Goal: Task Accomplishment & Management: Manage account settings

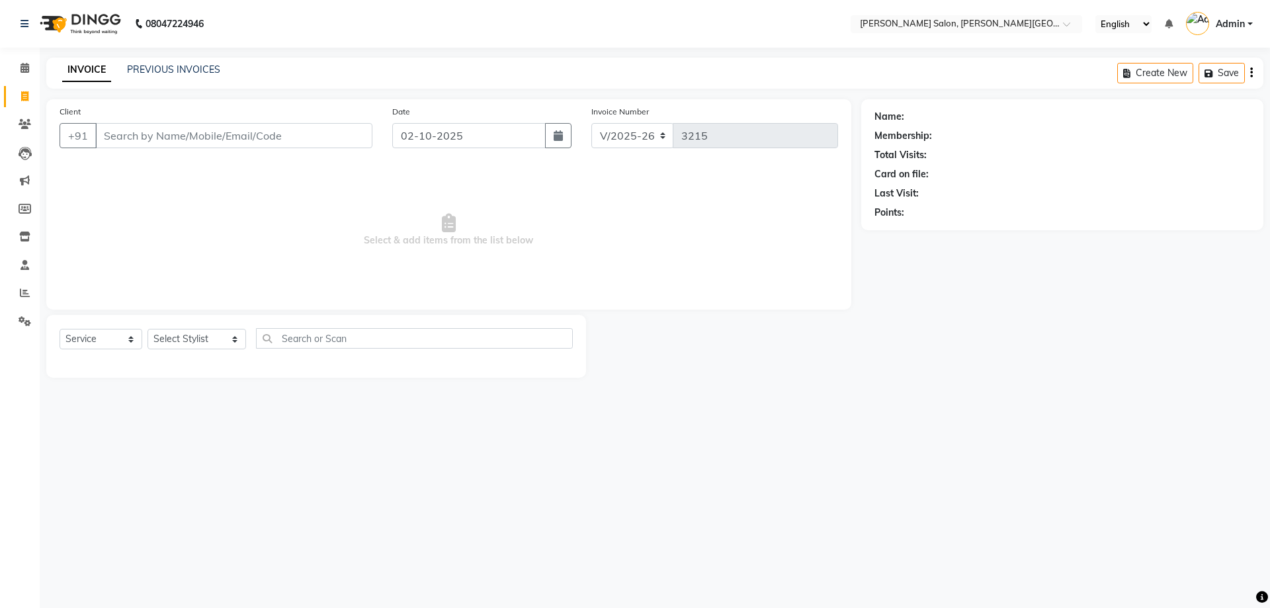
select select "4122"
select select "service"
click at [172, 140] on input "Client" at bounding box center [233, 135] width 277 height 25
type input "8303629387"
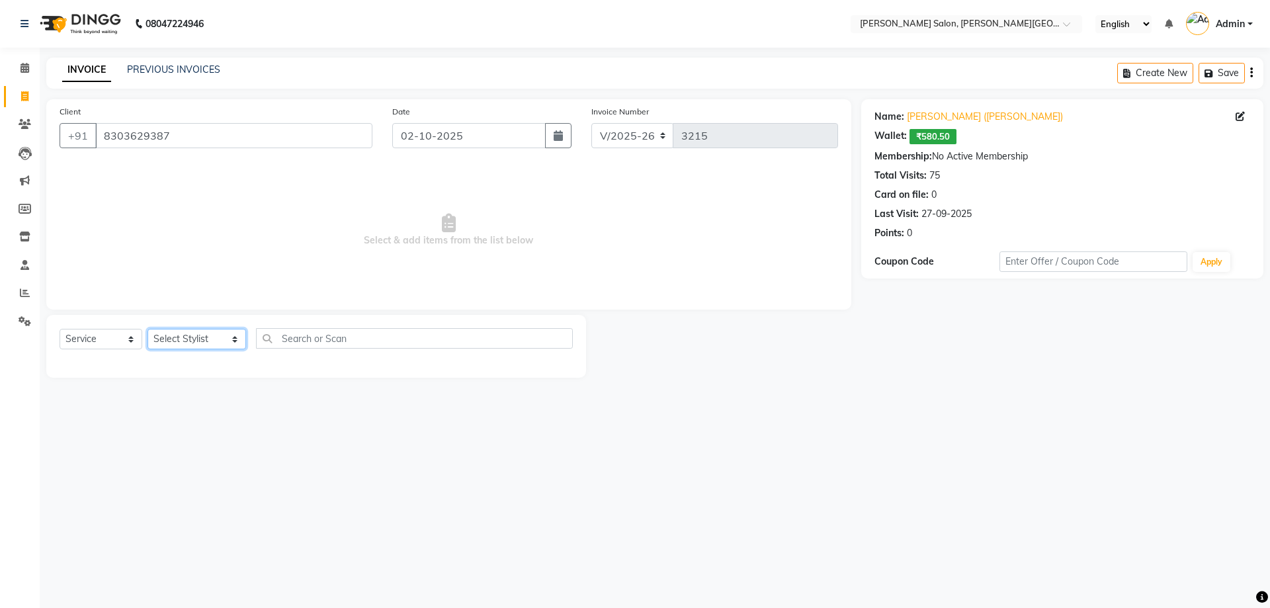
click at [220, 339] on select "Select Stylist Adita Amita Arun Singh YAdav Ashu Avinash Chotu Disha Kumari Hon…" at bounding box center [196, 339] width 99 height 20
select select "59121"
click at [147, 329] on select "Select Stylist Adita Amita Arun Singh YAdav Ashu Avinash Chotu Disha Kumari Hon…" at bounding box center [196, 339] width 99 height 20
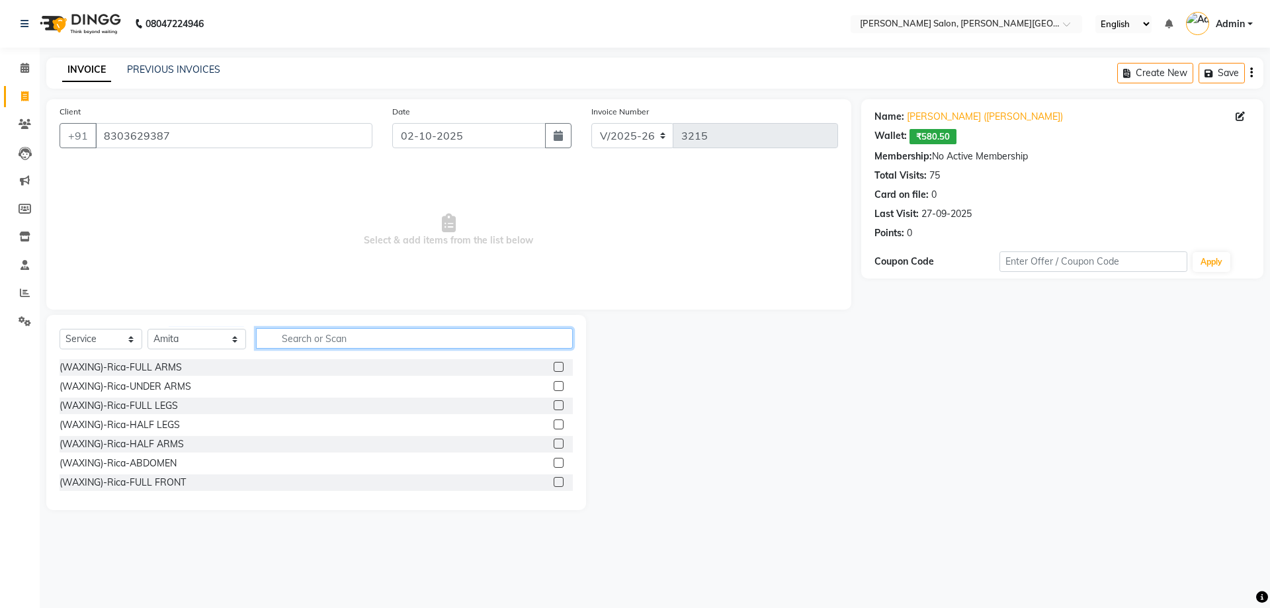
click at [282, 339] on input "text" at bounding box center [414, 338] width 317 height 20
type input "casmara"
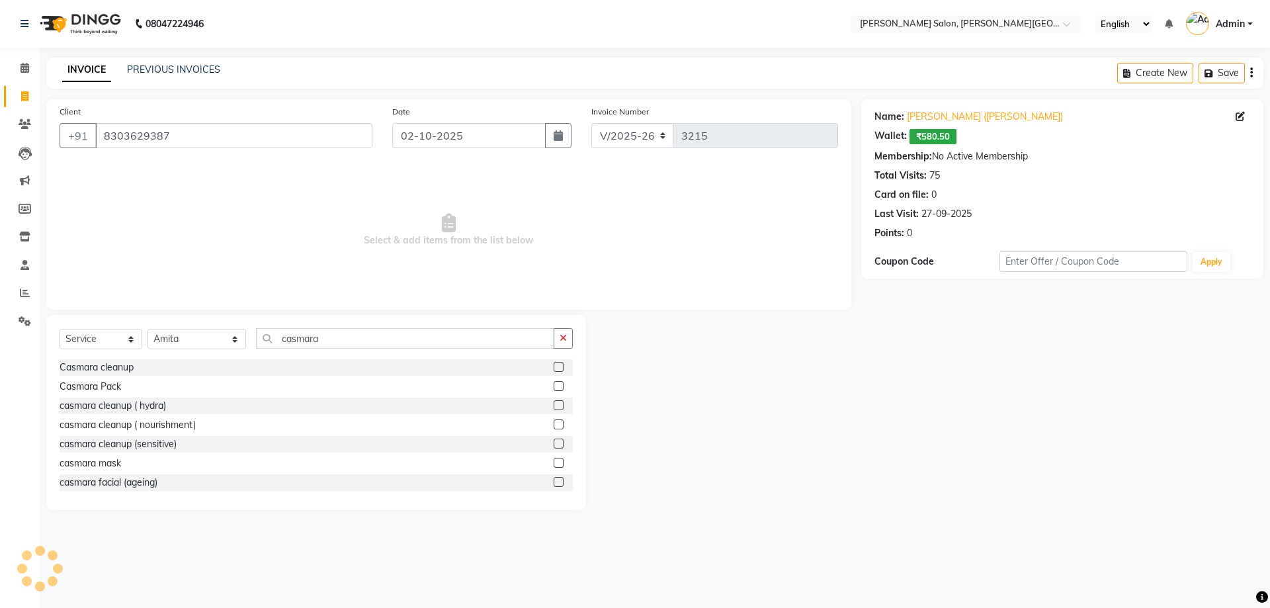
click at [553, 483] on label at bounding box center [558, 482] width 10 height 10
click at [553, 483] on input "checkbox" at bounding box center [557, 482] width 9 height 9
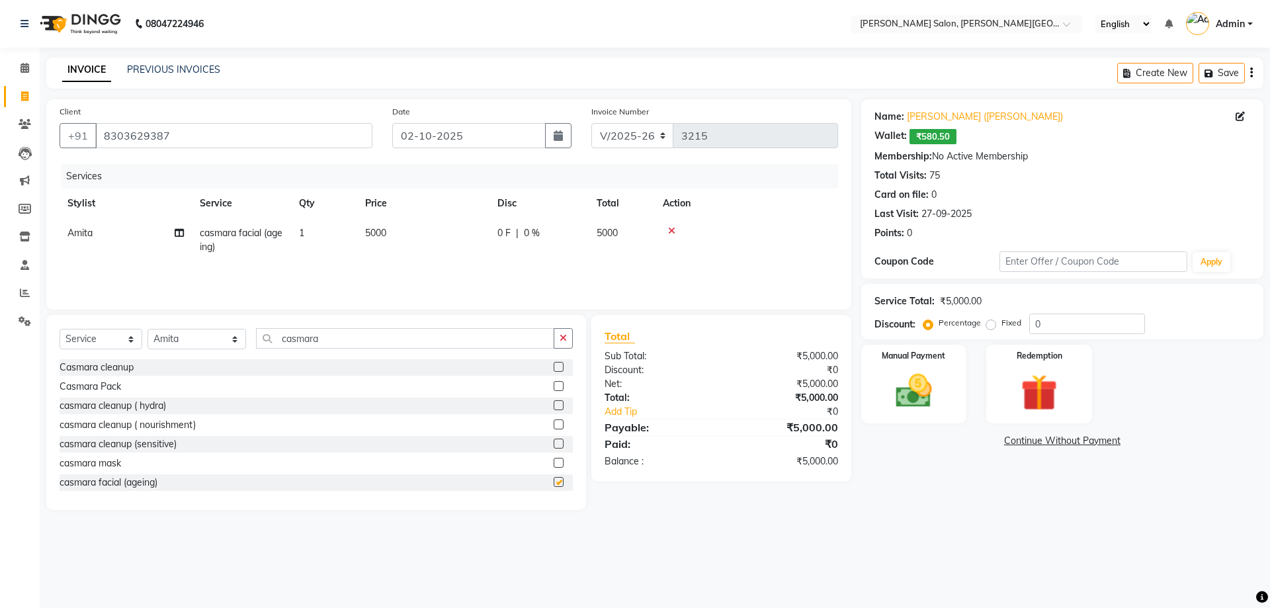
checkbox input "false"
drag, startPoint x: 265, startPoint y: 337, endPoint x: 391, endPoint y: 346, distance: 126.6
click at [391, 346] on input "casmara" at bounding box center [405, 338] width 299 height 20
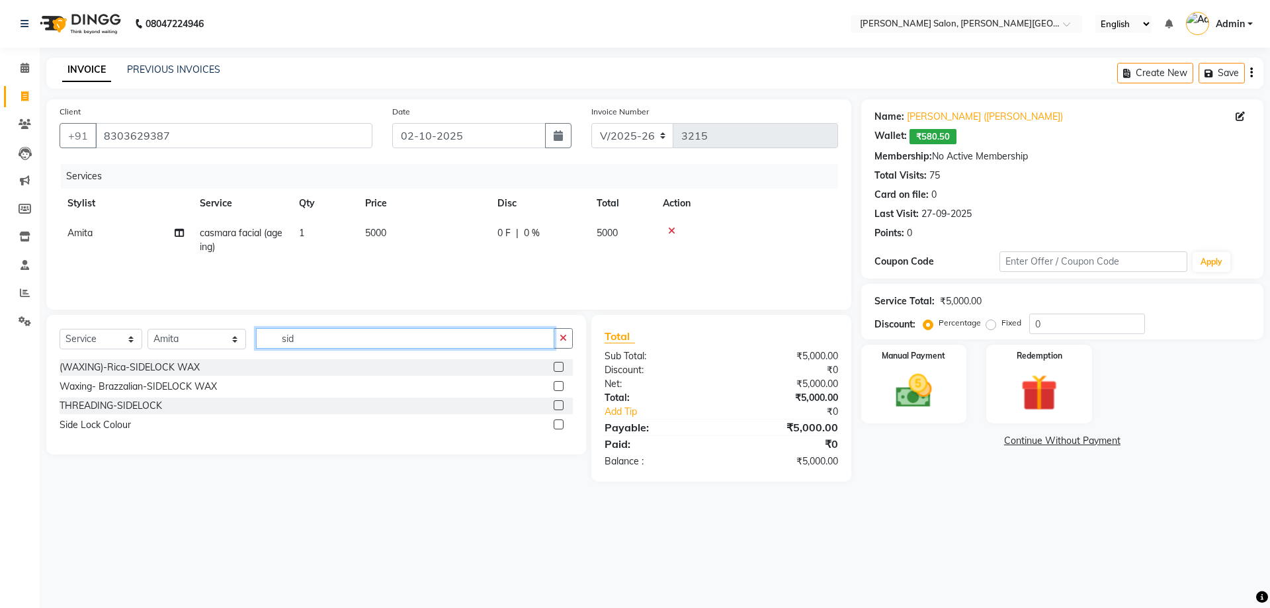
type input "sid"
click at [560, 385] on label at bounding box center [558, 386] width 10 height 10
click at [560, 385] on input "checkbox" at bounding box center [557, 386] width 9 height 9
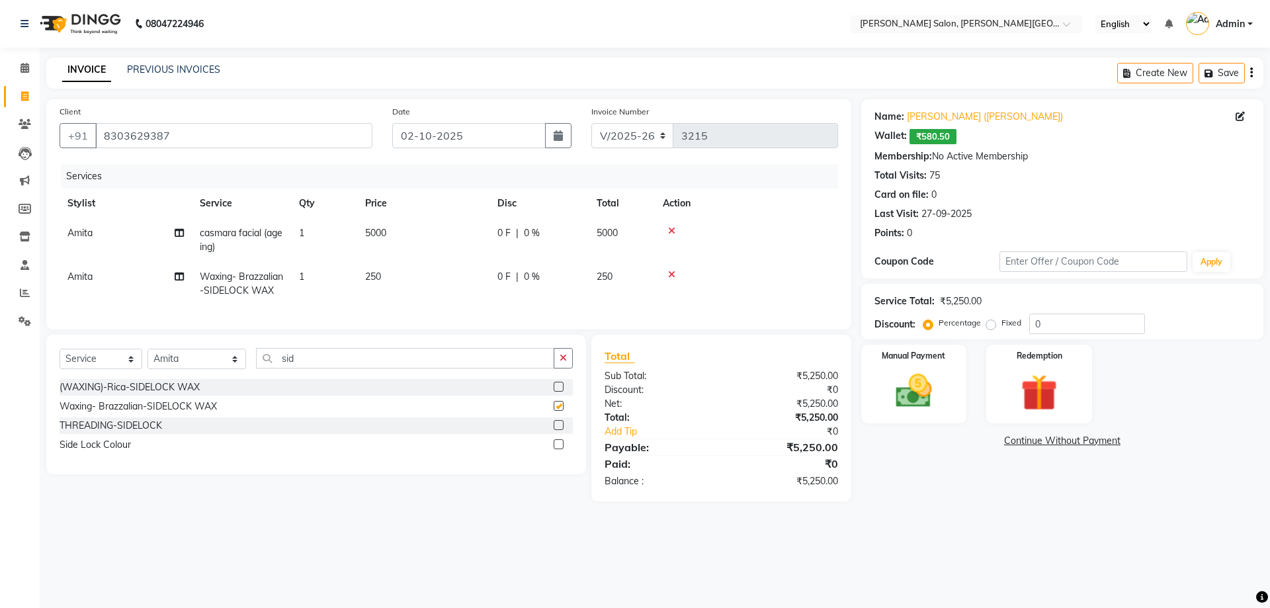
checkbox input "false"
drag, startPoint x: 260, startPoint y: 364, endPoint x: 297, endPoint y: 369, distance: 37.3
click at [297, 368] on input "sid" at bounding box center [405, 358] width 299 height 20
type input "upp"
click at [559, 411] on label at bounding box center [558, 406] width 10 height 10
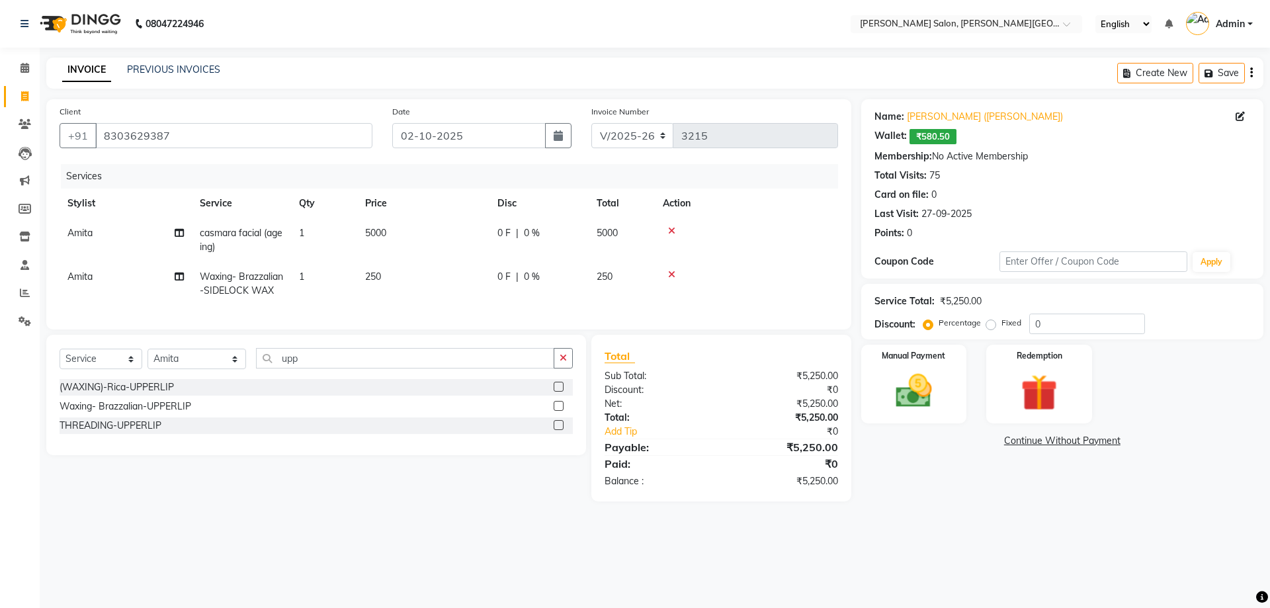
click at [559, 411] on input "checkbox" at bounding box center [557, 406] width 9 height 9
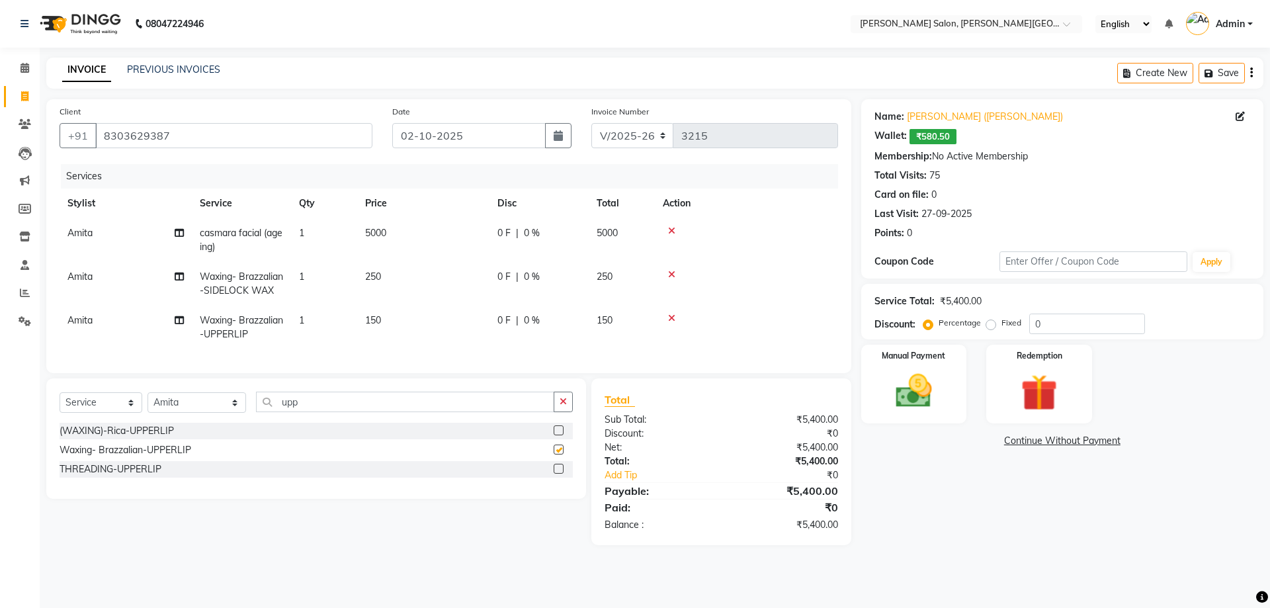
checkbox input "false"
drag, startPoint x: 260, startPoint y: 409, endPoint x: 364, endPoint y: 413, distance: 103.9
click at [364, 412] on input "upp" at bounding box center [405, 401] width 299 height 20
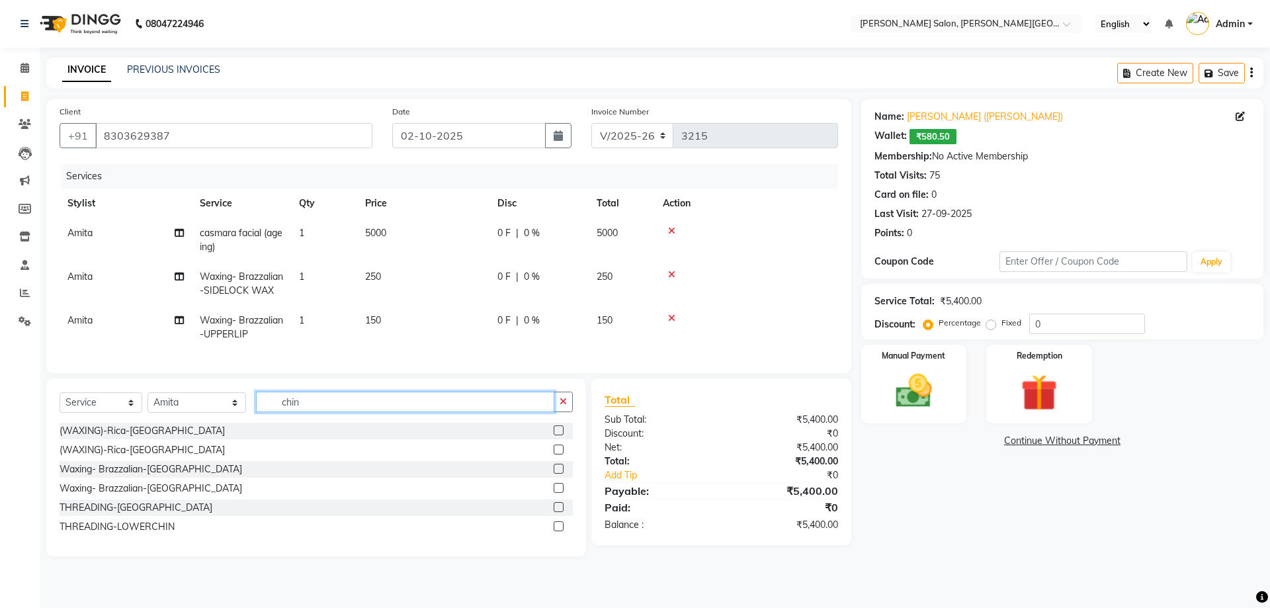
type input "chin"
click at [558, 473] on label at bounding box center [558, 469] width 10 height 10
click at [558, 473] on input "checkbox" at bounding box center [557, 469] width 9 height 9
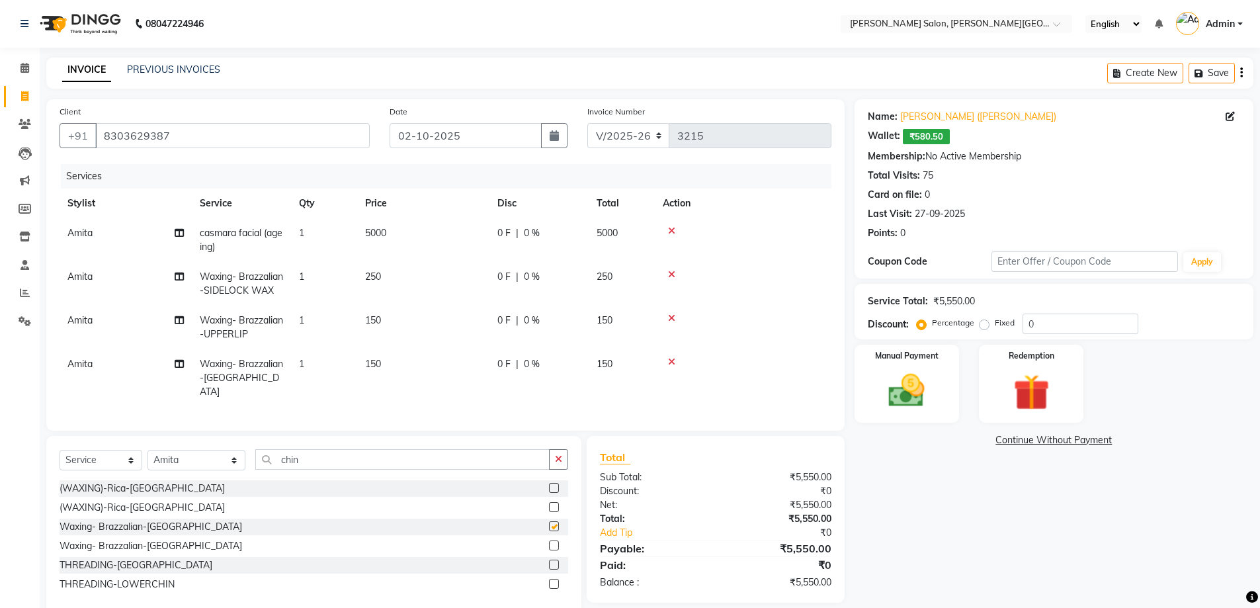
checkbox input "false"
click at [218, 458] on select "Select Stylist [PERSON_NAME] [PERSON_NAME] [PERSON_NAME] [PERSON_NAME] [PERSON_…" at bounding box center [196, 460] width 98 height 20
select select "85107"
click at [147, 450] on select "Select Stylist [PERSON_NAME] [PERSON_NAME] [PERSON_NAME] [PERSON_NAME] [PERSON_…" at bounding box center [196, 460] width 98 height 20
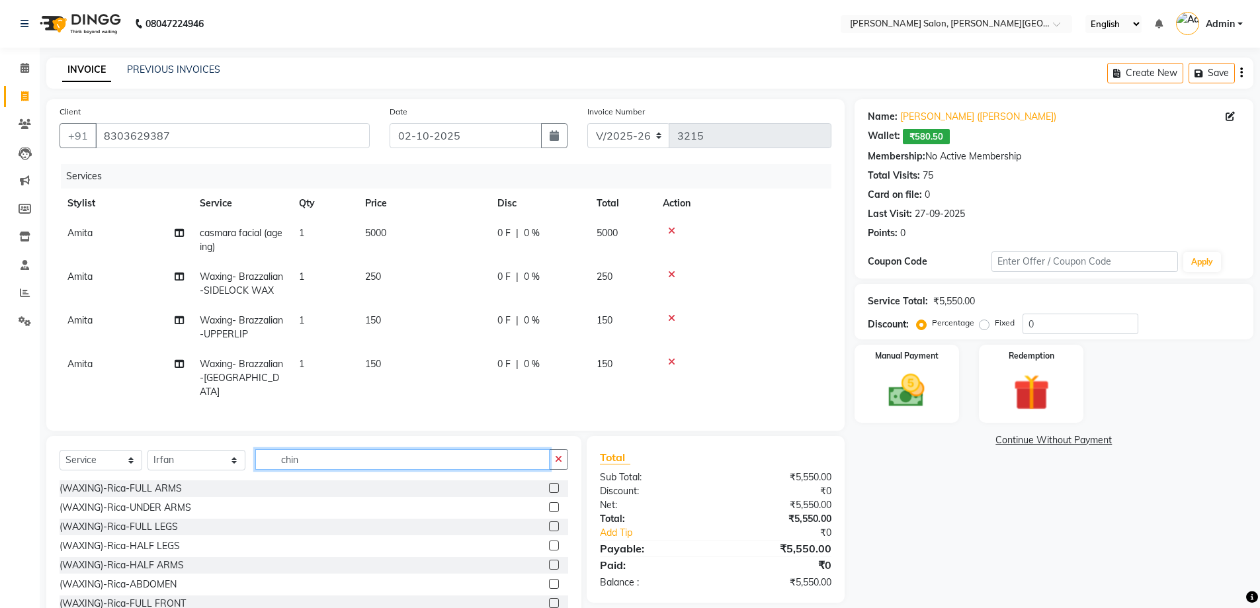
drag, startPoint x: 263, startPoint y: 452, endPoint x: 372, endPoint y: 473, distance: 111.8
click at [372, 473] on div "Select Service Product Membership Package Voucher Prepaid Gift Card Select Styl…" at bounding box center [314, 464] width 508 height 31
type input "wash"
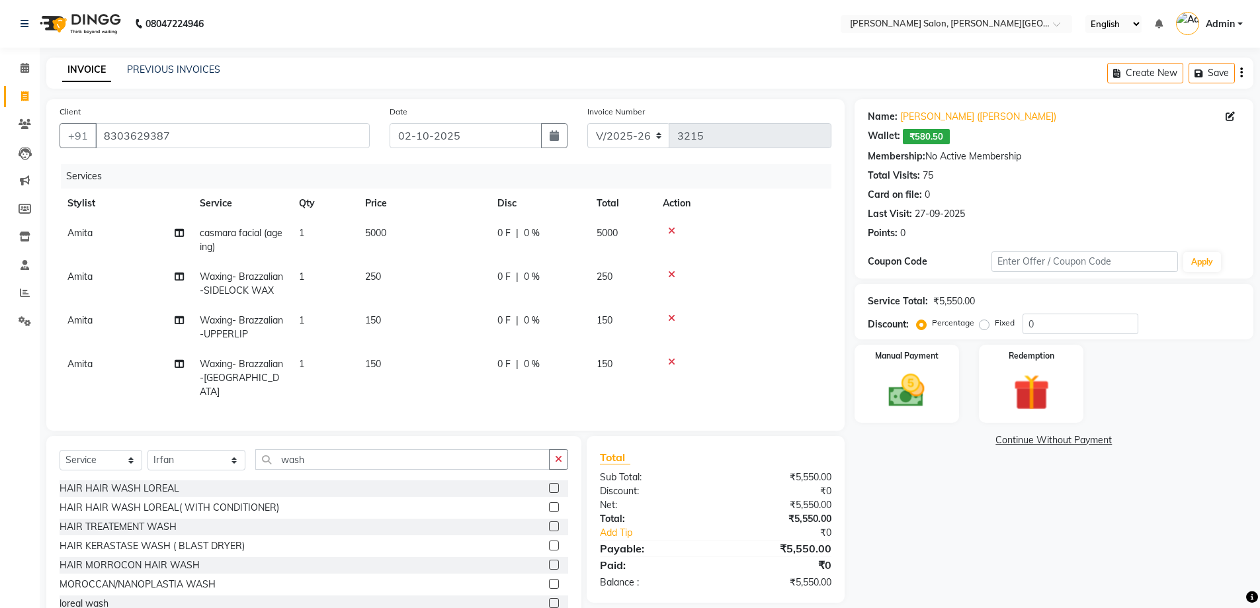
click at [549, 503] on label at bounding box center [554, 507] width 10 height 10
click at [549, 503] on input "checkbox" at bounding box center [553, 507] width 9 height 9
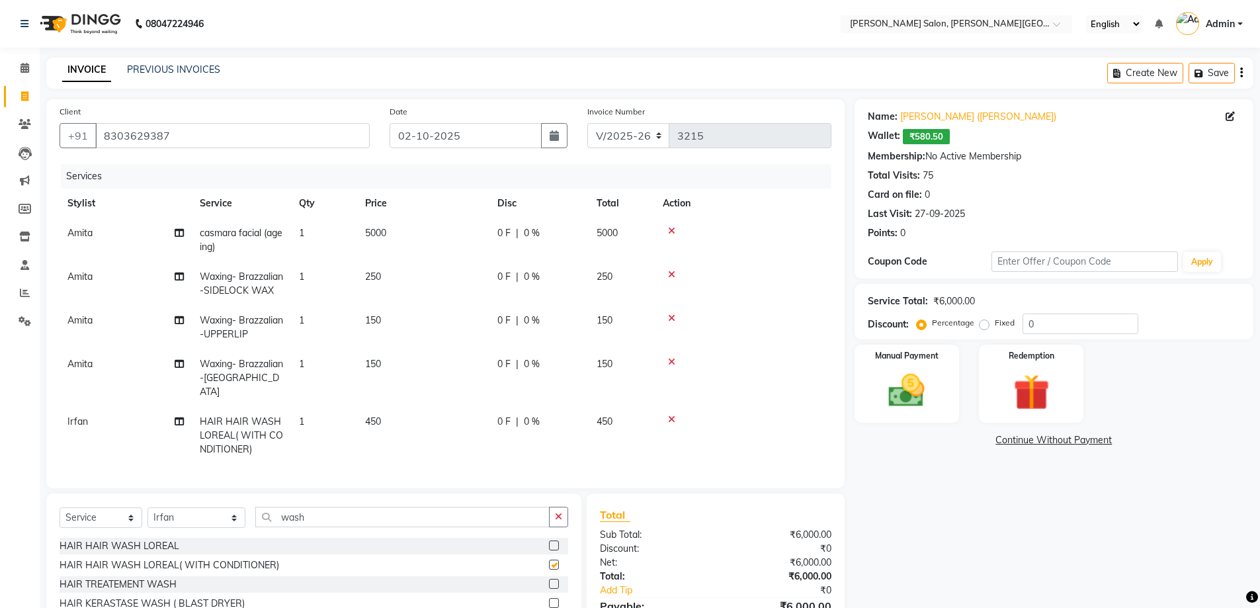
checkbox input "false"
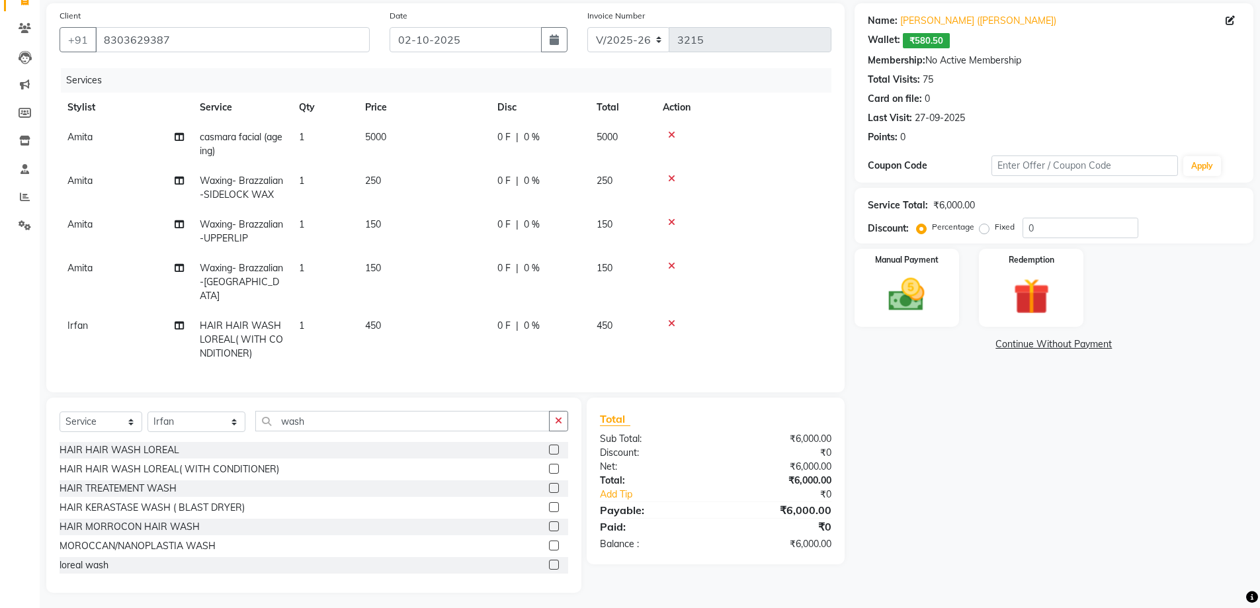
scroll to position [97, 0]
drag, startPoint x: 264, startPoint y: 418, endPoint x: 380, endPoint y: 418, distance: 115.1
click at [380, 418] on input "wash" at bounding box center [402, 420] width 294 height 20
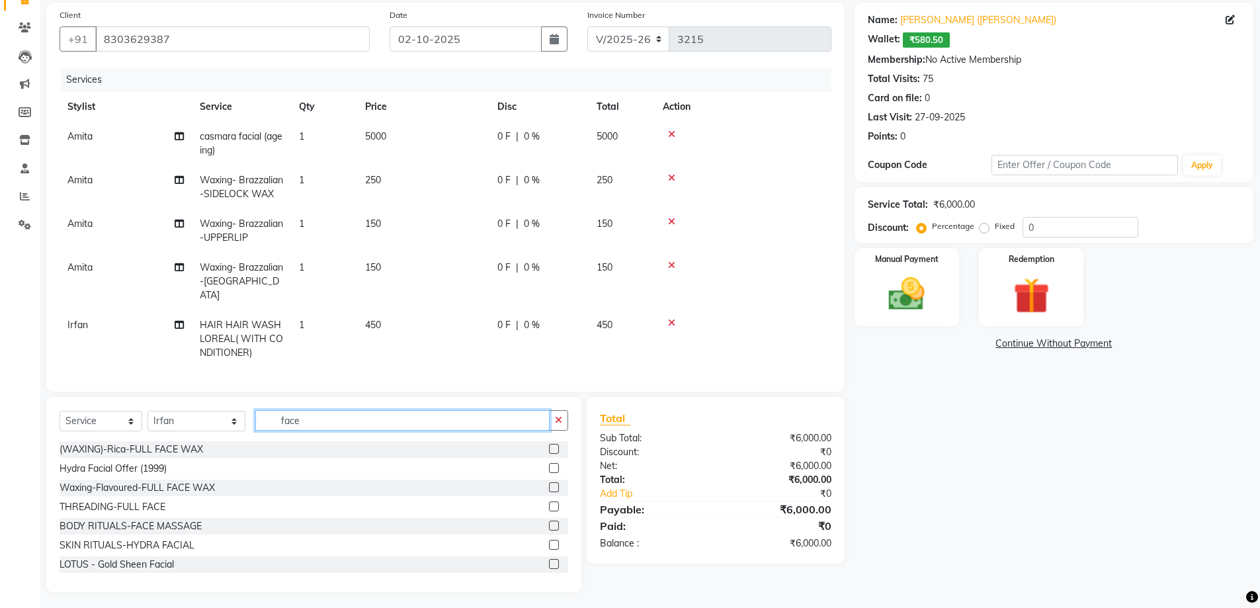
scroll to position [79, 0]
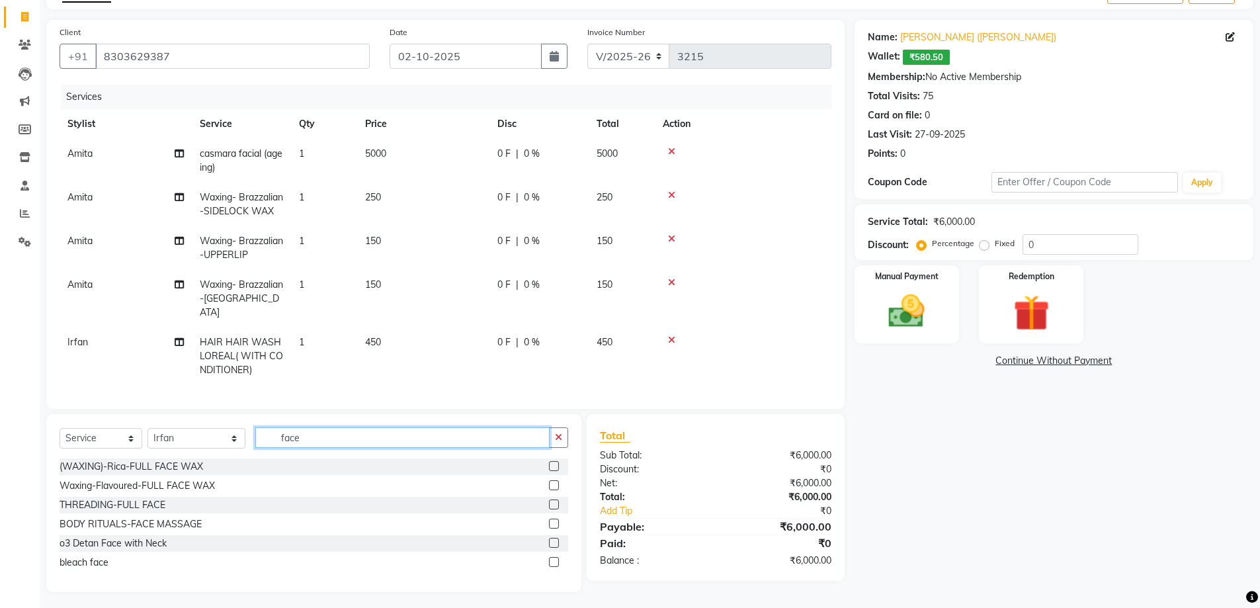
type input "face"
click at [551, 539] on label at bounding box center [554, 543] width 10 height 10
click at [551, 539] on input "checkbox" at bounding box center [553, 543] width 9 height 9
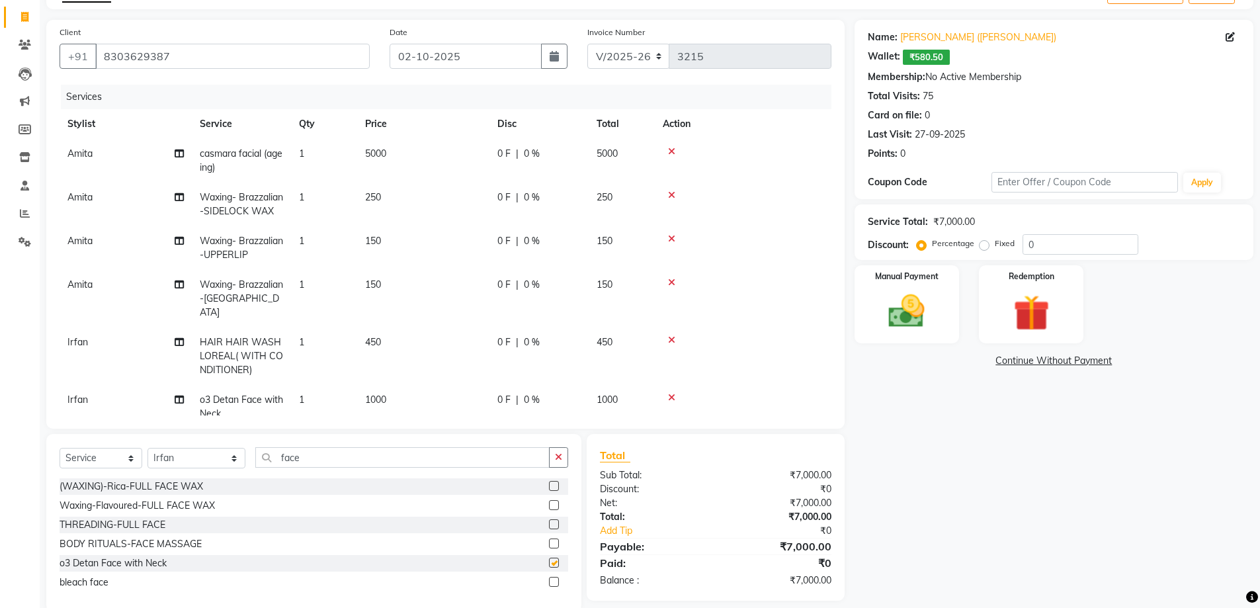
checkbox input "false"
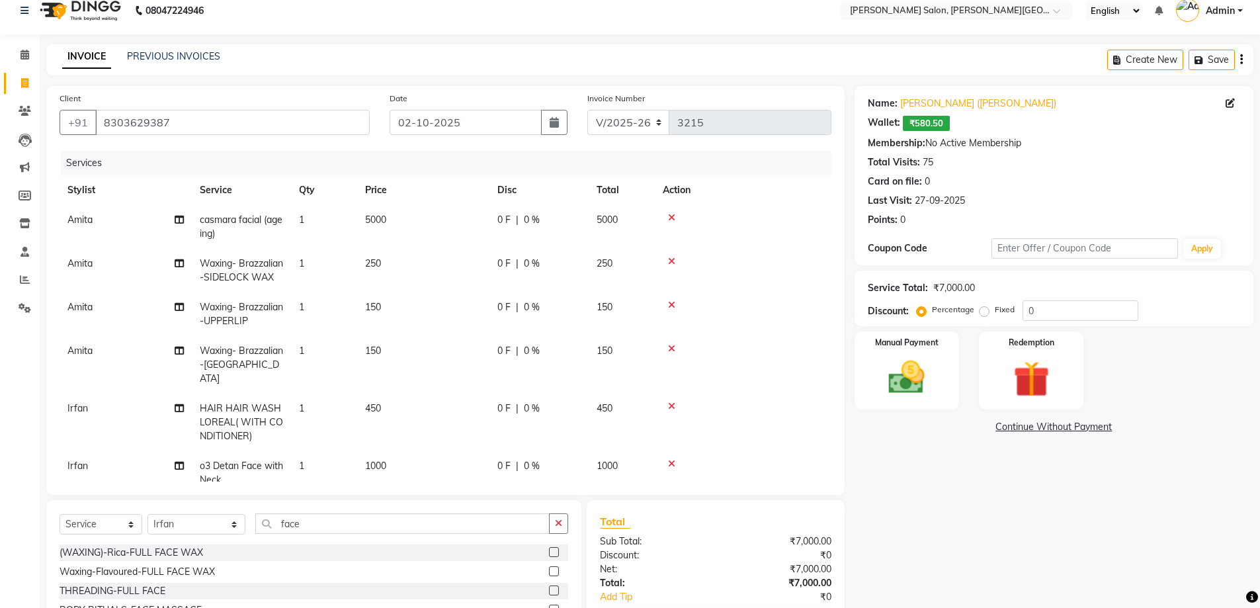
click at [672, 459] on icon at bounding box center [671, 463] width 7 height 9
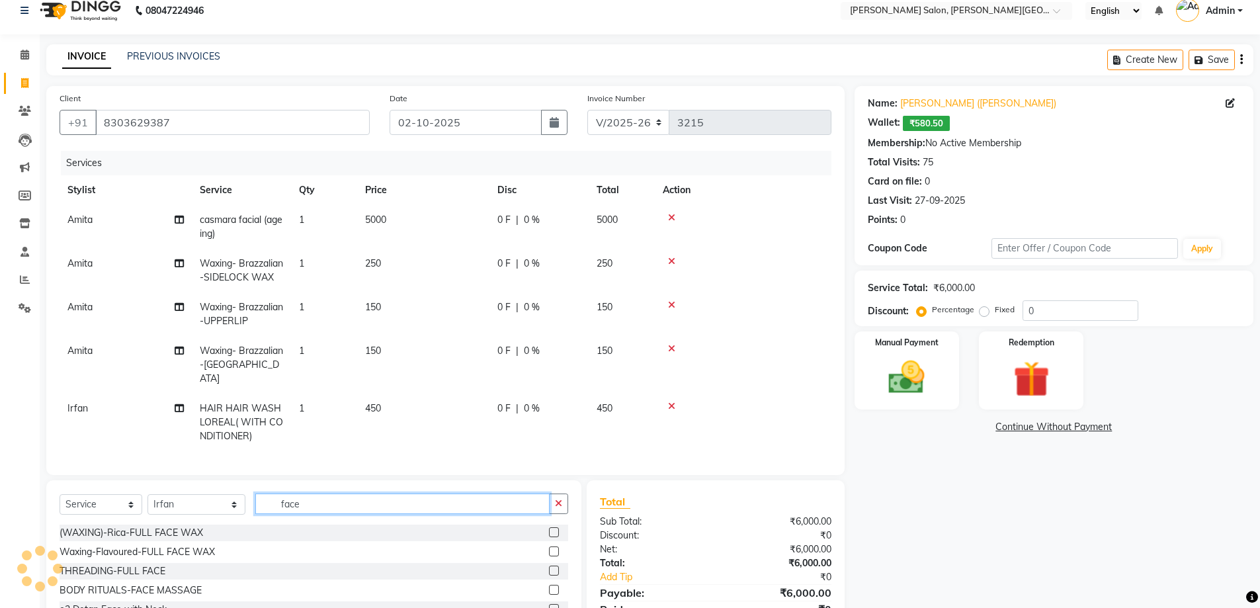
click at [264, 493] on input "face" at bounding box center [402, 503] width 294 height 20
type input "e"
type input "o3+"
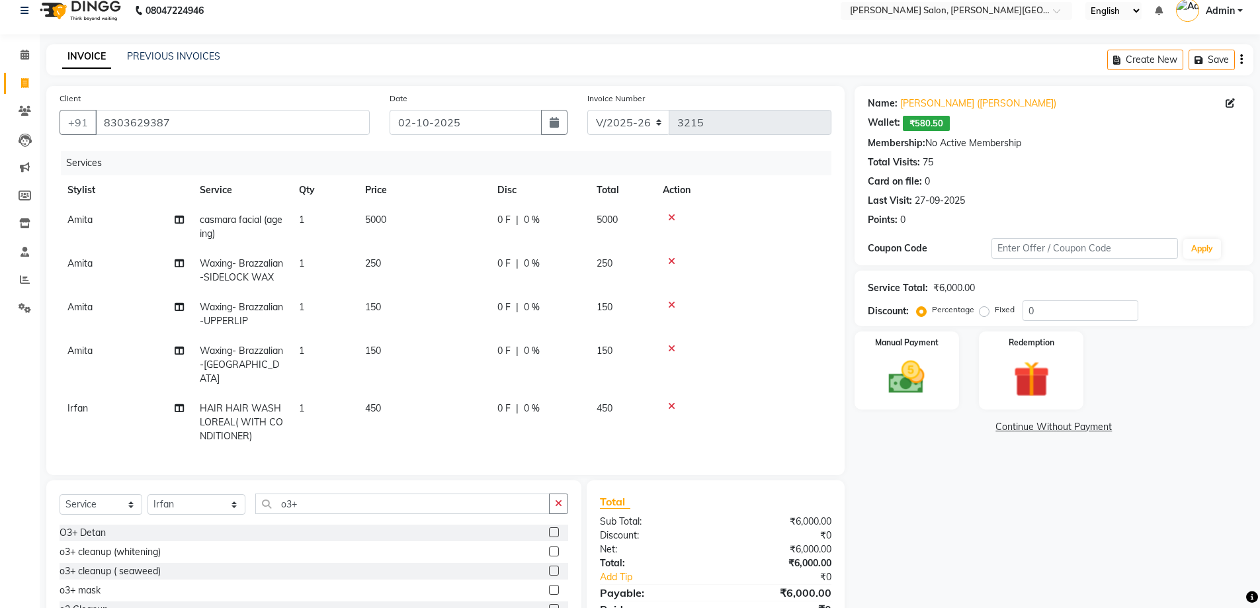
click at [549, 527] on label at bounding box center [554, 532] width 10 height 10
click at [549, 528] on input "checkbox" at bounding box center [553, 532] width 9 height 9
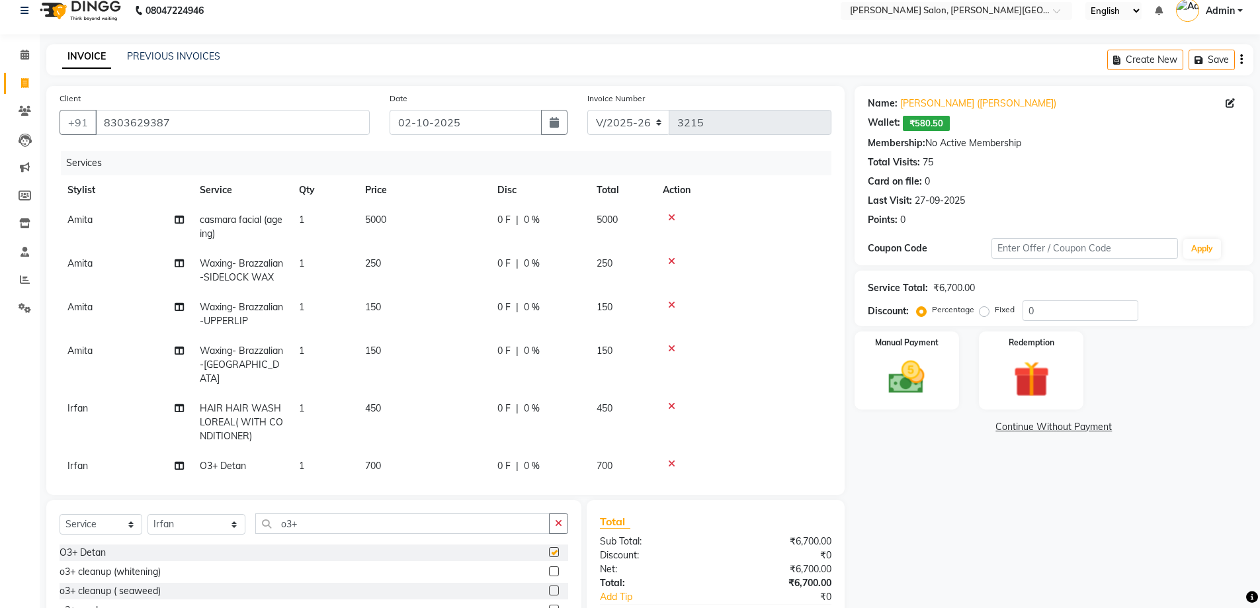
checkbox input "false"
drag, startPoint x: 1051, startPoint y: 299, endPoint x: 985, endPoint y: 321, distance: 69.8
click at [986, 321] on div "Service Total: ₹6,700.00 Discount: Percentage Fixed 0" at bounding box center [1053, 298] width 399 height 56
type input "20"
click at [903, 389] on img at bounding box center [906, 377] width 61 height 43
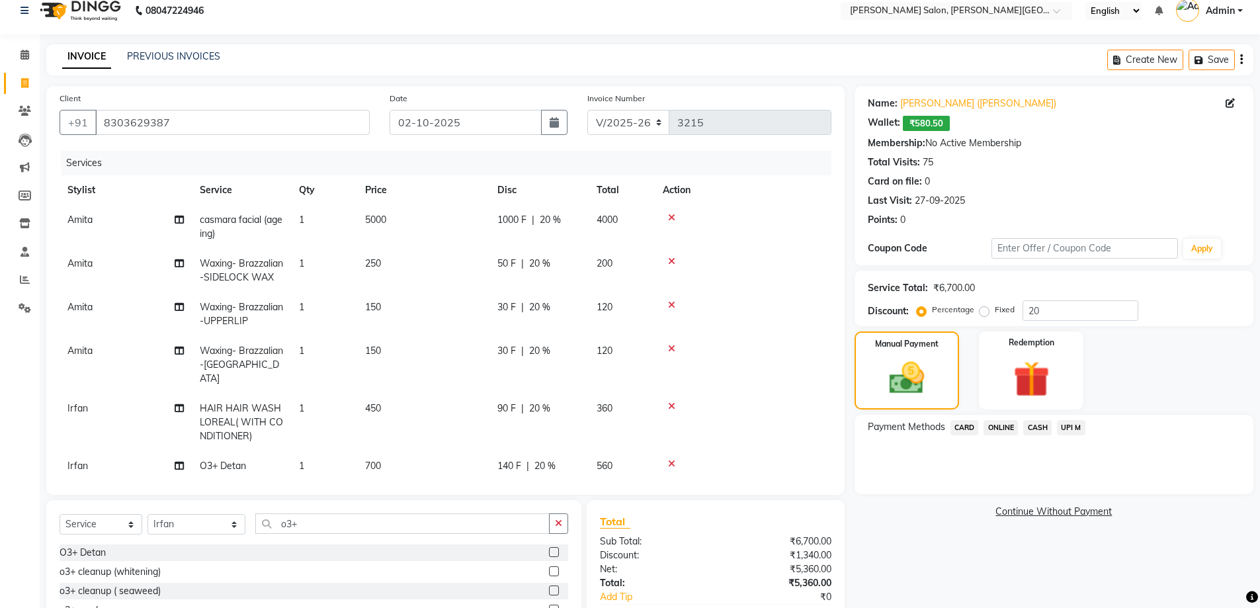
click at [1037, 428] on span "CASH" at bounding box center [1037, 427] width 28 height 15
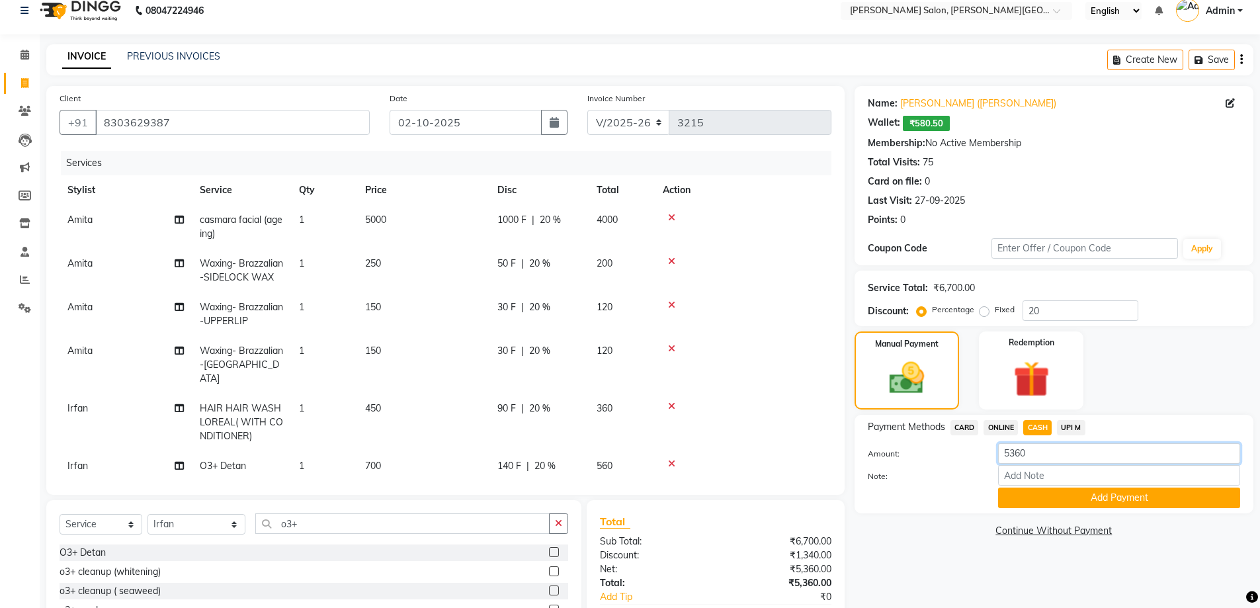
drag, startPoint x: 1039, startPoint y: 450, endPoint x: 957, endPoint y: 453, distance: 81.4
click at [957, 453] on div "Amount: 5360" at bounding box center [1054, 454] width 392 height 22
type input "5500"
click at [1096, 495] on button "Add Payment" at bounding box center [1119, 497] width 242 height 20
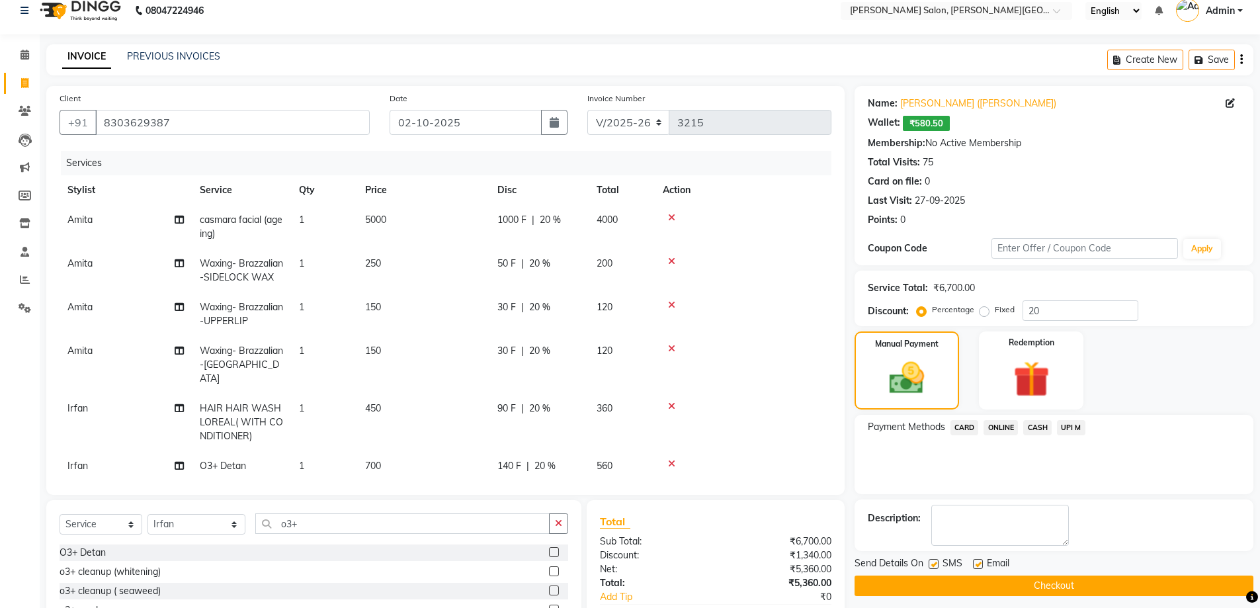
scroll to position [163, 0]
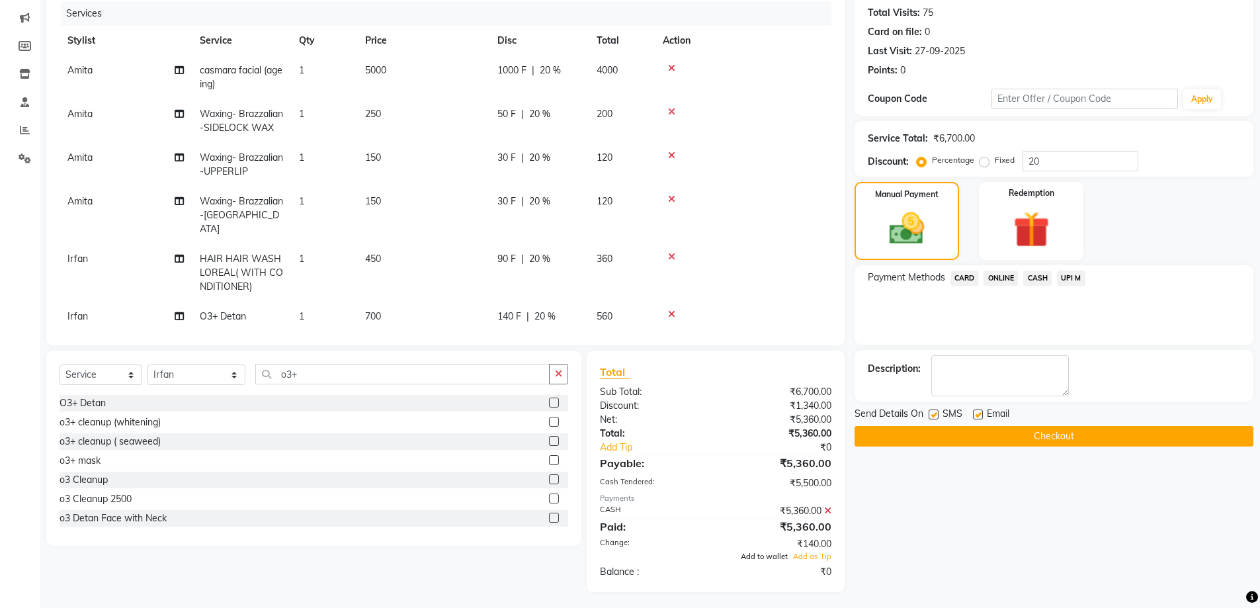
click at [766, 553] on span "Add to wallet" at bounding box center [764, 555] width 47 height 9
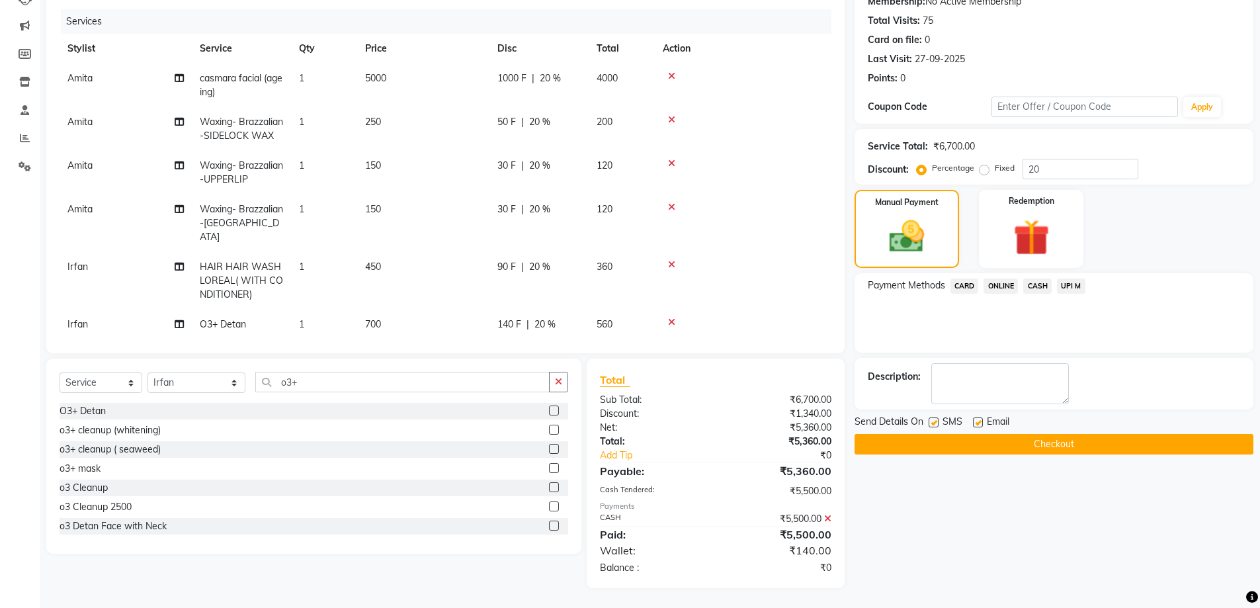
scroll to position [151, 0]
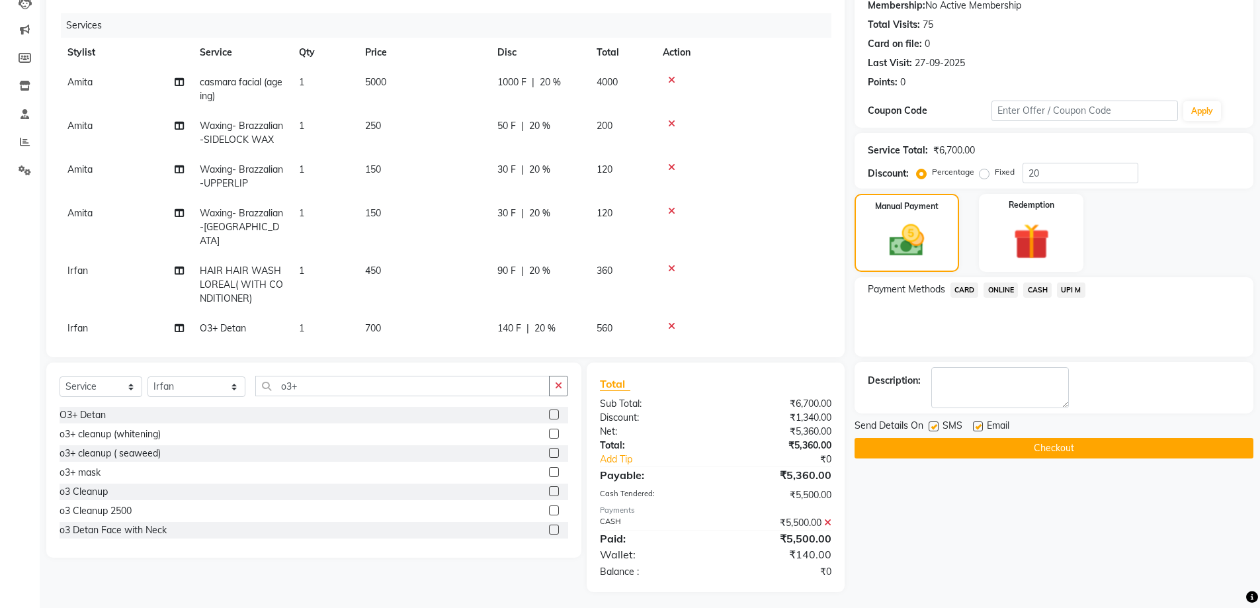
click at [1061, 448] on button "Checkout" at bounding box center [1053, 448] width 399 height 20
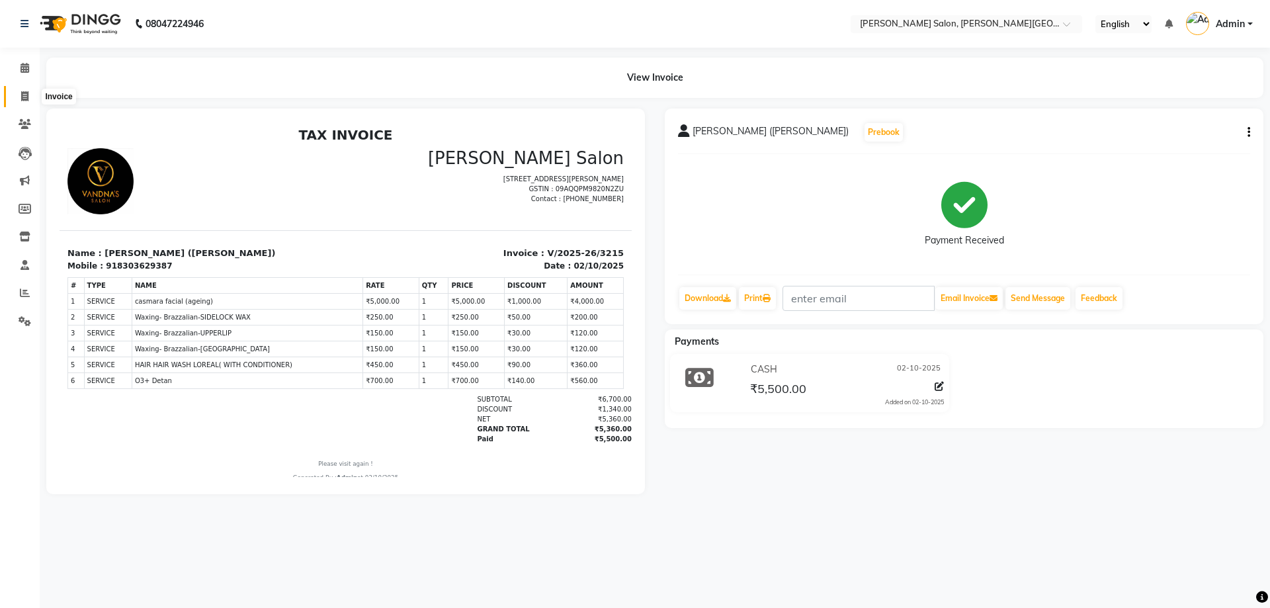
click at [26, 94] on icon at bounding box center [24, 96] width 7 height 10
select select "service"
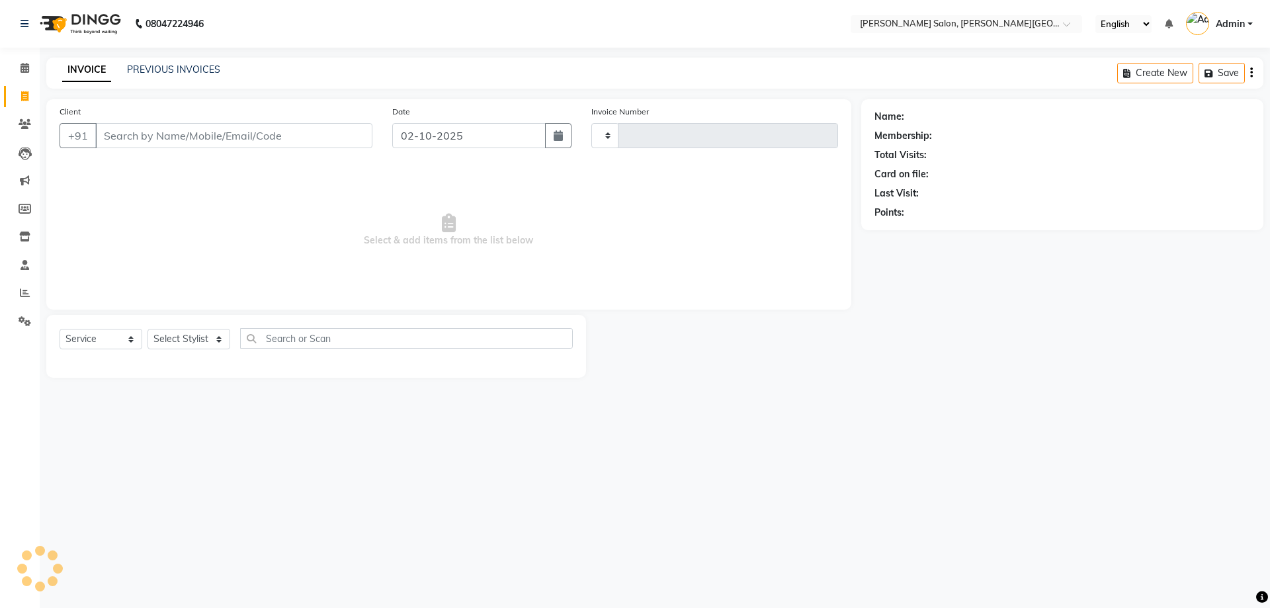
type input "3216"
select select "4122"
click at [138, 126] on input "Client" at bounding box center [233, 135] width 277 height 25
click at [255, 187] on span "Select & add items from the list below" at bounding box center [449, 230] width 778 height 132
drag, startPoint x: 101, startPoint y: 133, endPoint x: 290, endPoint y: 156, distance: 190.5
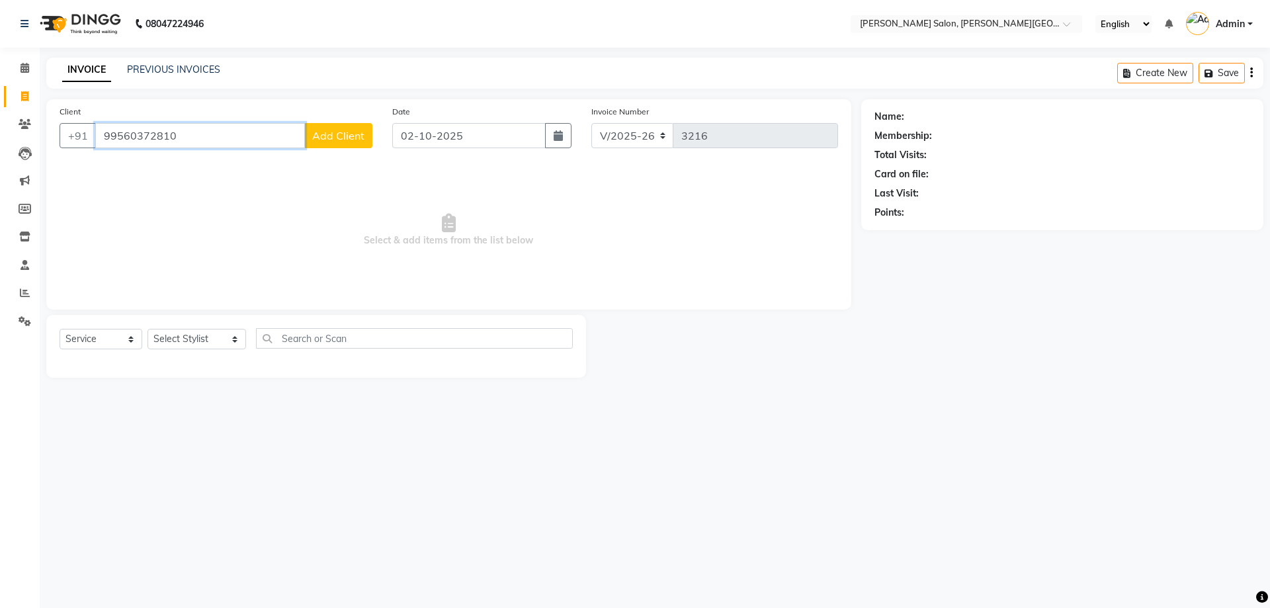
click at [290, 156] on div "Client +91 99560372810 Add Client" at bounding box center [216, 131] width 333 height 54
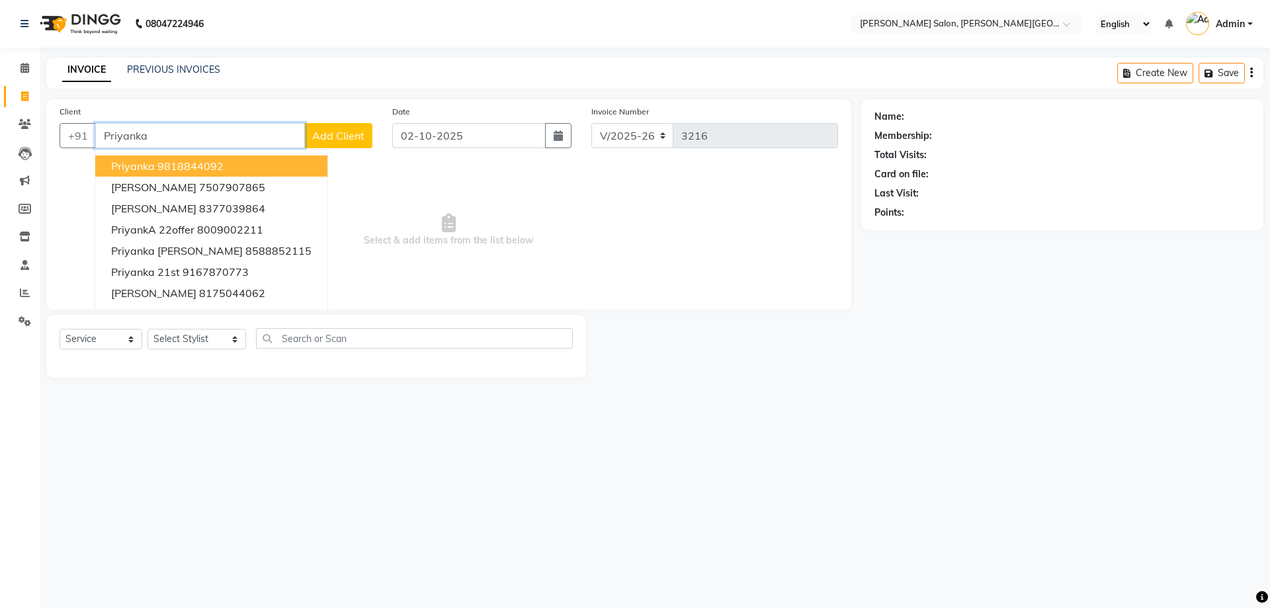
click at [151, 128] on input "Priyanka" at bounding box center [200, 135] width 210 height 25
type input "P"
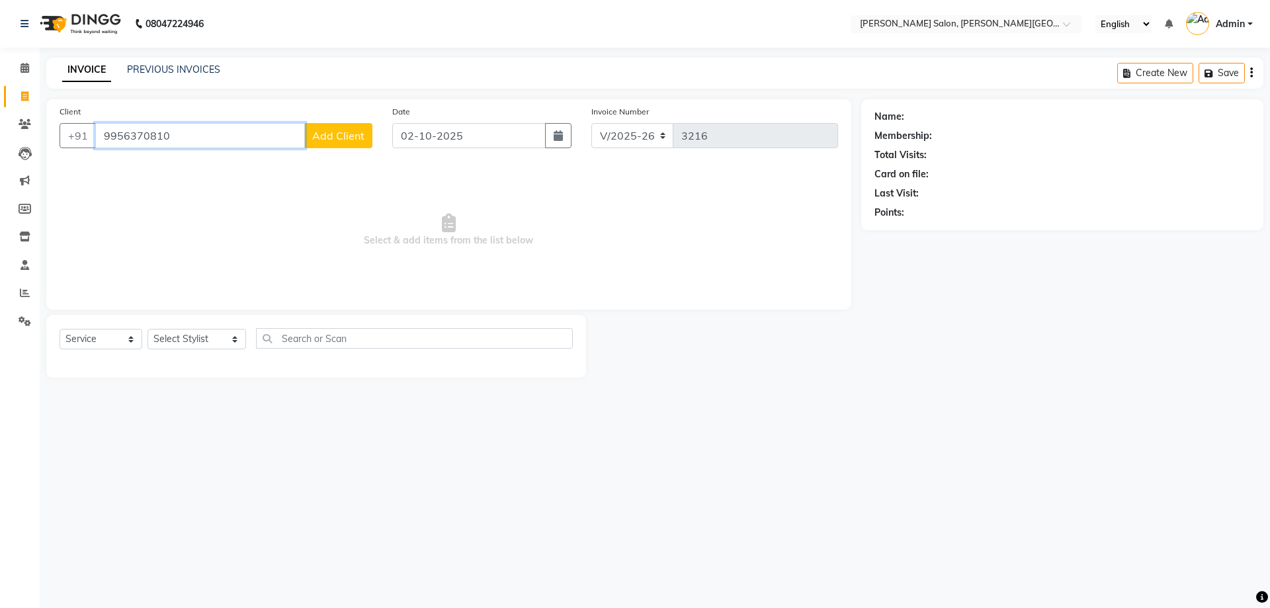
type input "9956370810"
click at [324, 139] on span "Add Client" at bounding box center [338, 135] width 52 height 13
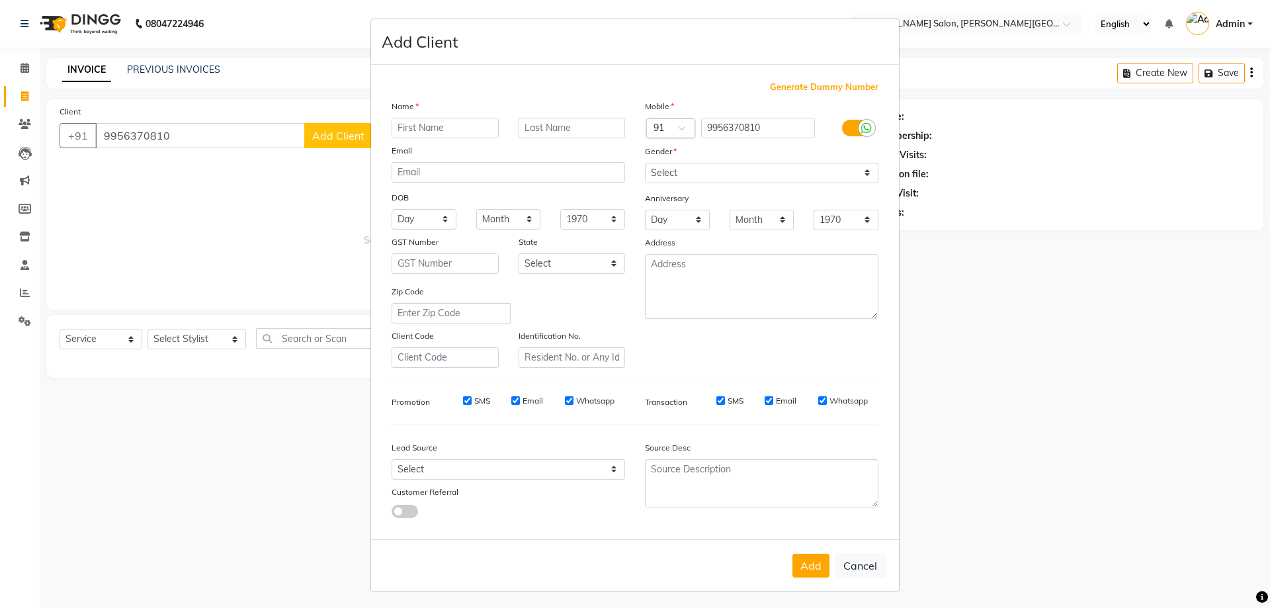
click at [278, 221] on ngb-modal-window "Add Client Generate Dummy Number Name Email DOB Day 01 02 03 04 05 06 07 08 09 …" at bounding box center [635, 304] width 1270 height 608
click at [237, 194] on ngb-modal-window "Add Client Generate Dummy Number Name Email DOB Day 01 02 03 04 05 06 07 08 09 …" at bounding box center [635, 304] width 1270 height 608
drag, startPoint x: 98, startPoint y: 131, endPoint x: 188, endPoint y: 145, distance: 91.6
click at [188, 145] on ngb-modal-window "Add Client Generate Dummy Number Name Email DOB Day 01 02 03 04 05 06 07 08 09 …" at bounding box center [635, 304] width 1270 height 608
click at [177, 132] on ngb-modal-window "Add Client Generate Dummy Number Name Email DOB Day 01 02 03 04 05 06 07 08 09 …" at bounding box center [635, 304] width 1270 height 608
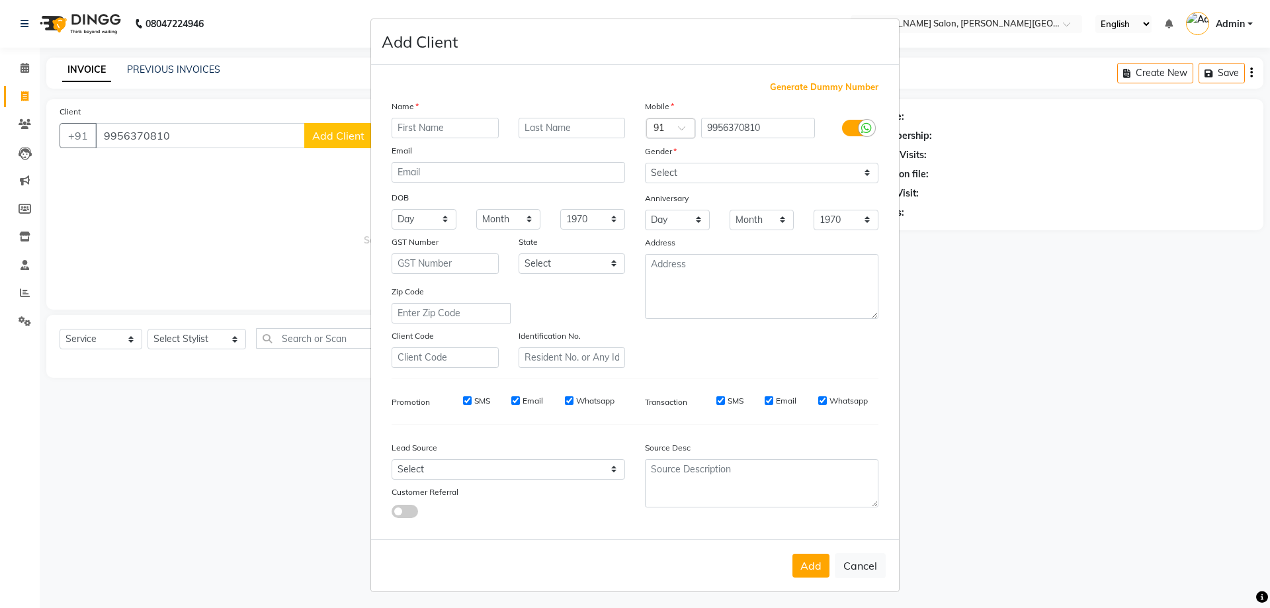
click at [177, 132] on ngb-modal-window "Add Client Generate Dummy Number Name Email DOB Day 01 02 03 04 05 06 07 08 09 …" at bounding box center [635, 304] width 1270 height 608
drag, startPoint x: 220, startPoint y: 203, endPoint x: 246, endPoint y: 210, distance: 26.6
click at [222, 203] on ngb-modal-window "Add Client Generate Dummy Number Name Email DOB Day 01 02 03 04 05 06 07 08 09 …" at bounding box center [635, 304] width 1270 height 608
click at [858, 566] on button "Cancel" at bounding box center [859, 565] width 51 height 25
select select
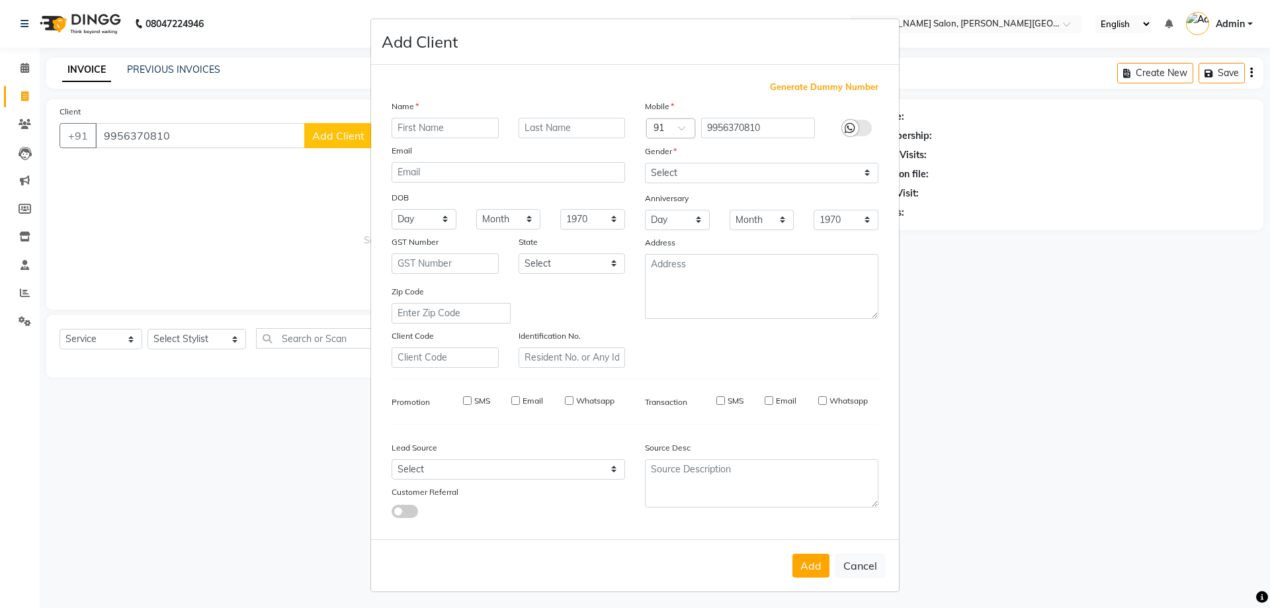
select select
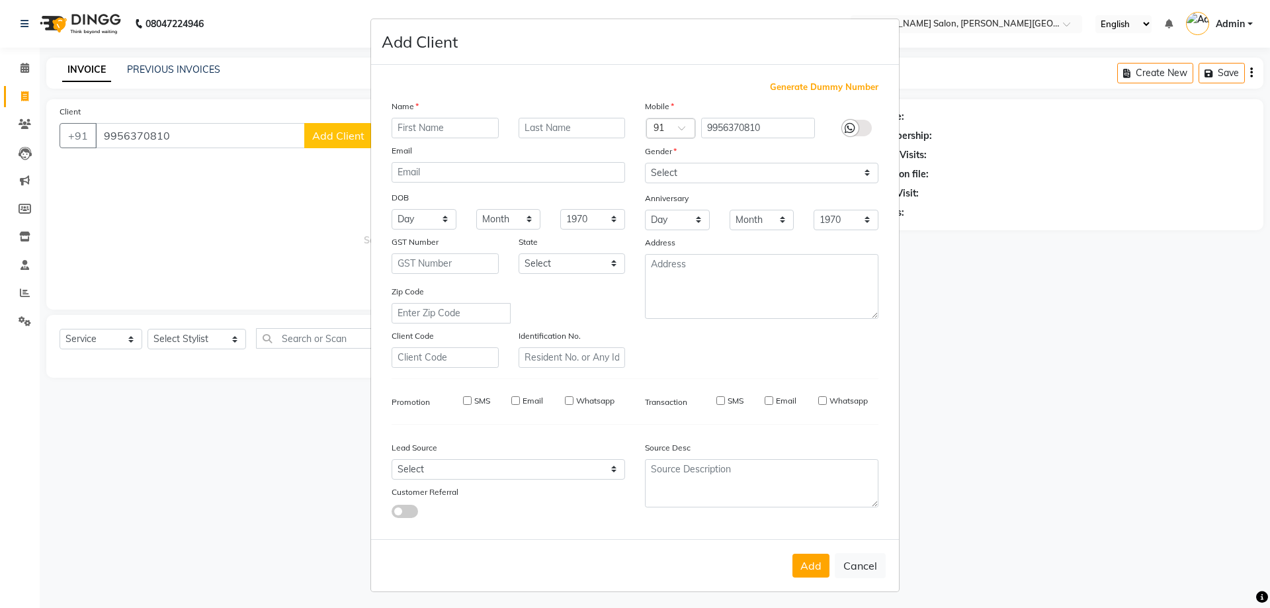
select select
checkbox input "false"
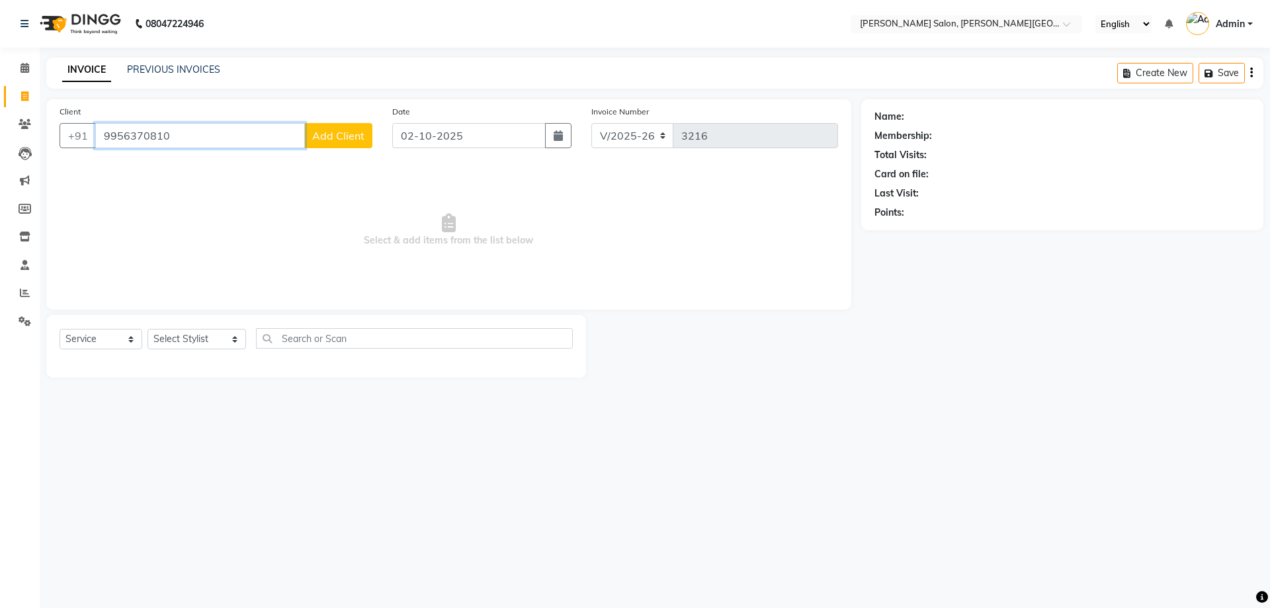
drag, startPoint x: 168, startPoint y: 132, endPoint x: 102, endPoint y: 120, distance: 66.5
click at [102, 120] on div "Client +91 9956370810 Add Client" at bounding box center [216, 131] width 333 height 54
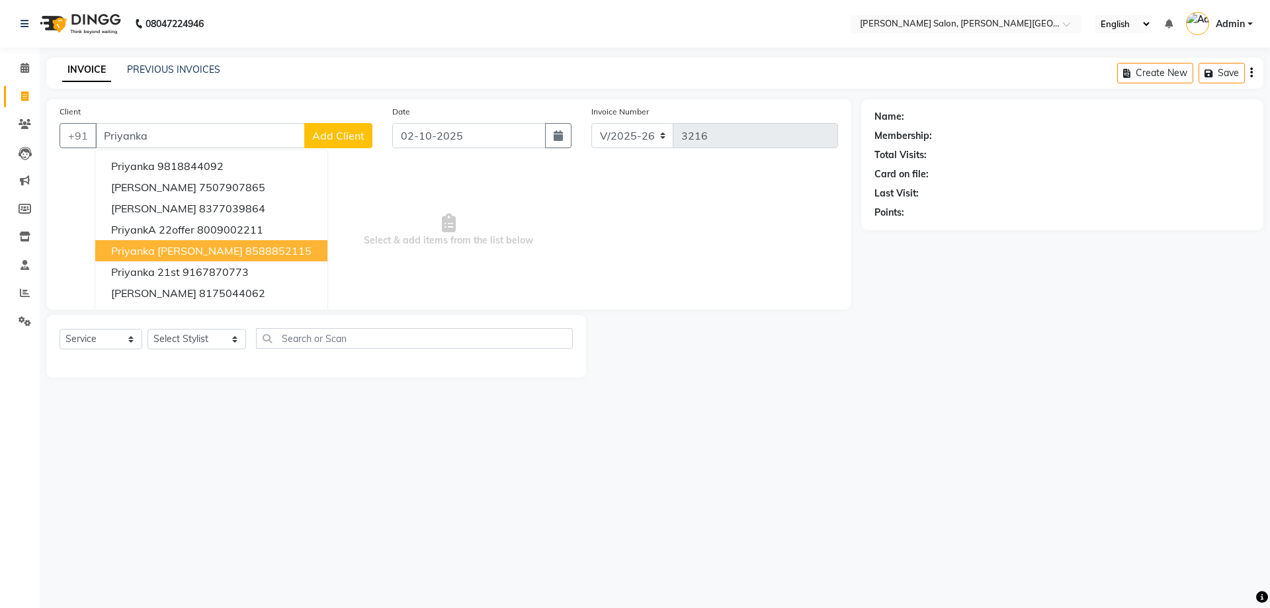
click at [981, 396] on main "INVOICE PREVIOUS INVOICES Create New Save Client +91 Priyanka Priyanka 98188440…" at bounding box center [655, 228] width 1230 height 340
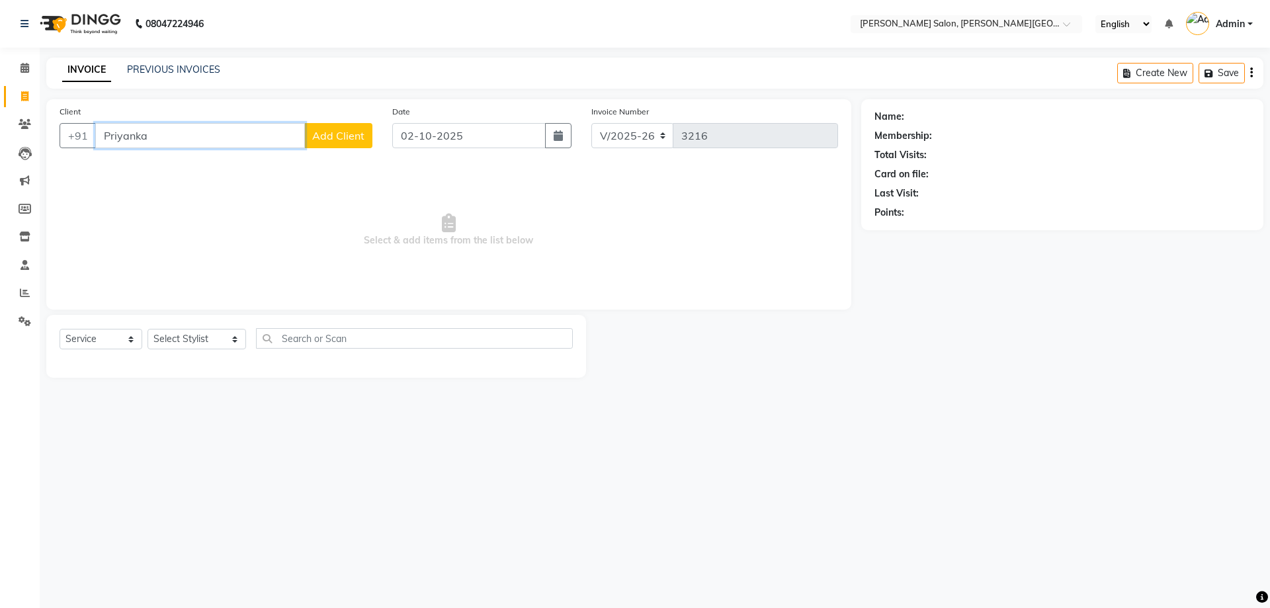
click at [171, 136] on input "Priyanka" at bounding box center [200, 135] width 210 height 25
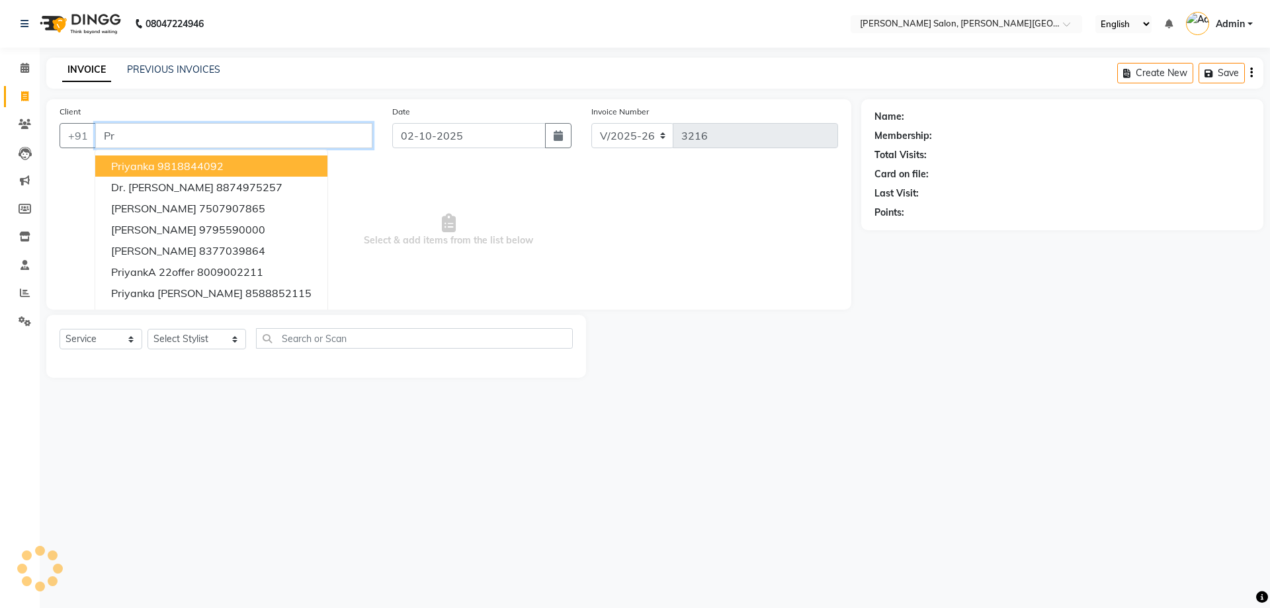
type input "P"
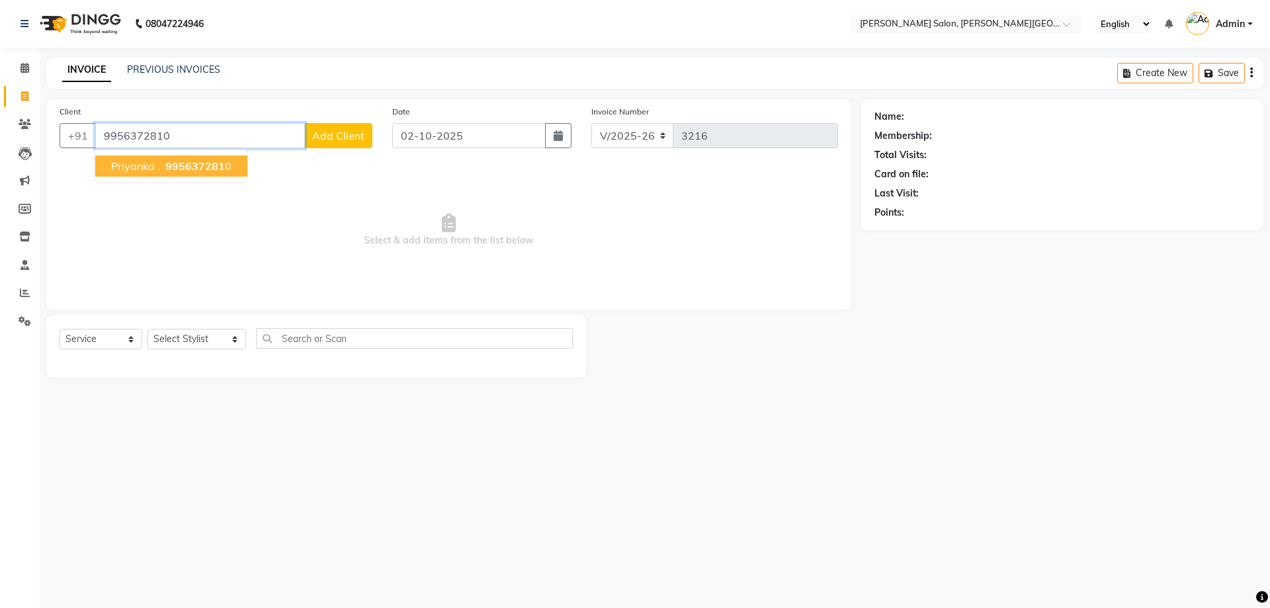
type input "9956372810"
click at [186, 172] on span "995637281" at bounding box center [195, 165] width 60 height 13
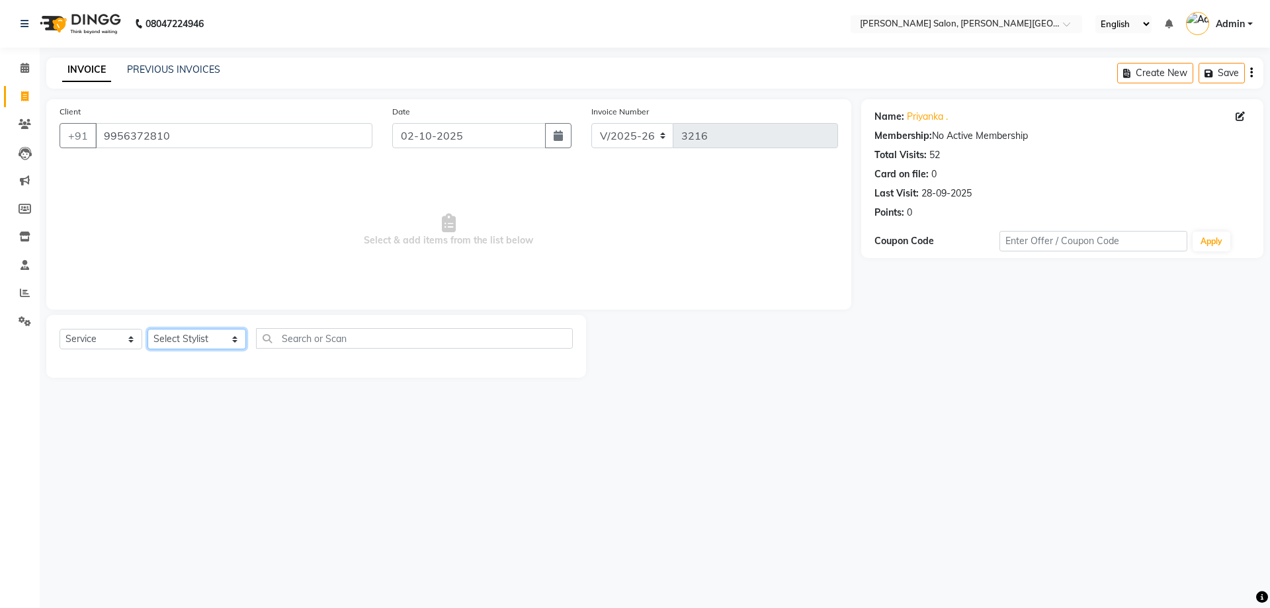
click at [220, 341] on select "Select Stylist Adita Amita Arun Singh YAdav Ashu Avinash Chotu Disha Kumari Hon…" at bounding box center [196, 339] width 99 height 20
click at [147, 329] on select "Select Stylist Adita Amita Arun Singh YAdav Ashu Avinash Chotu Disha Kumari Hon…" at bounding box center [196, 339] width 99 height 20
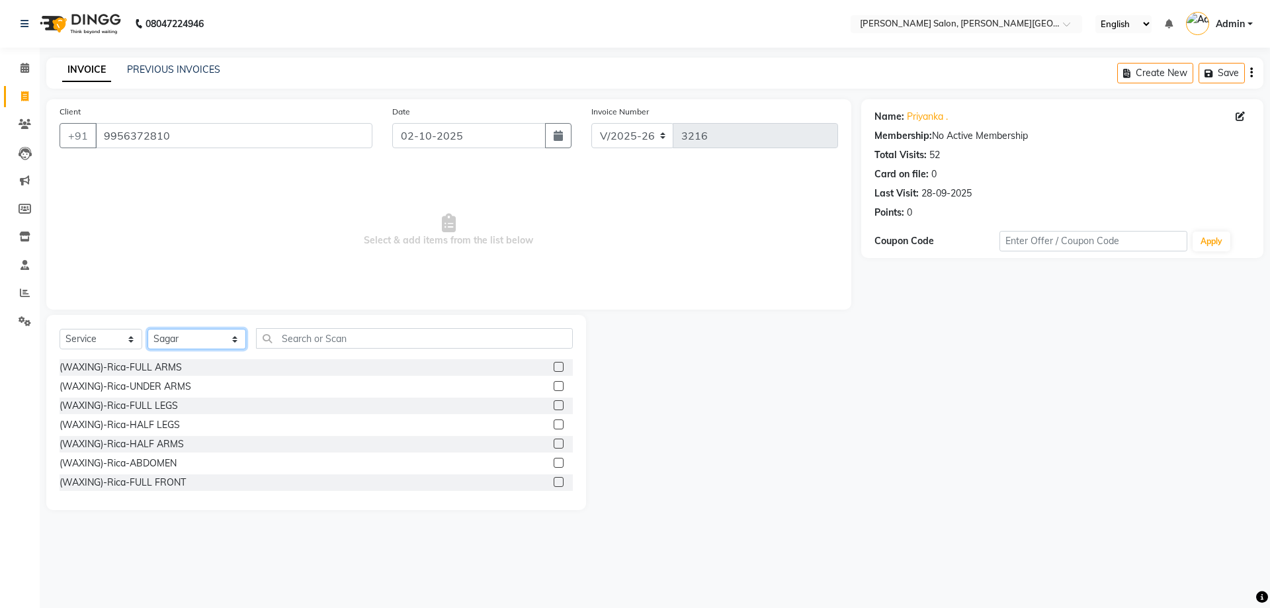
click at [220, 342] on select "Select Stylist Adita Amita Arun Singh YAdav Ashu Avinash Chotu Disha Kumari Hon…" at bounding box center [196, 339] width 99 height 20
select select "85107"
click at [147, 329] on select "Select Stylist Adita Amita Arun Singh YAdav Ashu Avinash Chotu Disha Kumari Hon…" at bounding box center [196, 339] width 99 height 20
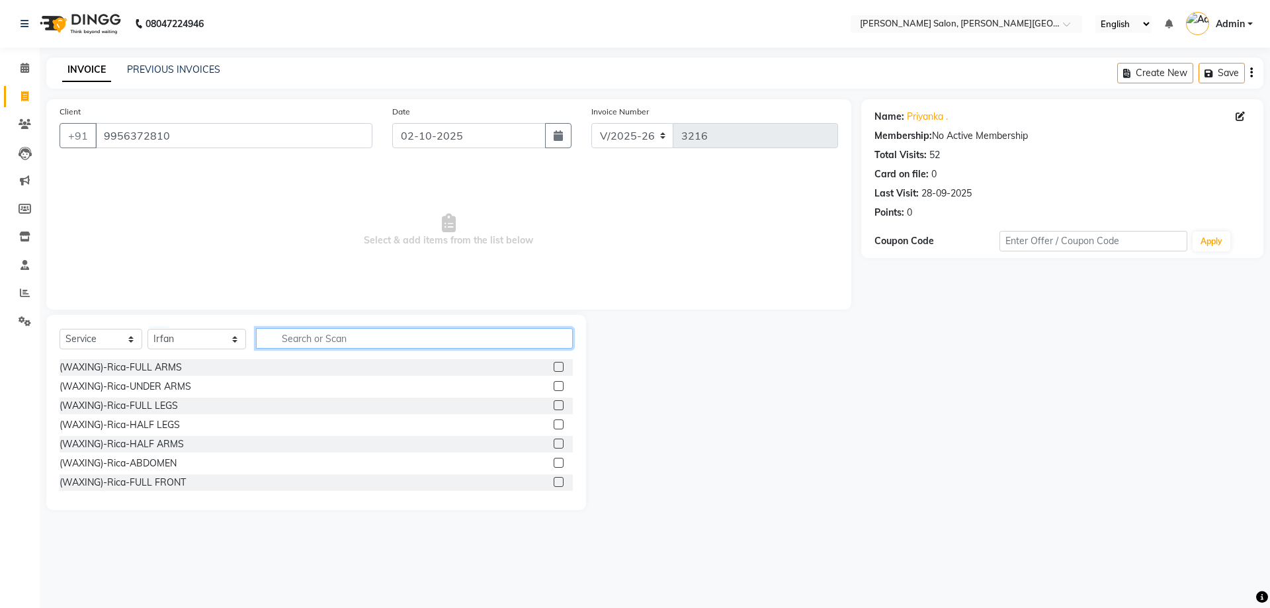
click at [278, 339] on input "text" at bounding box center [414, 338] width 317 height 20
type input "SPA"
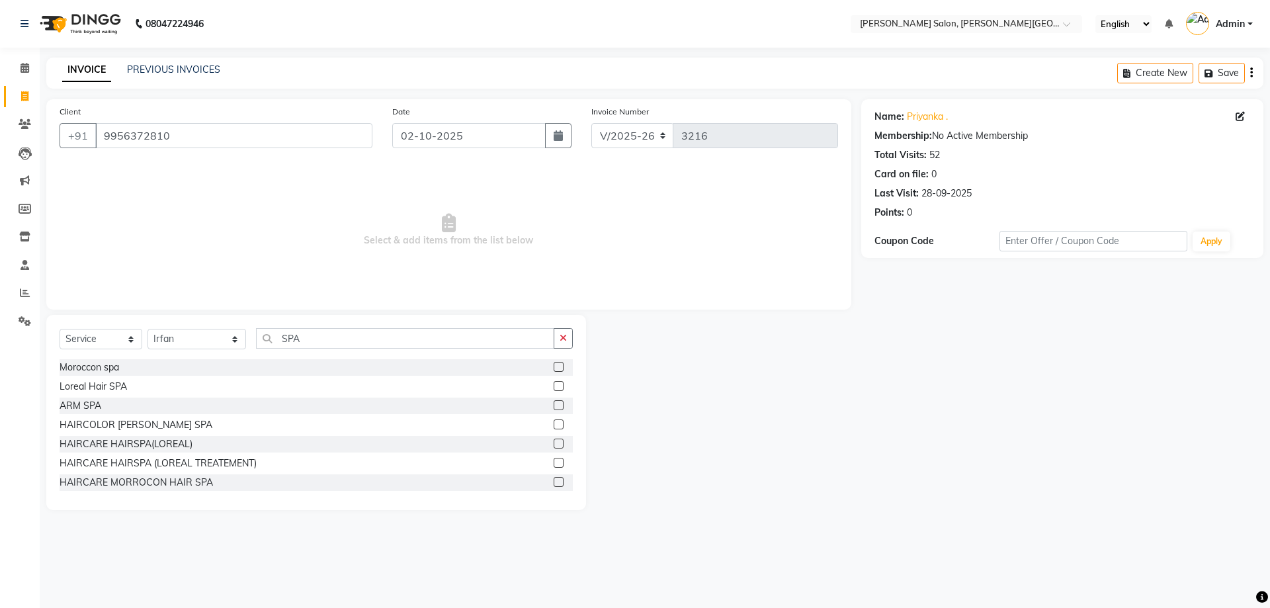
click at [553, 445] on label at bounding box center [558, 443] width 10 height 10
click at [553, 445] on input "checkbox" at bounding box center [557, 444] width 9 height 9
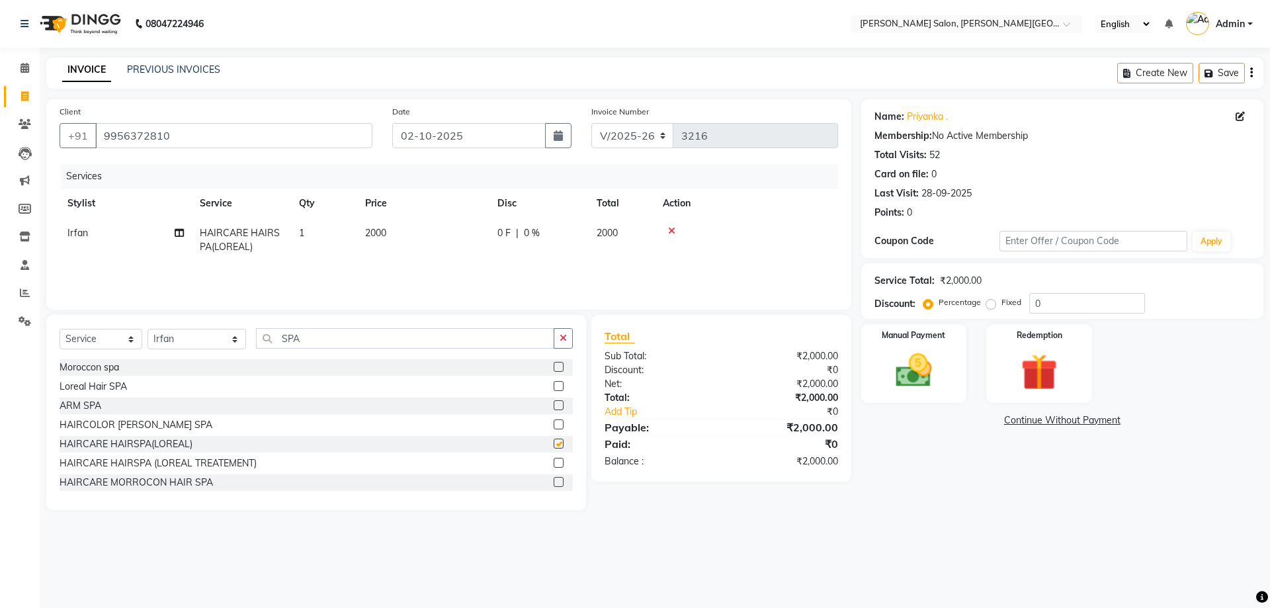
checkbox input "false"
click at [219, 340] on select "Select Stylist Adita Amita Arun Singh YAdav Ashu Avinash Chotu Disha Kumari Hon…" at bounding box center [196, 339] width 99 height 20
select select "24178"
click at [147, 329] on select "Select Stylist Adita Amita Arun Singh YAdav Ashu Avinash Chotu Disha Kumari Hon…" at bounding box center [196, 339] width 99 height 20
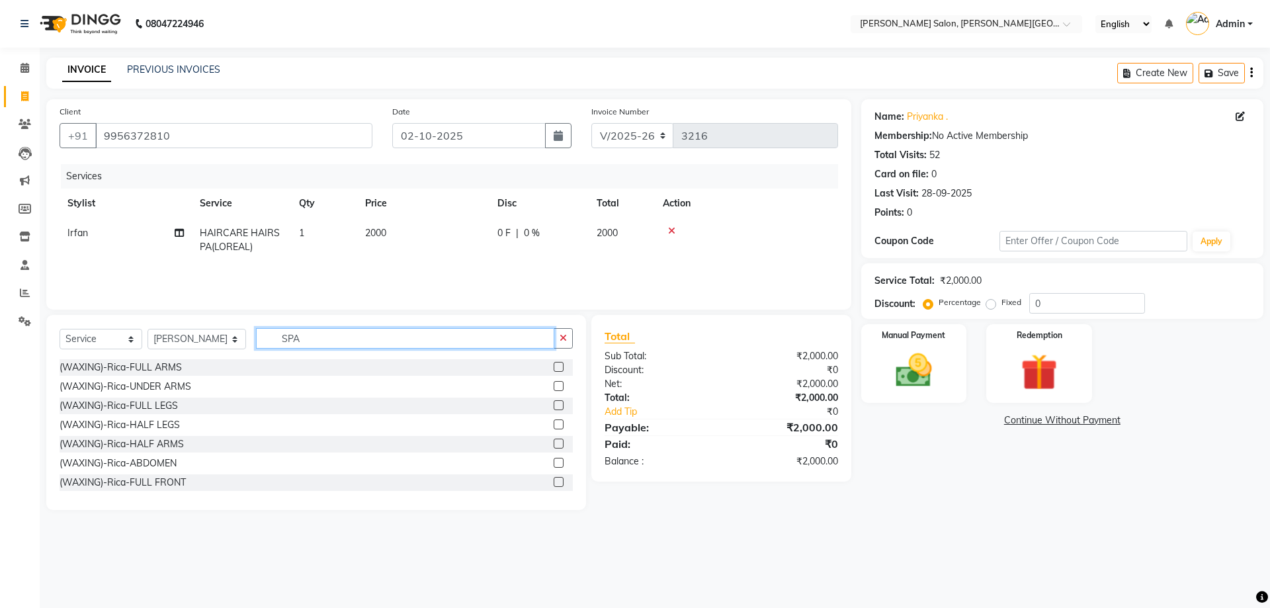
drag, startPoint x: 257, startPoint y: 333, endPoint x: 370, endPoint y: 346, distance: 113.8
click at [370, 346] on input "SPA" at bounding box center [405, 338] width 299 height 20
type input "SPA"
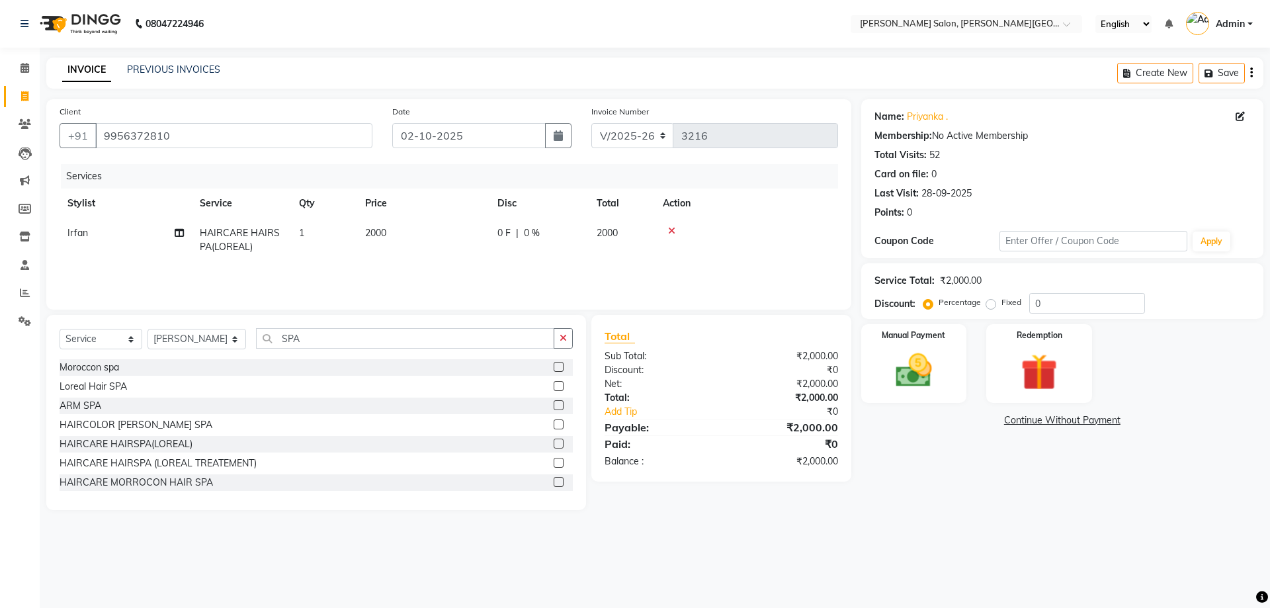
click at [553, 444] on label at bounding box center [558, 443] width 10 height 10
click at [553, 444] on input "checkbox" at bounding box center [557, 444] width 9 height 9
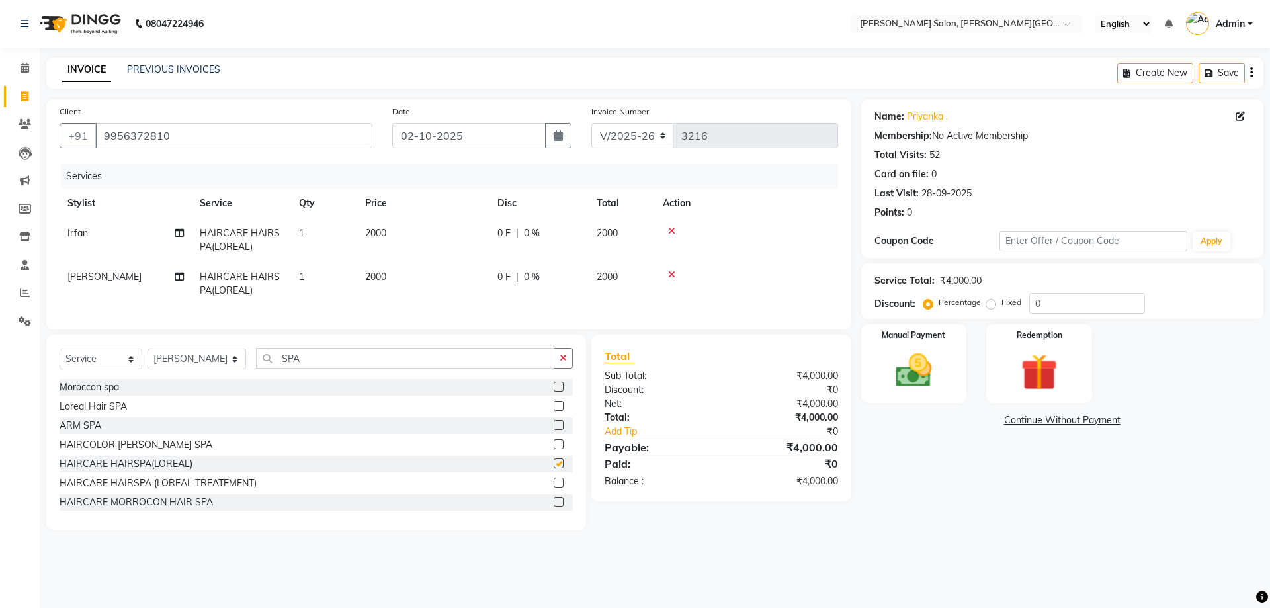
checkbox input "false"
click at [217, 369] on select "Select Stylist Adita Amita Arun Singh YAdav Ashu Avinash Chotu Disha Kumari Hon…" at bounding box center [196, 358] width 99 height 20
select select "83947"
click at [147, 358] on select "Select Stylist Adita Amita Arun Singh YAdav Ashu Avinash Chotu Disha Kumari Hon…" at bounding box center [196, 358] width 99 height 20
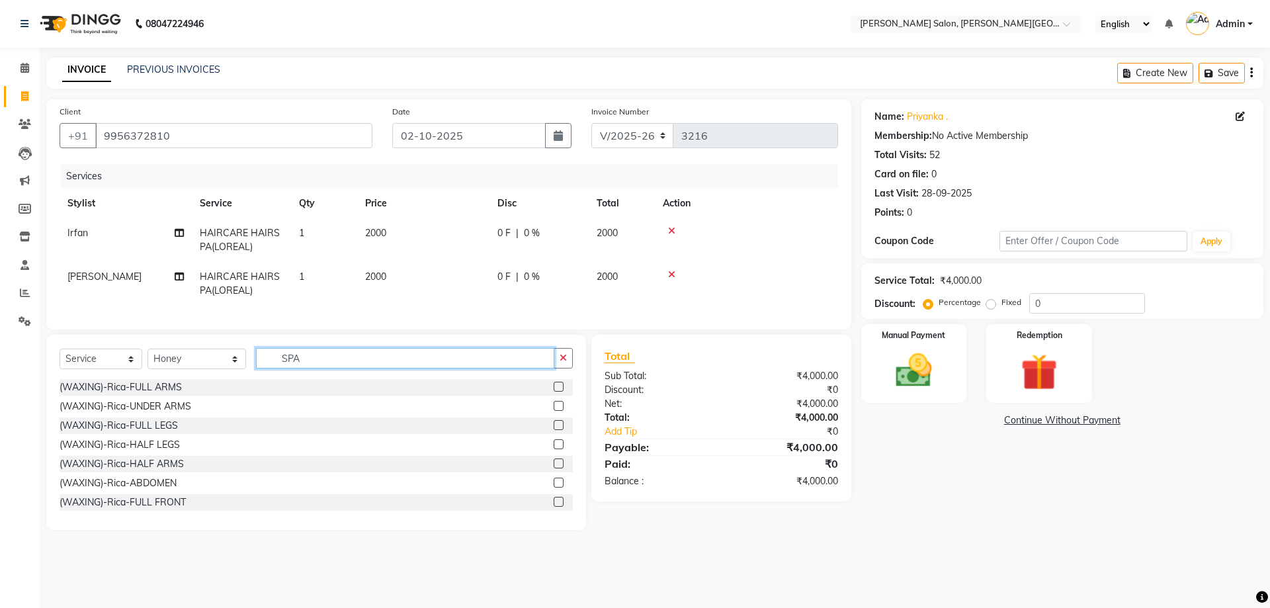
drag, startPoint x: 260, startPoint y: 366, endPoint x: 343, endPoint y: 367, distance: 83.3
click at [343, 367] on input "SPA" at bounding box center [405, 358] width 299 height 20
type input "foot"
click at [553, 391] on label at bounding box center [558, 387] width 10 height 10
click at [553, 391] on input "checkbox" at bounding box center [557, 387] width 9 height 9
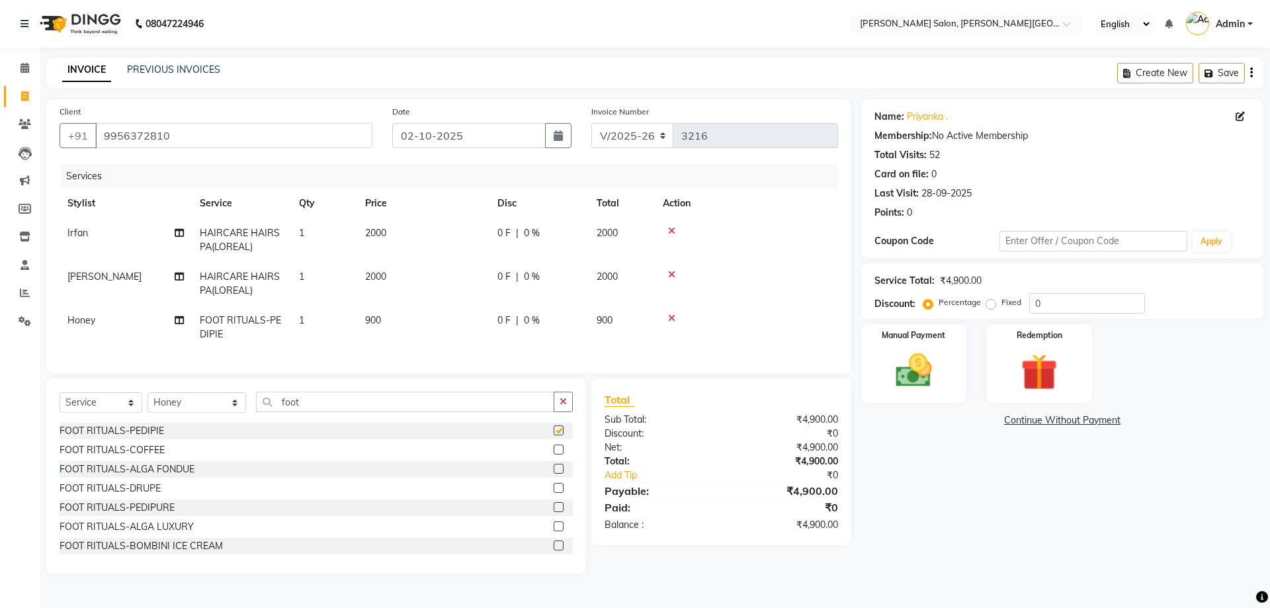
checkbox input "false"
drag, startPoint x: 263, startPoint y: 409, endPoint x: 484, endPoint y: 443, distance: 224.1
click at [484, 443] on div "Select Service Product Membership Package Voucher Prepaid Gift Card Select Styl…" at bounding box center [316, 475] width 540 height 195
type input "hand"
click at [553, 435] on label at bounding box center [558, 430] width 10 height 10
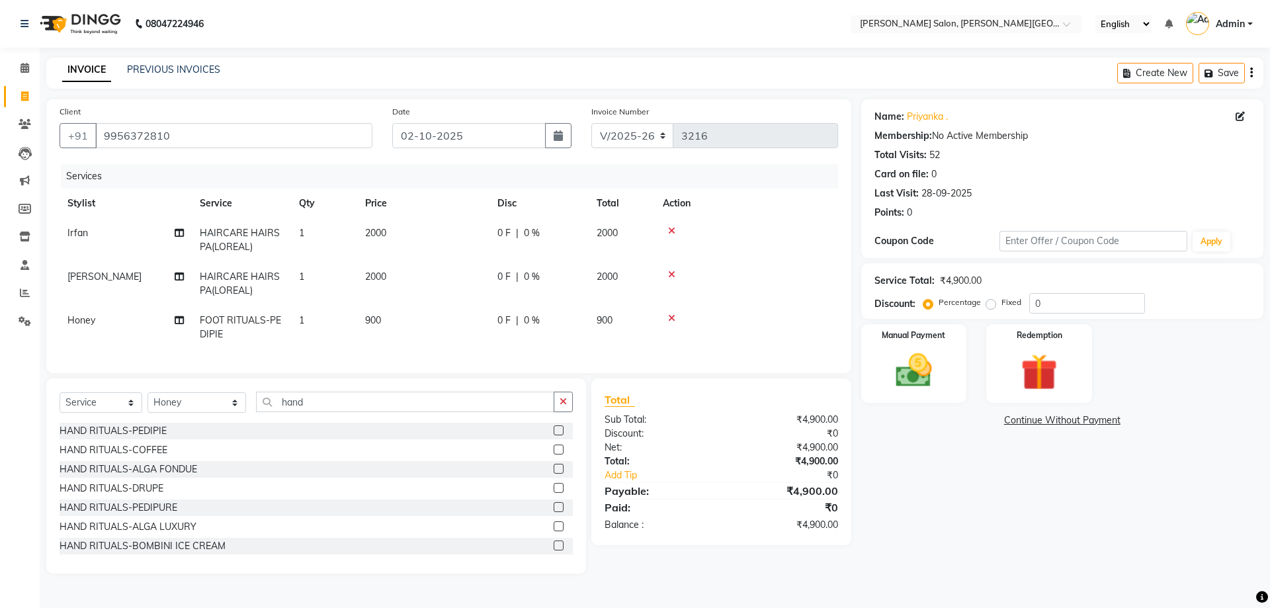
click at [553, 435] on input "checkbox" at bounding box center [557, 430] width 9 height 9
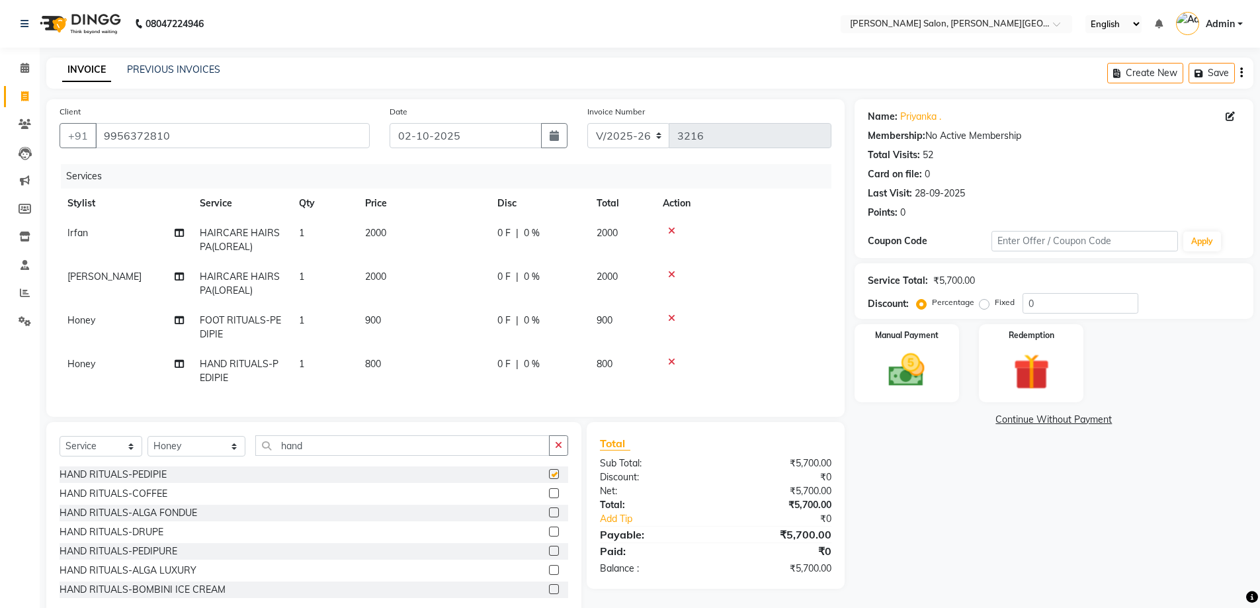
checkbox input "false"
click at [994, 303] on label "Fixed" at bounding box center [1004, 302] width 20 height 12
click at [984, 303] on input "Fixed" at bounding box center [986, 302] width 9 height 9
radio input "true"
click at [1052, 302] on input "0" at bounding box center [1080, 303] width 116 height 20
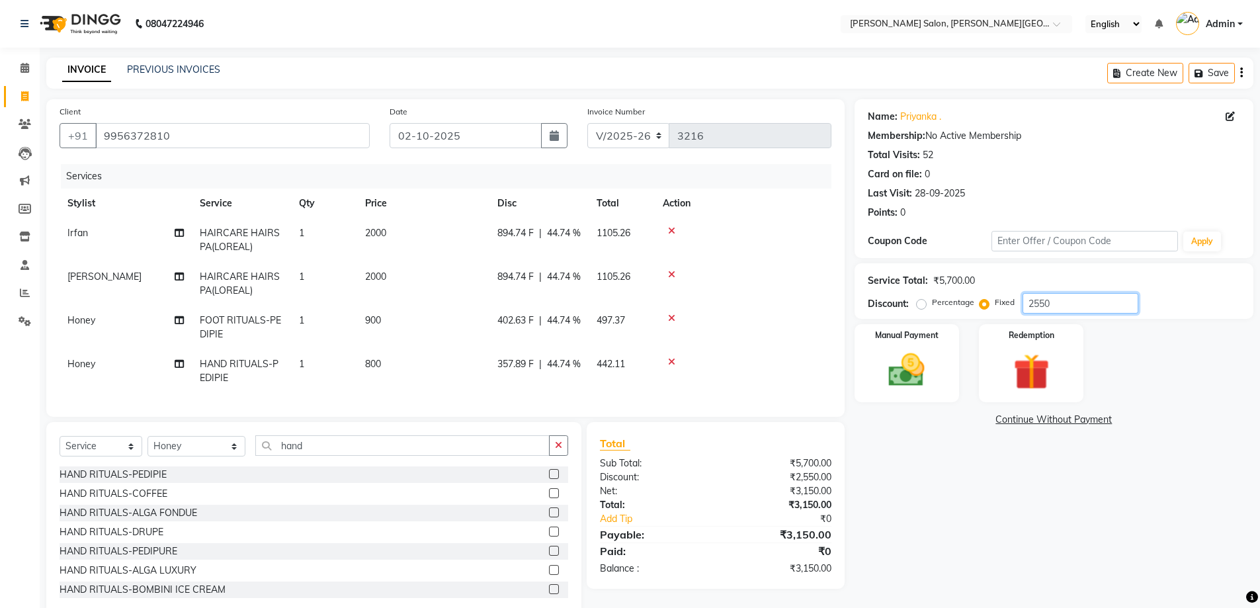
type input "2550"
click at [959, 485] on div "Name: Priyanka . Membership: No Active Membership Total Visits: 52 Card on file…" at bounding box center [1058, 358] width 409 height 518
click at [902, 373] on img at bounding box center [906, 369] width 61 height 43
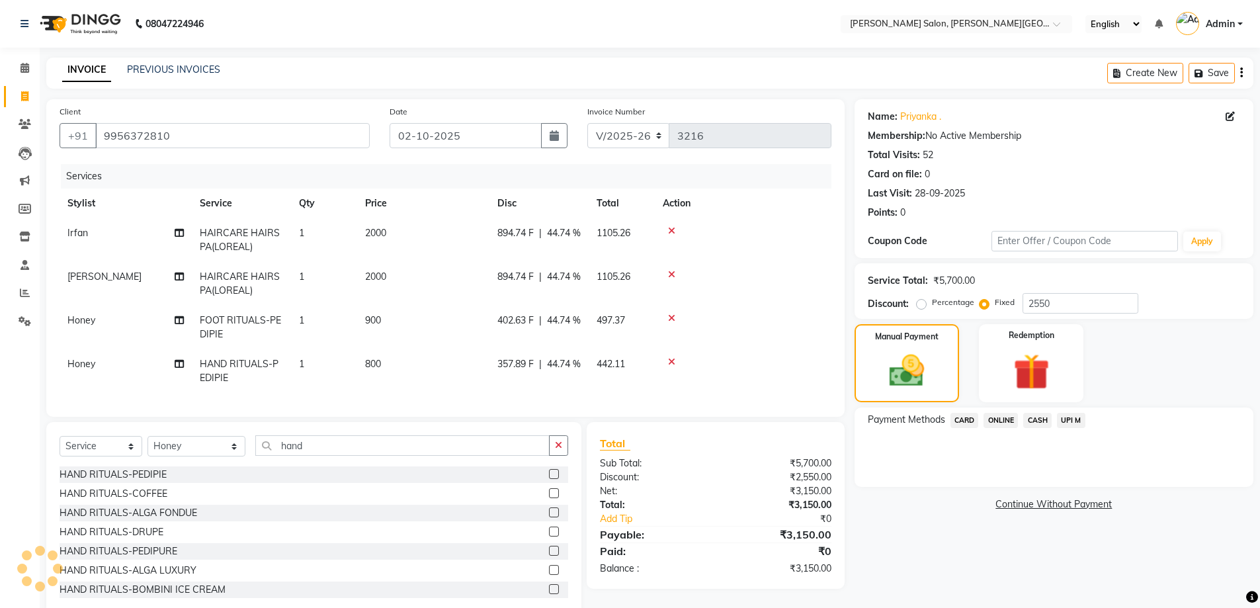
click at [1031, 421] on span "CASH" at bounding box center [1037, 420] width 28 height 15
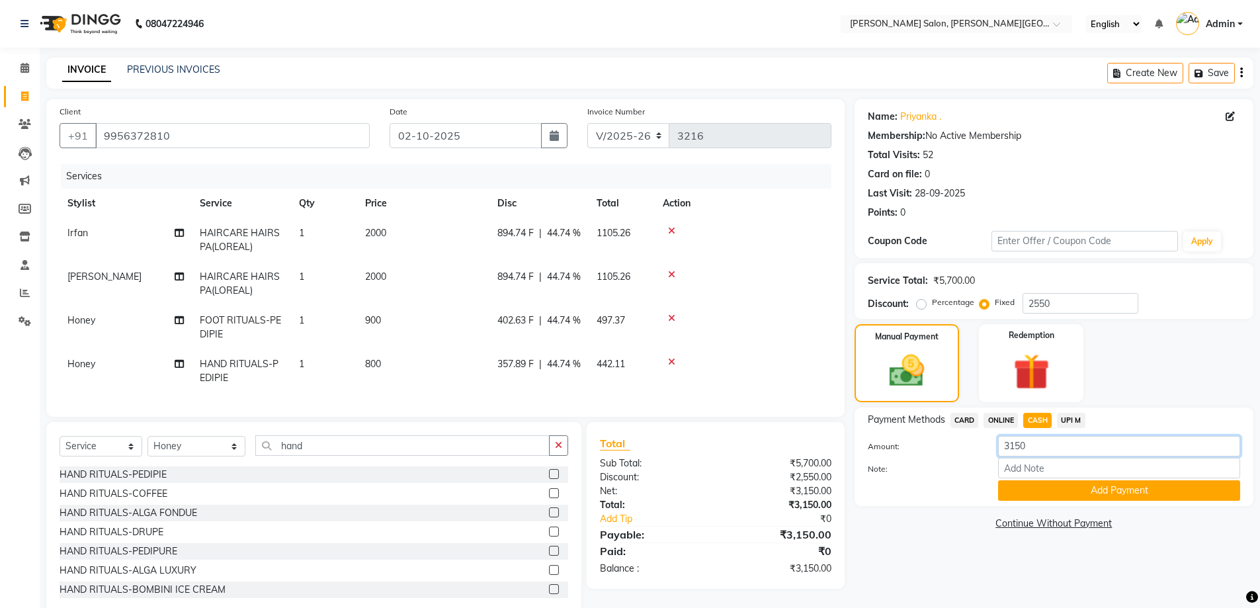
drag, startPoint x: 1035, startPoint y: 440, endPoint x: 951, endPoint y: 442, distance: 84.7
click at [953, 442] on div "Amount: 3150" at bounding box center [1054, 447] width 392 height 22
type input "3160"
click at [1104, 485] on button "Add Payment" at bounding box center [1119, 490] width 242 height 20
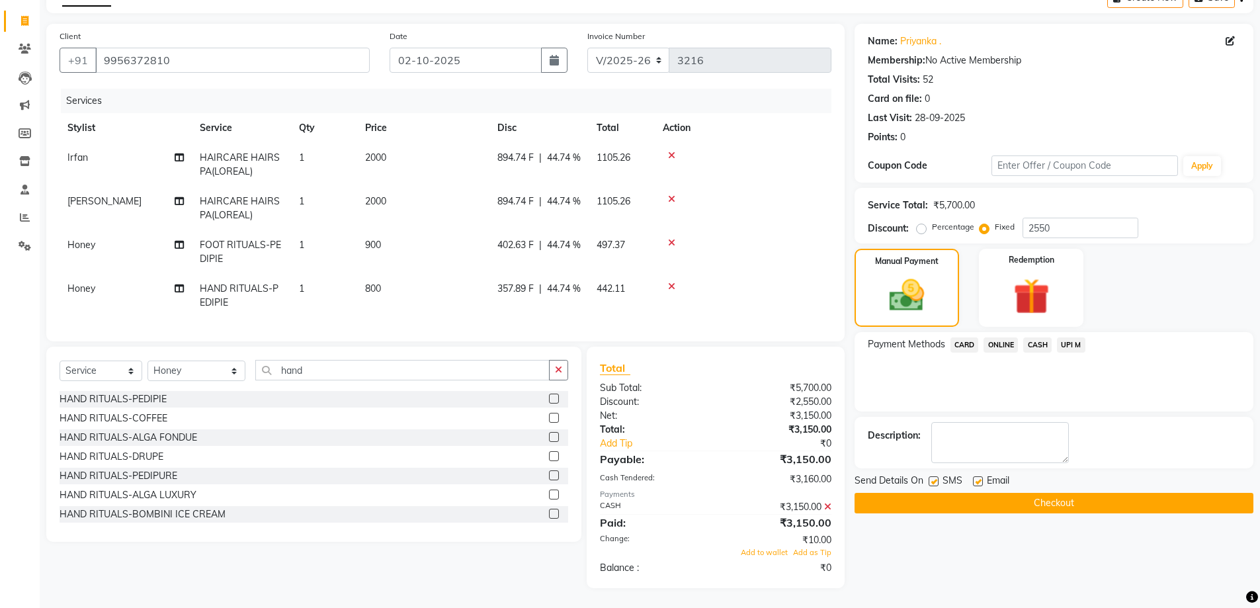
scroll to position [85, 0]
click at [768, 553] on span "Add to wallet" at bounding box center [764, 551] width 47 height 9
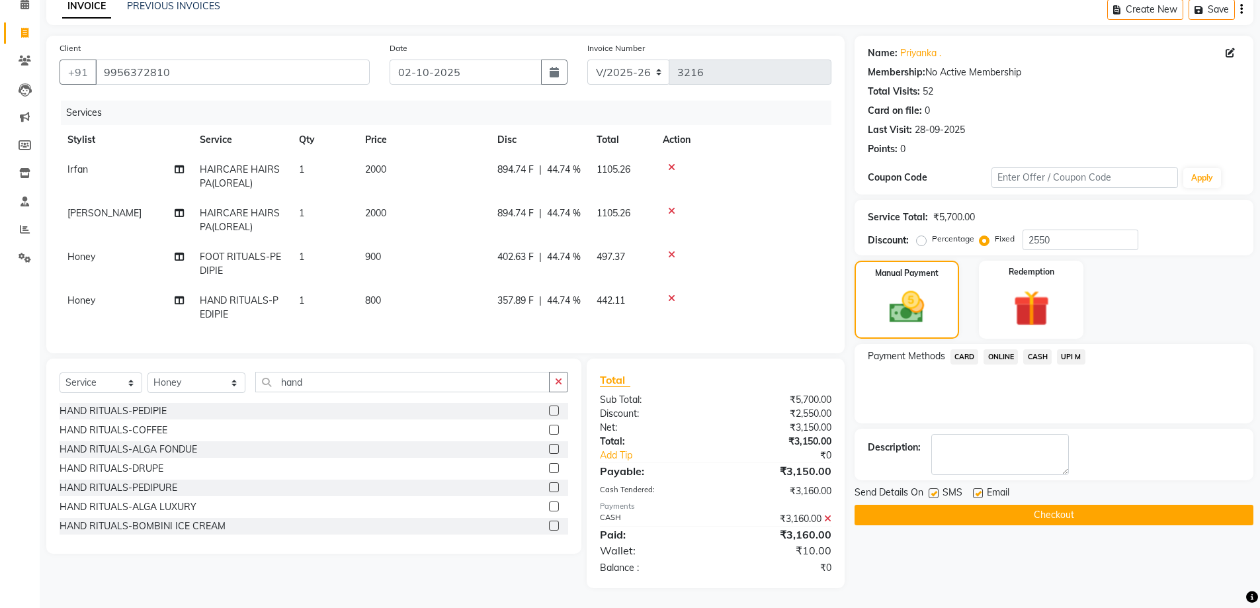
click at [1054, 505] on button "Checkout" at bounding box center [1053, 515] width 399 height 20
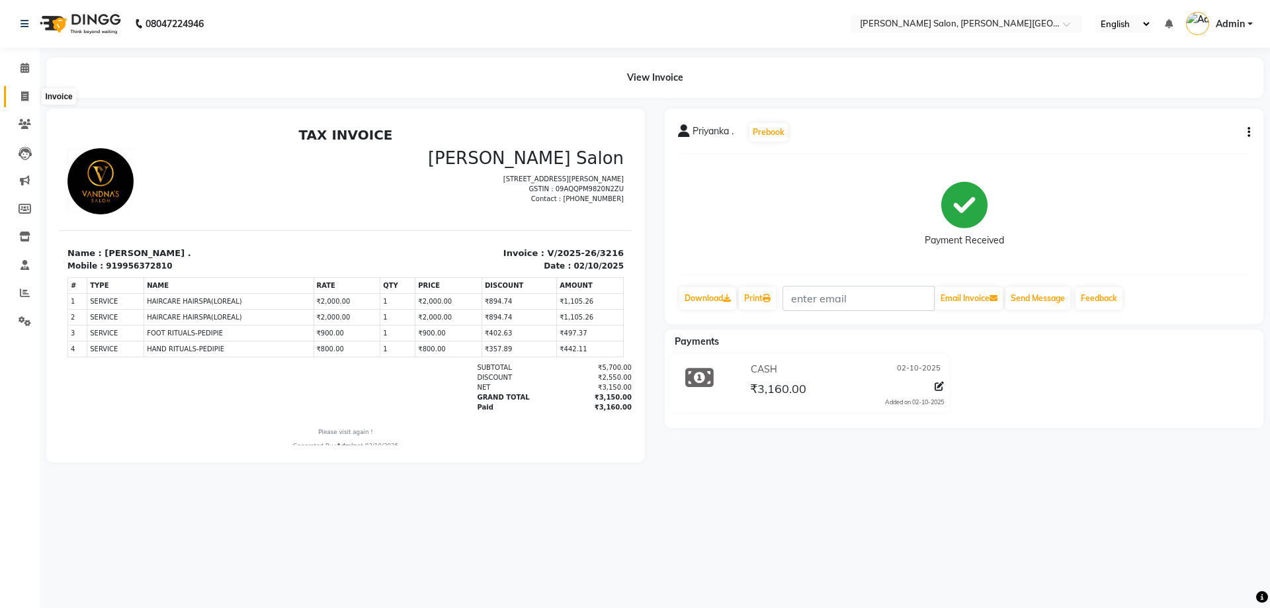
click at [26, 95] on icon at bounding box center [24, 96] width 7 height 10
select select "service"
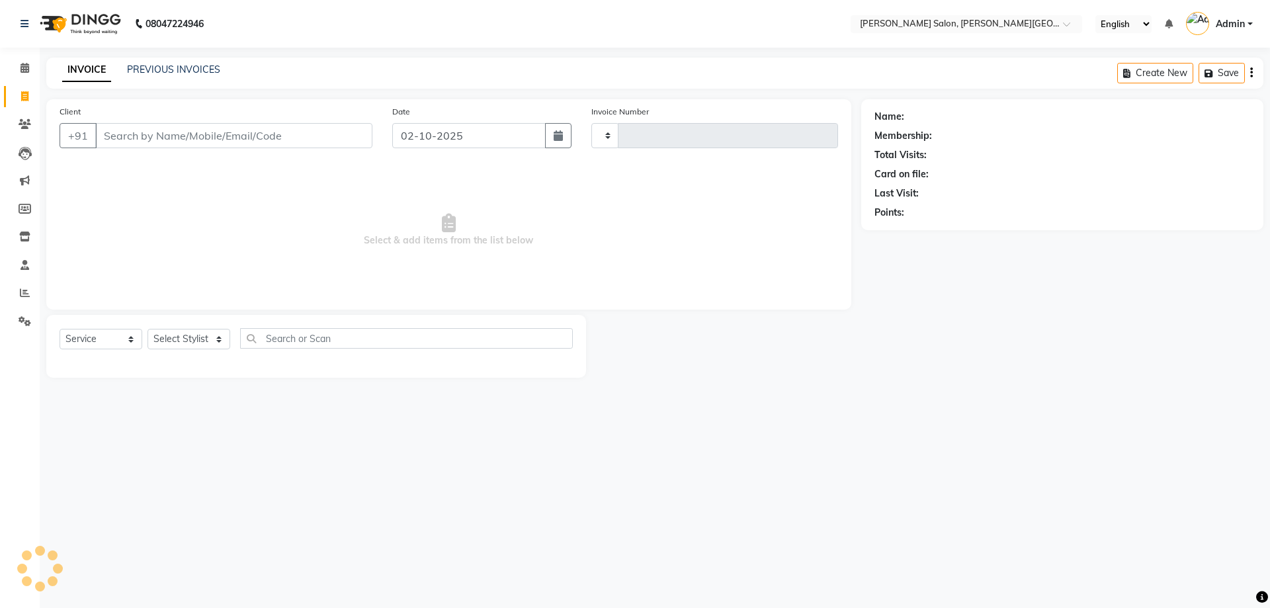
type input "3217"
select select "4122"
click at [163, 136] on input "Client" at bounding box center [233, 135] width 277 height 25
type input "9335019612"
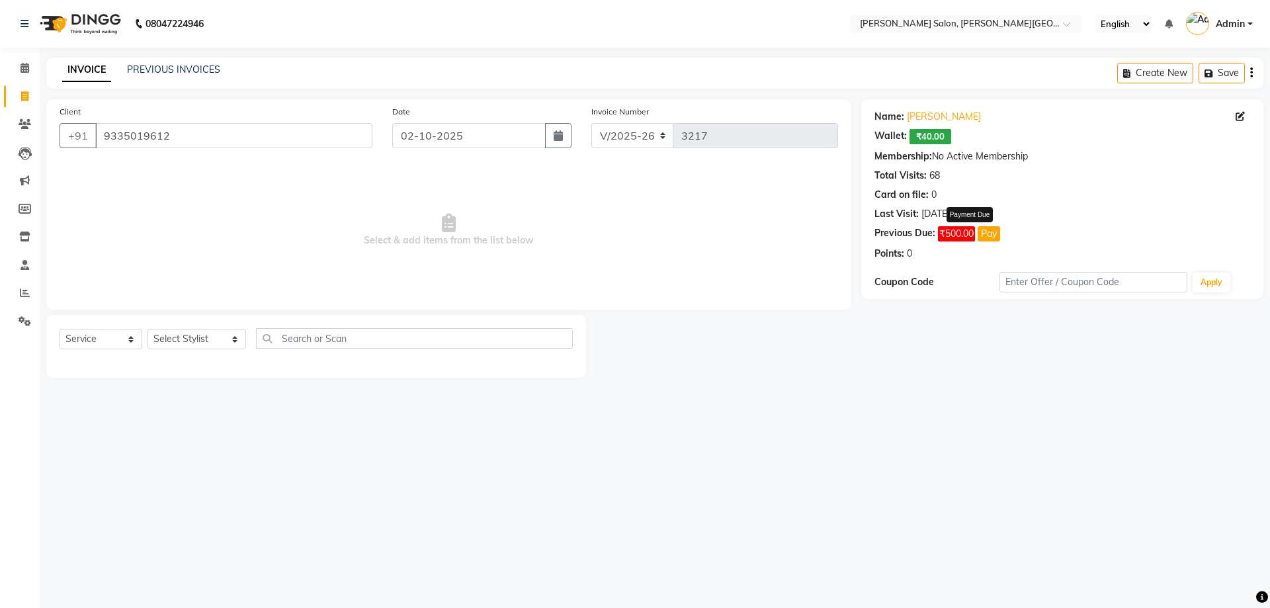
click at [993, 230] on button "Pay" at bounding box center [988, 233] width 22 height 15
select select "1"
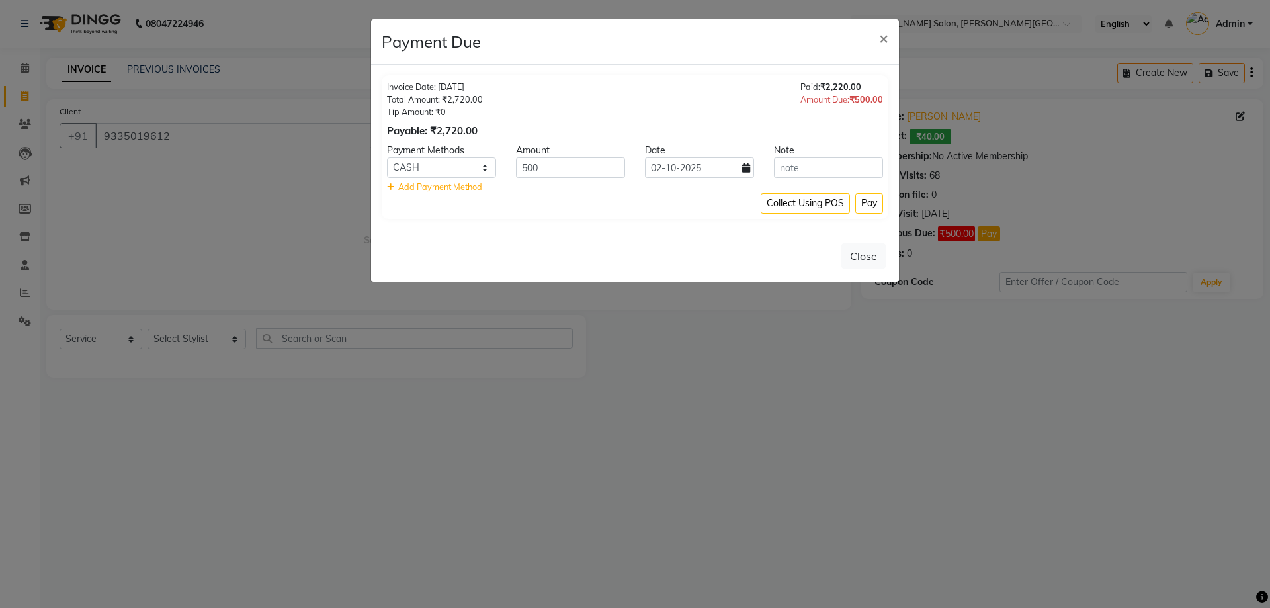
click at [810, 397] on ngb-modal-window "Payment Due × Invoice Date: 16-01-2025 Total Amount: ₹2,720.00 Tip Amount: ₹0 P…" at bounding box center [635, 304] width 1270 height 608
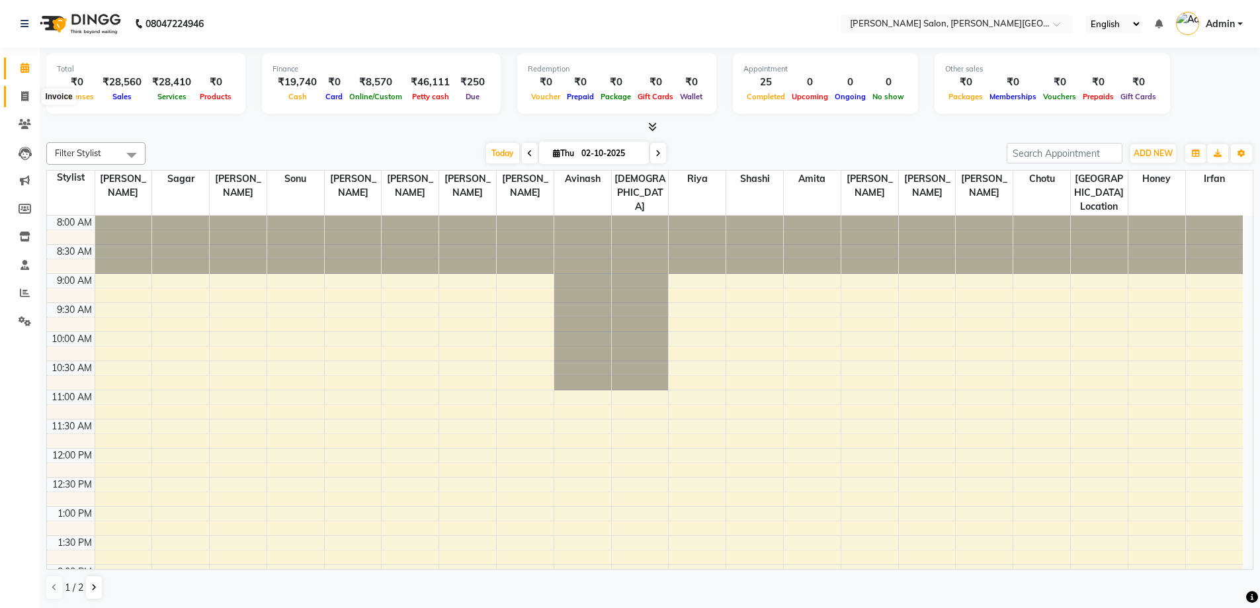
click at [24, 97] on icon at bounding box center [24, 96] width 7 height 10
select select "service"
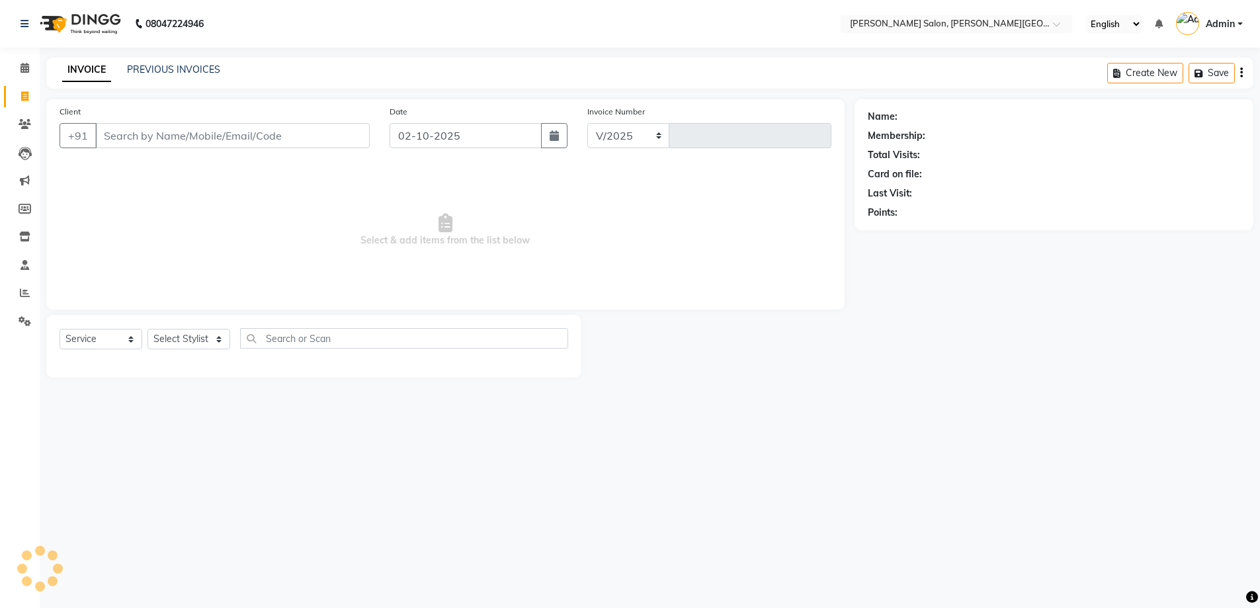
select select "4122"
type input "3217"
click at [174, 72] on link "PREVIOUS INVOICES" at bounding box center [173, 69] width 93 height 12
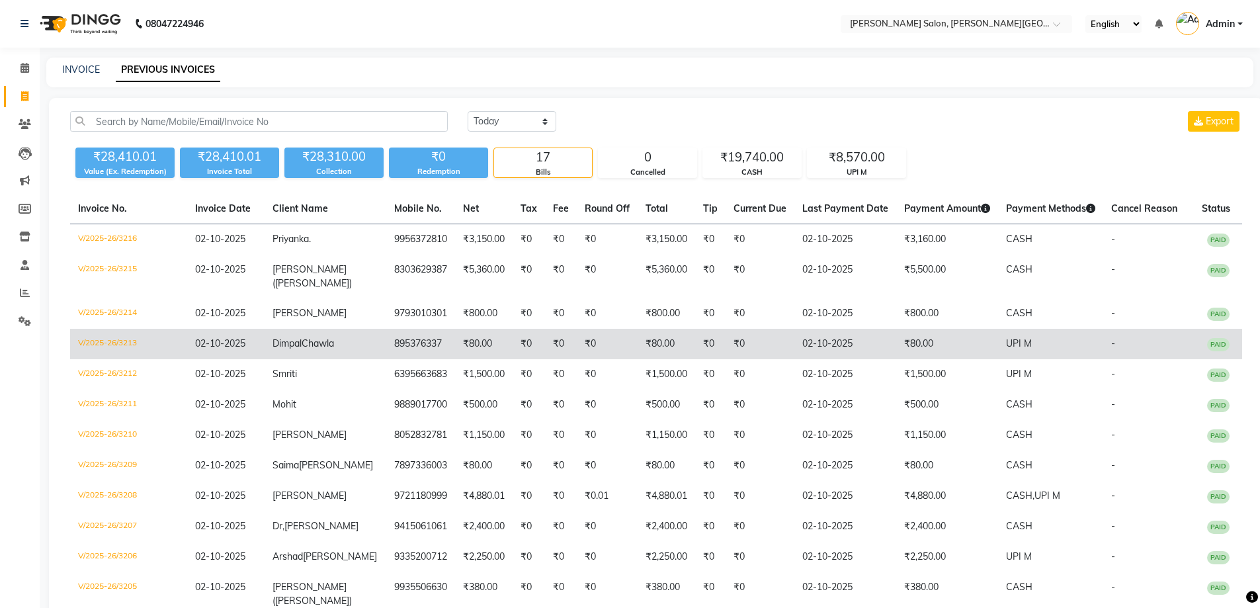
click at [106, 330] on td "V/2025-26/3213" at bounding box center [128, 344] width 117 height 30
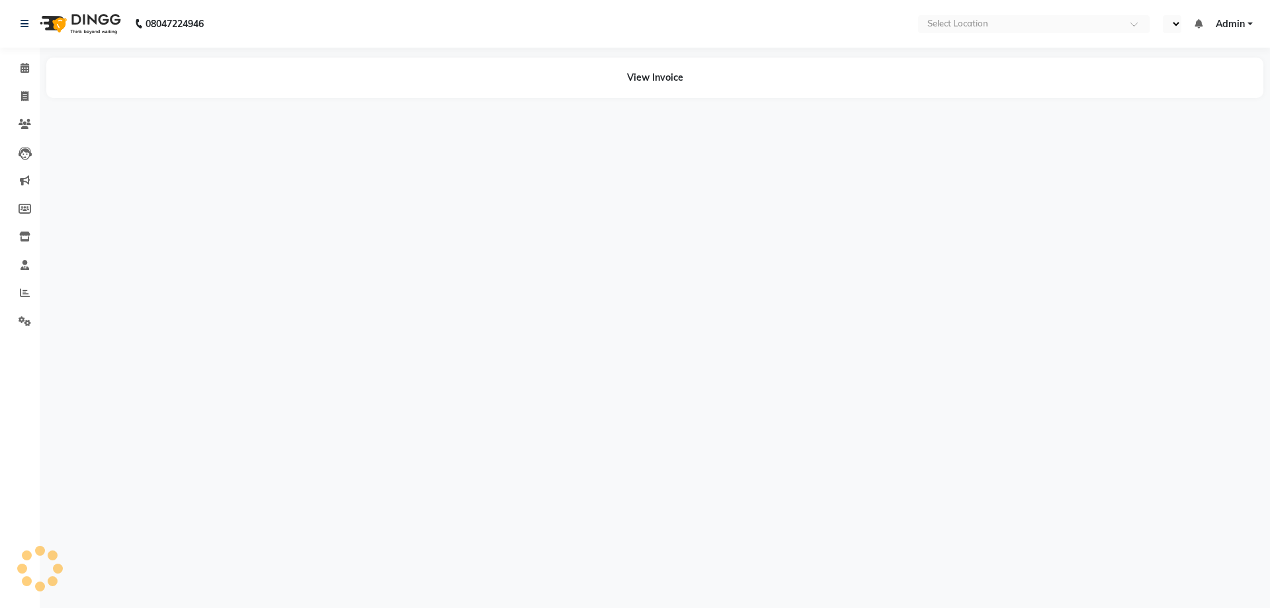
select select "en"
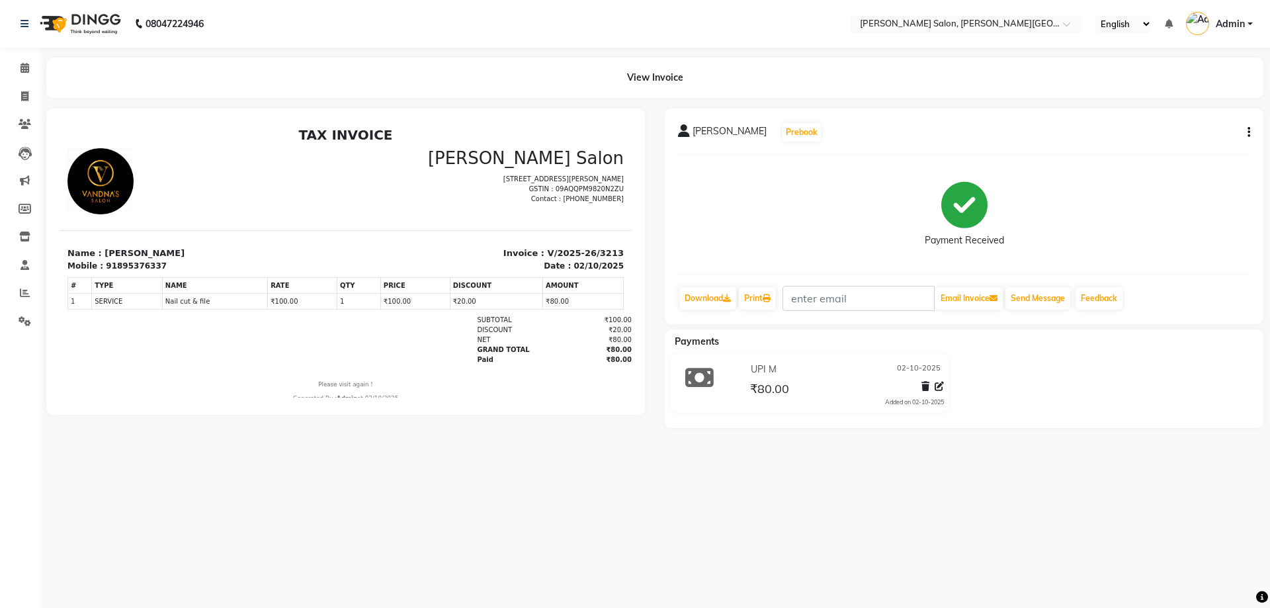
click at [693, 137] on span "Dimpal Chawla" at bounding box center [729, 133] width 74 height 19
click at [786, 139] on button "Prebook" at bounding box center [801, 132] width 38 height 19
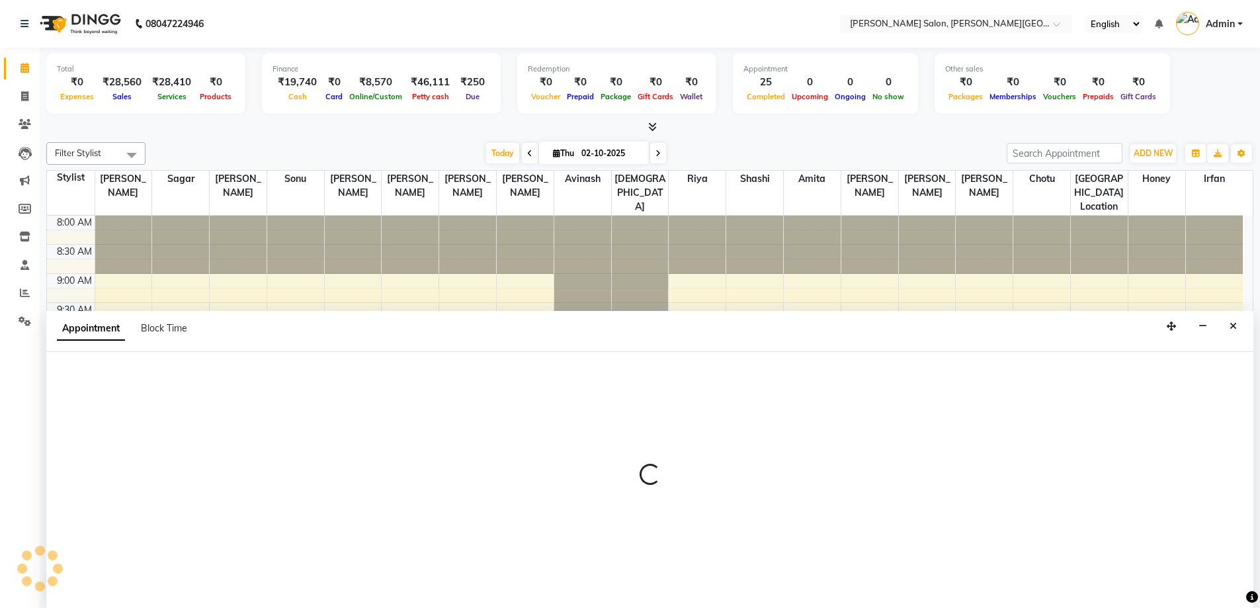
scroll to position [1, 0]
select select "24178"
select select "tentative"
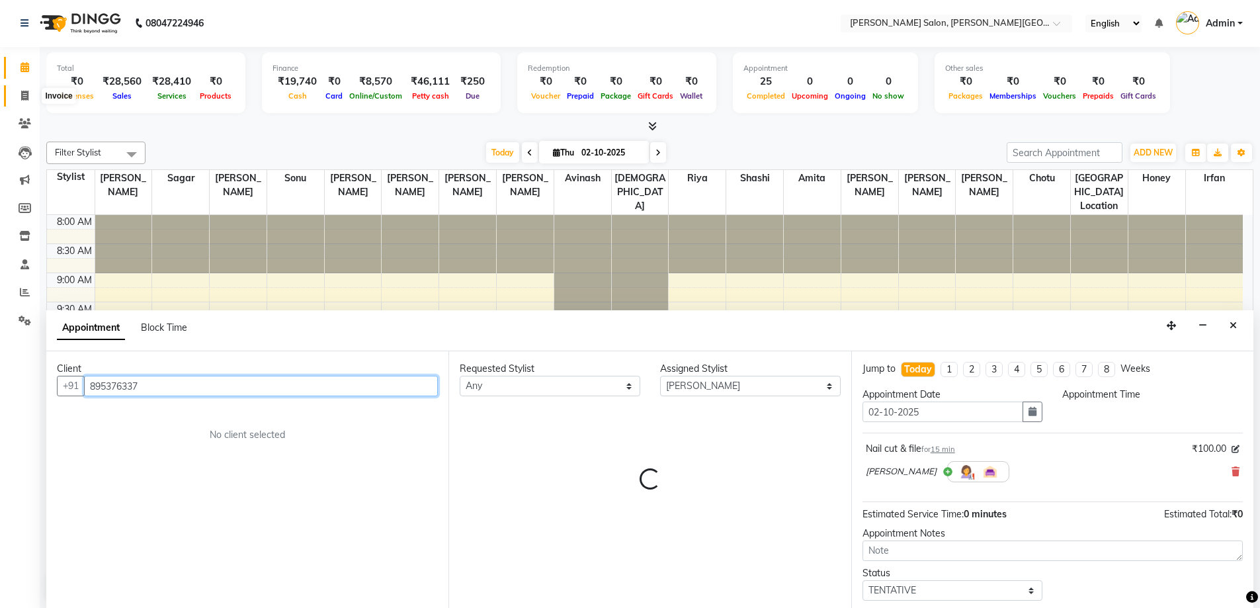
select select "540"
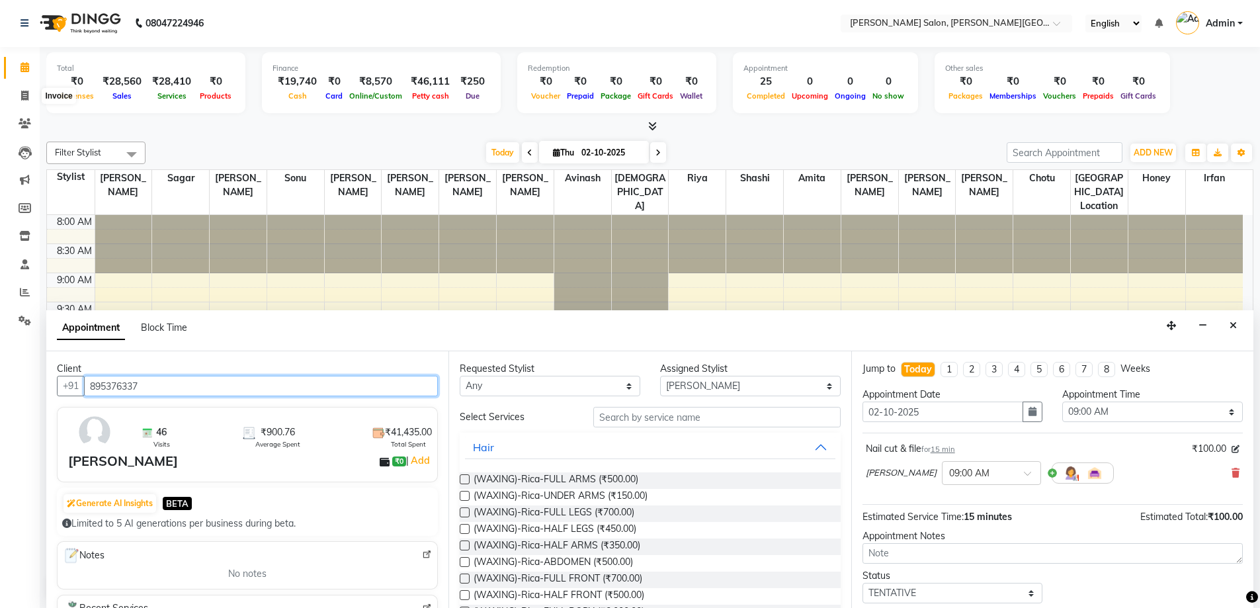
scroll to position [389, 0]
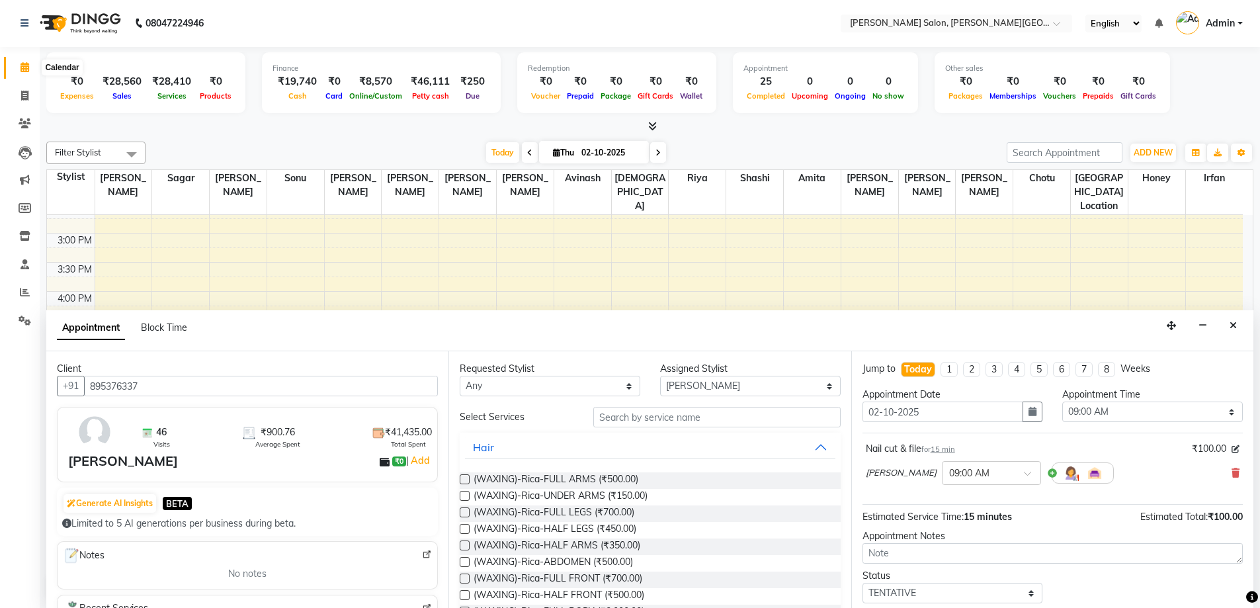
click at [20, 67] on icon at bounding box center [24, 67] width 9 height 10
click at [25, 66] on icon at bounding box center [24, 67] width 9 height 10
click at [27, 98] on icon at bounding box center [24, 96] width 7 height 10
select select "service"
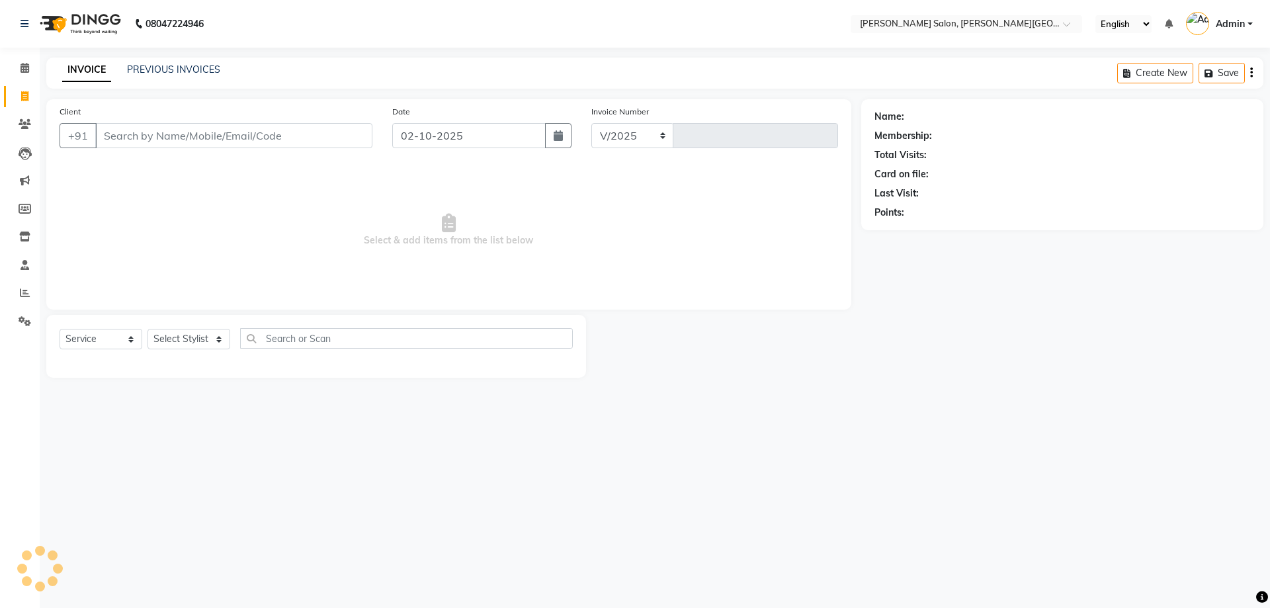
select select "4122"
type input "3217"
click at [190, 130] on input "Client" at bounding box center [233, 135] width 277 height 25
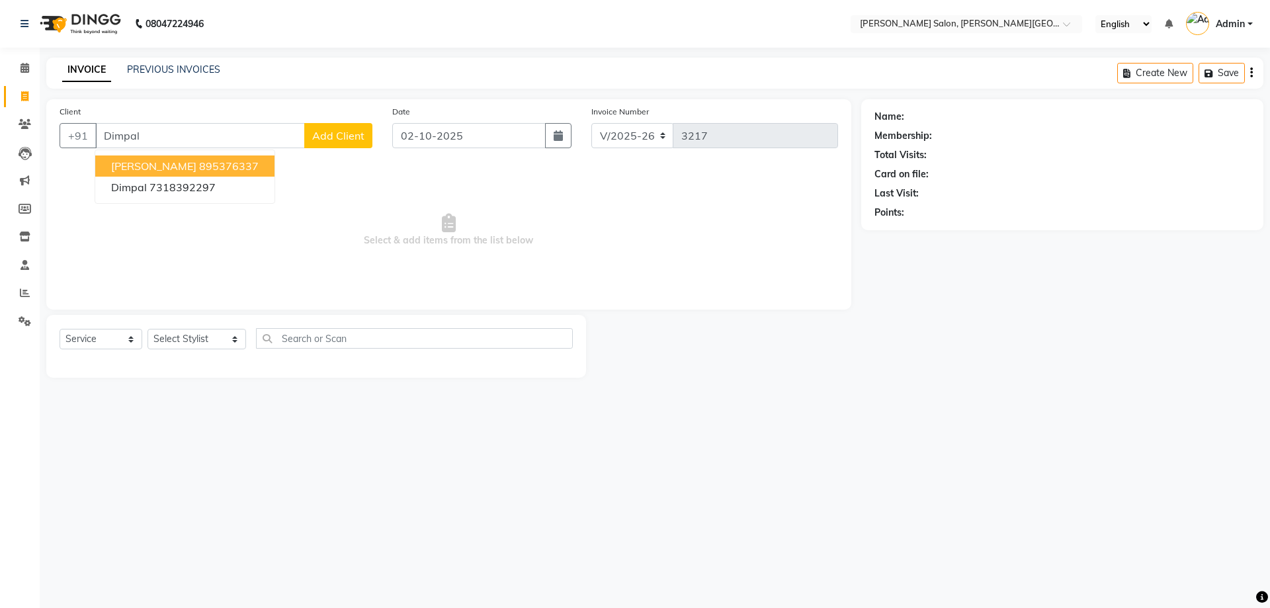
click at [199, 172] on ngb-highlight "895376337" at bounding box center [229, 165] width 60 height 13
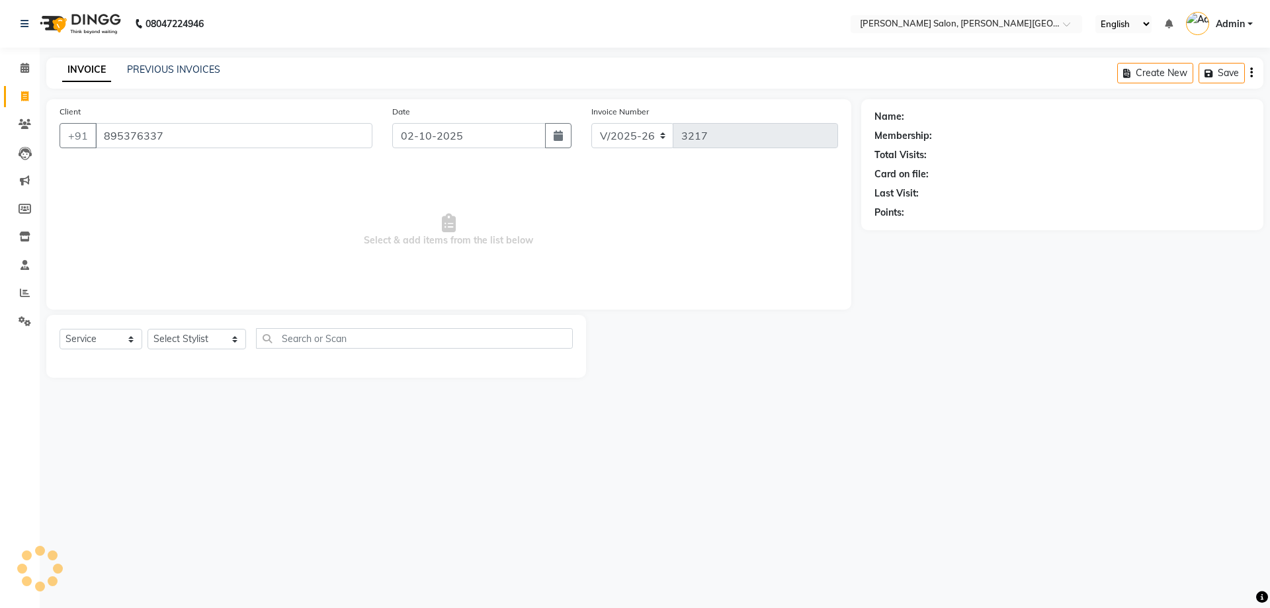
type input "895376337"
click at [915, 116] on link "[PERSON_NAME]" at bounding box center [944, 117] width 74 height 14
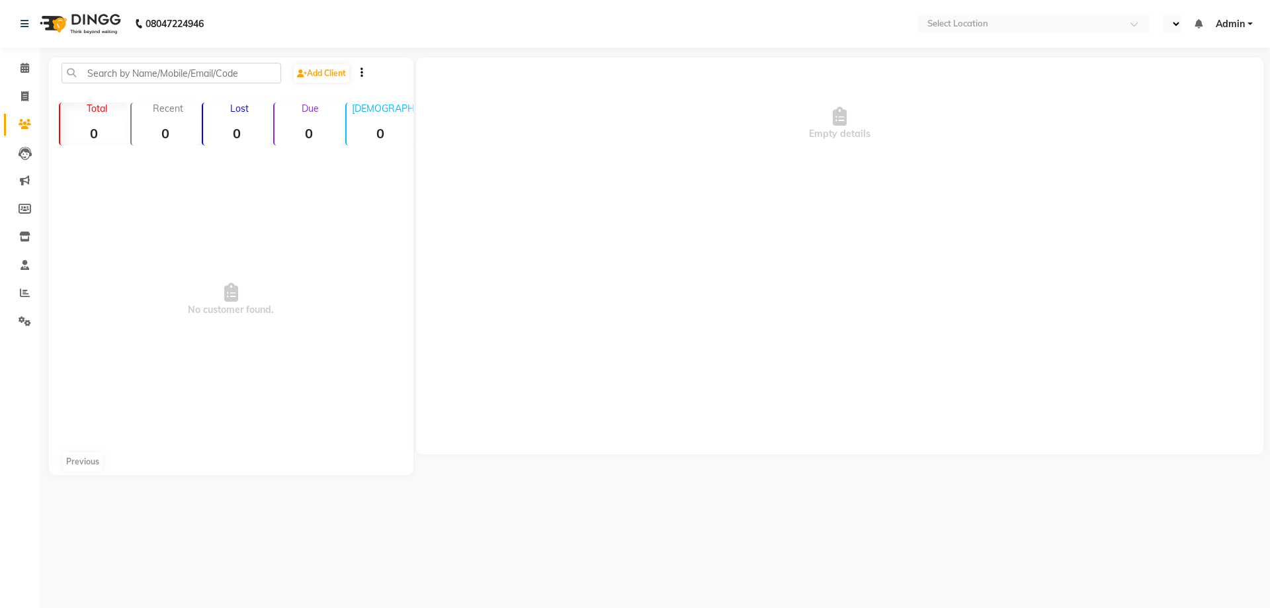
select select "en"
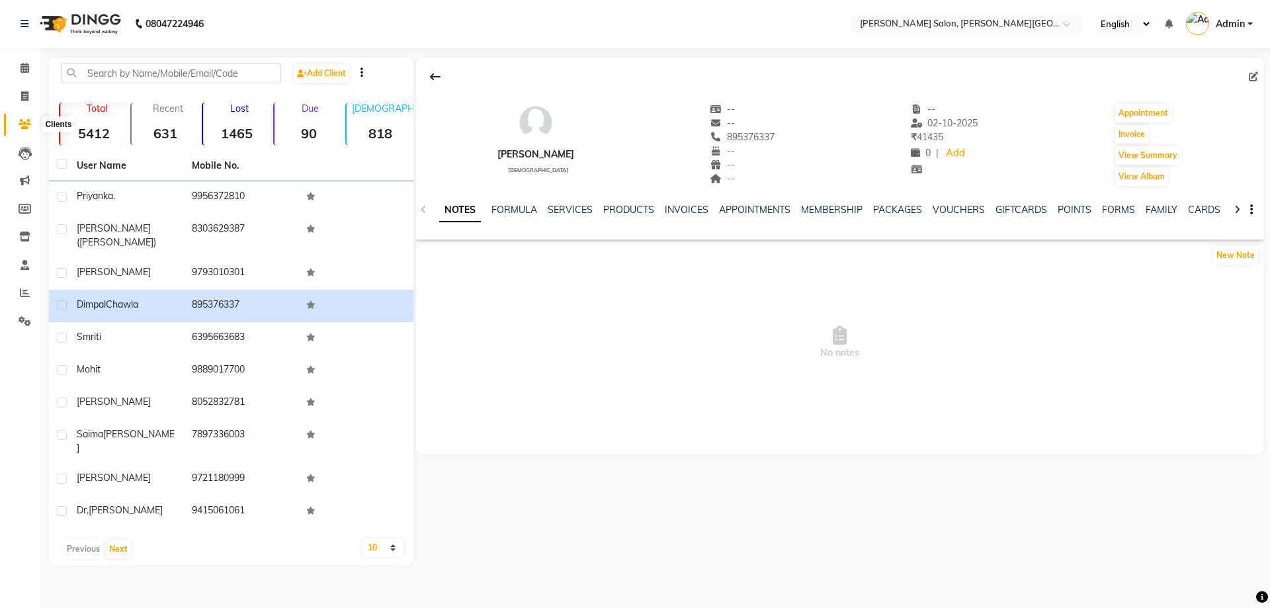
click at [24, 122] on icon at bounding box center [25, 124] width 13 height 10
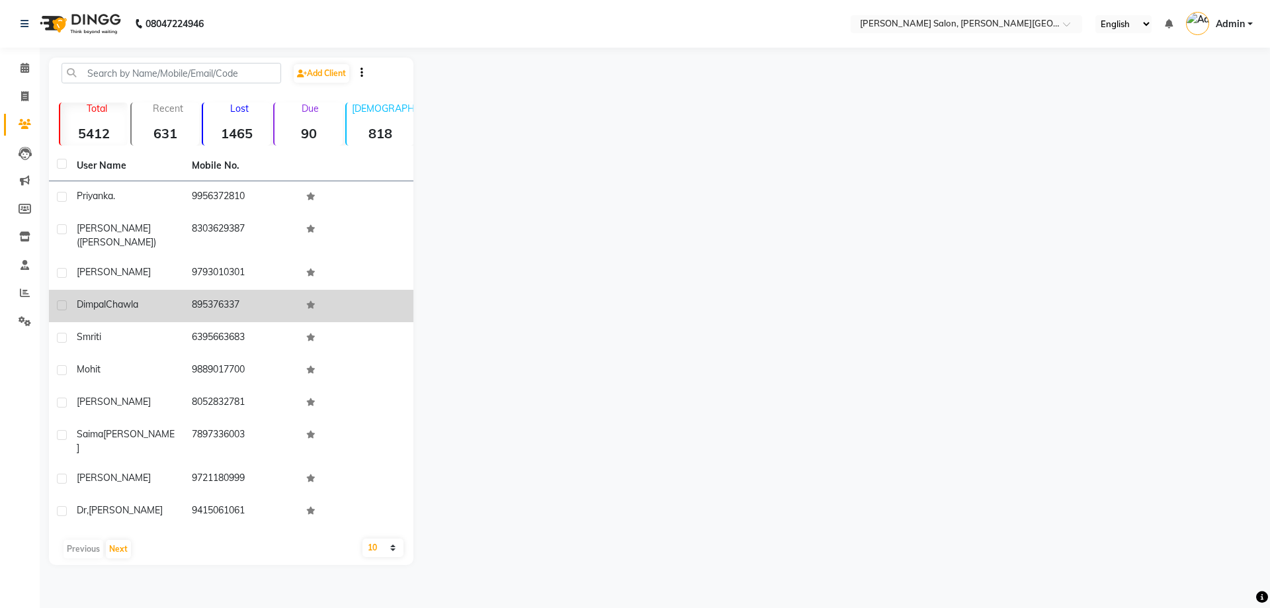
click at [112, 298] on span "Chawla" at bounding box center [122, 304] width 32 height 12
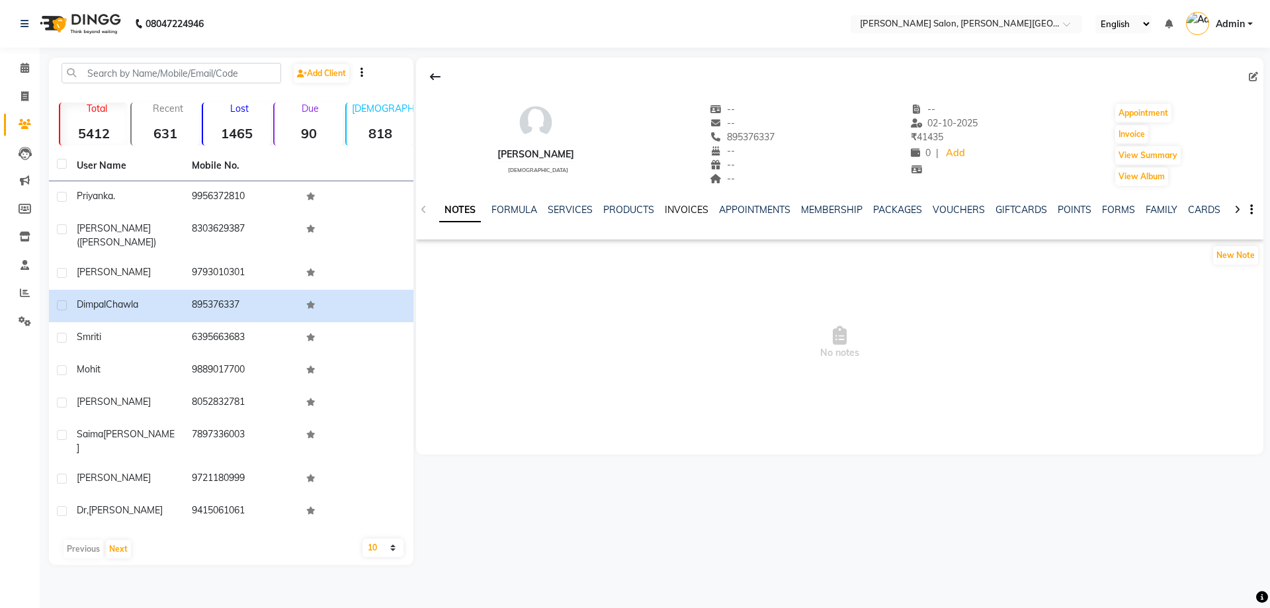
click at [680, 212] on link "INVOICES" at bounding box center [687, 210] width 44 height 12
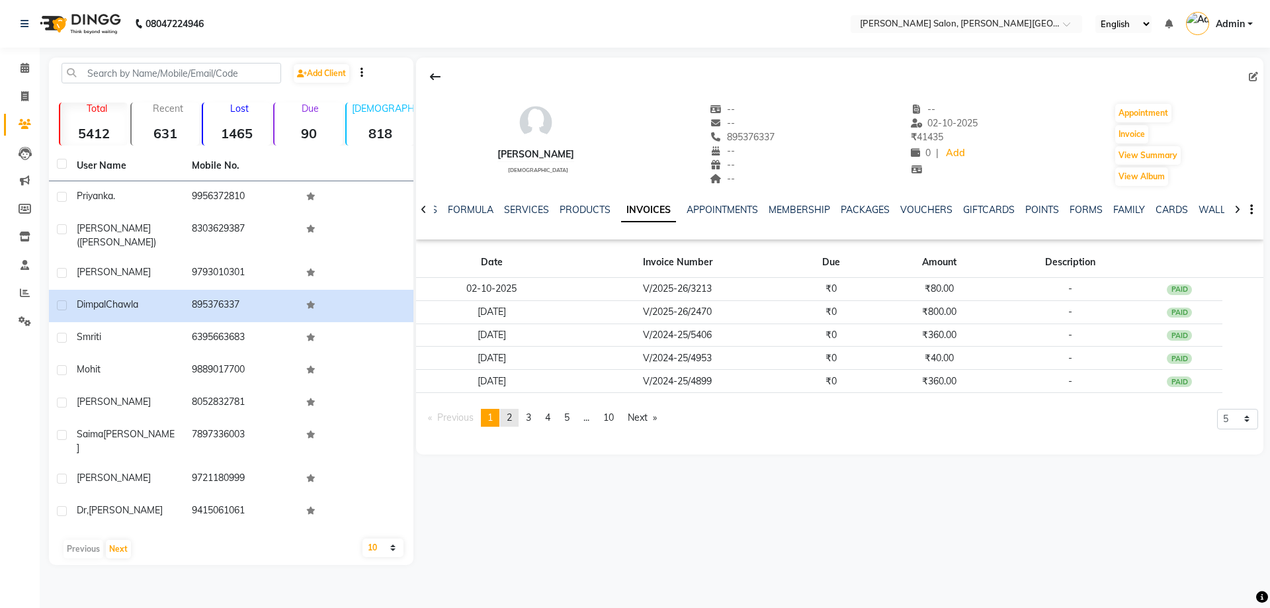
click at [516, 417] on link "page 2" at bounding box center [509, 418] width 19 height 18
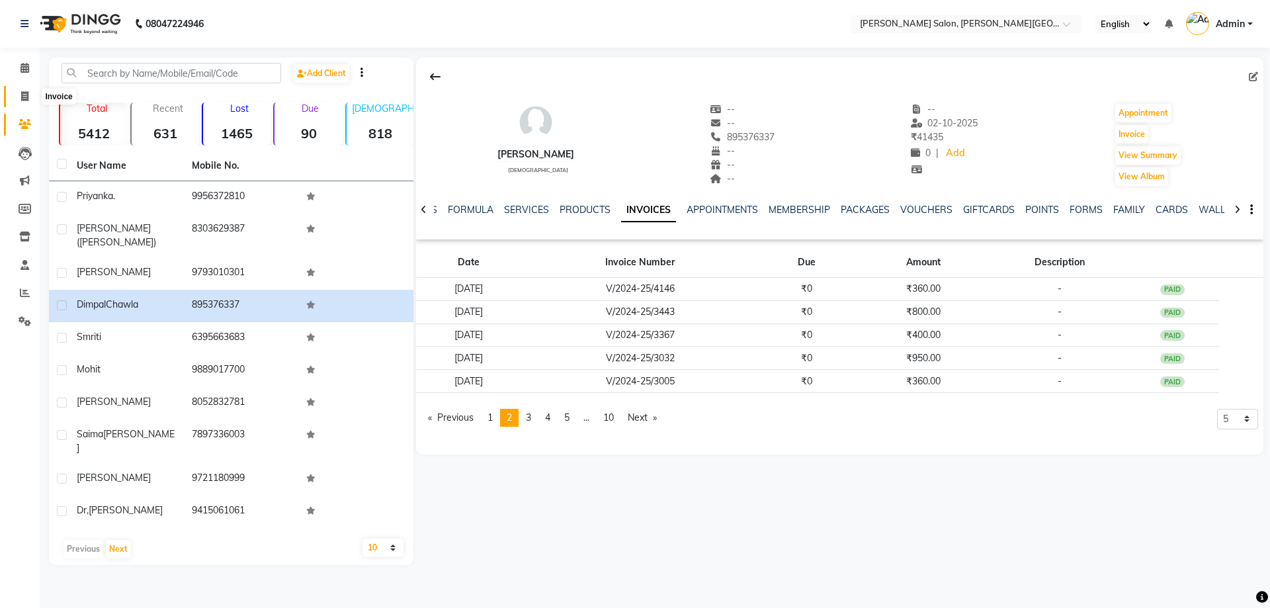
click at [25, 93] on icon at bounding box center [24, 96] width 7 height 10
select select "service"
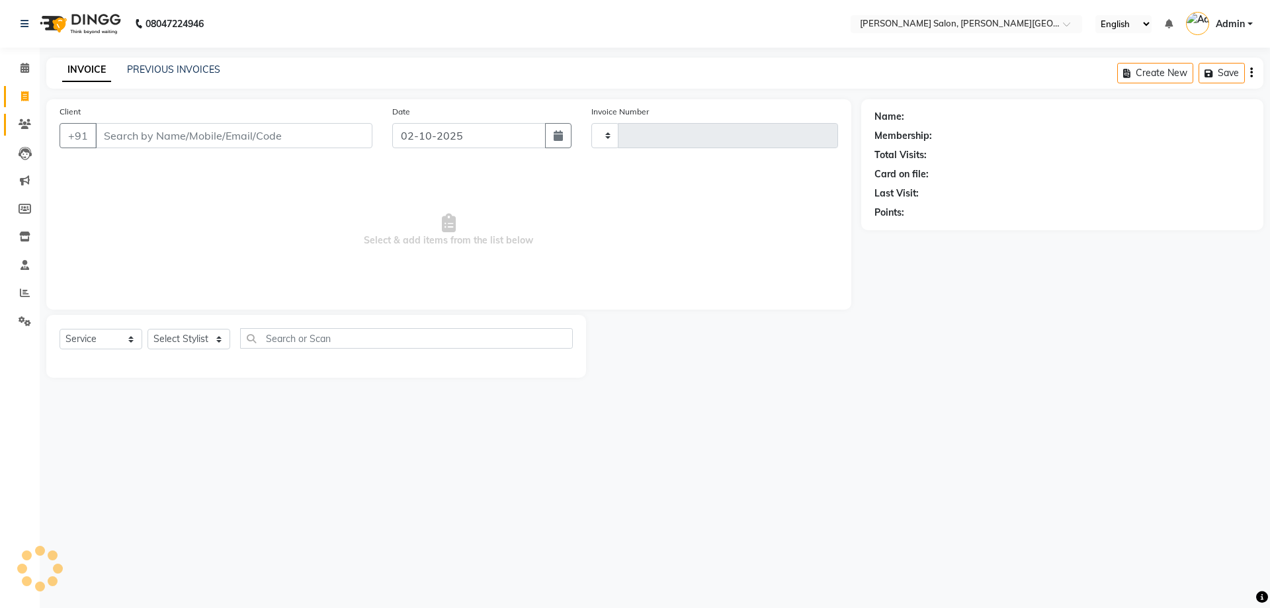
type input "3217"
select select "4122"
click at [165, 69] on link "PREVIOUS INVOICES" at bounding box center [173, 69] width 93 height 12
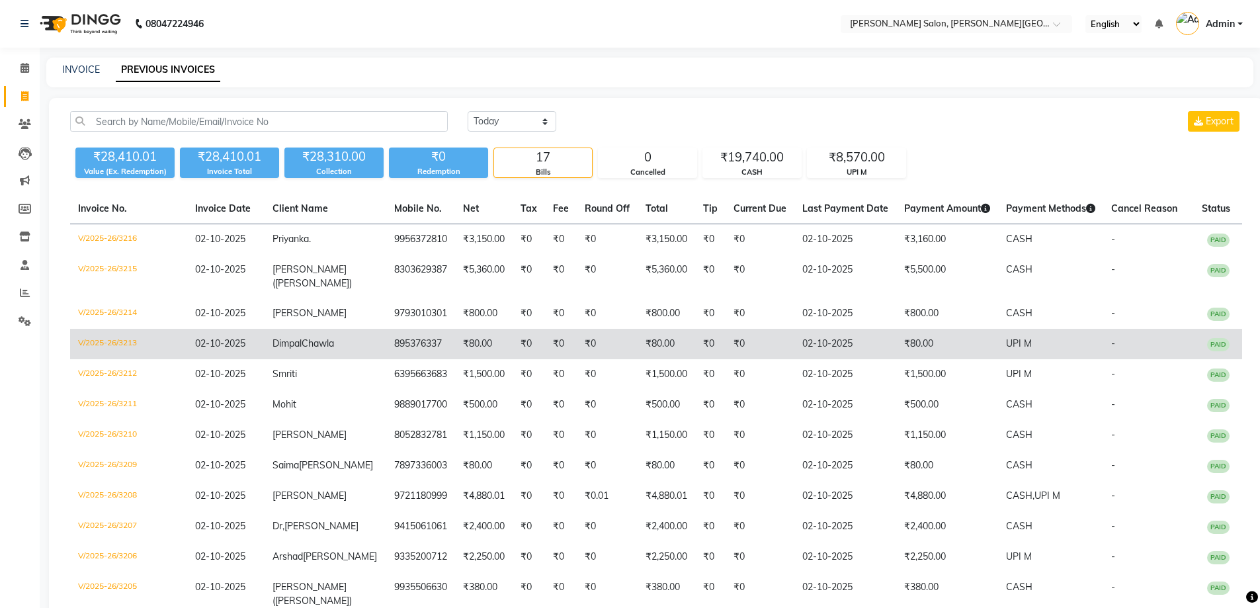
click at [104, 329] on td "V/2025-26/3213" at bounding box center [128, 344] width 117 height 30
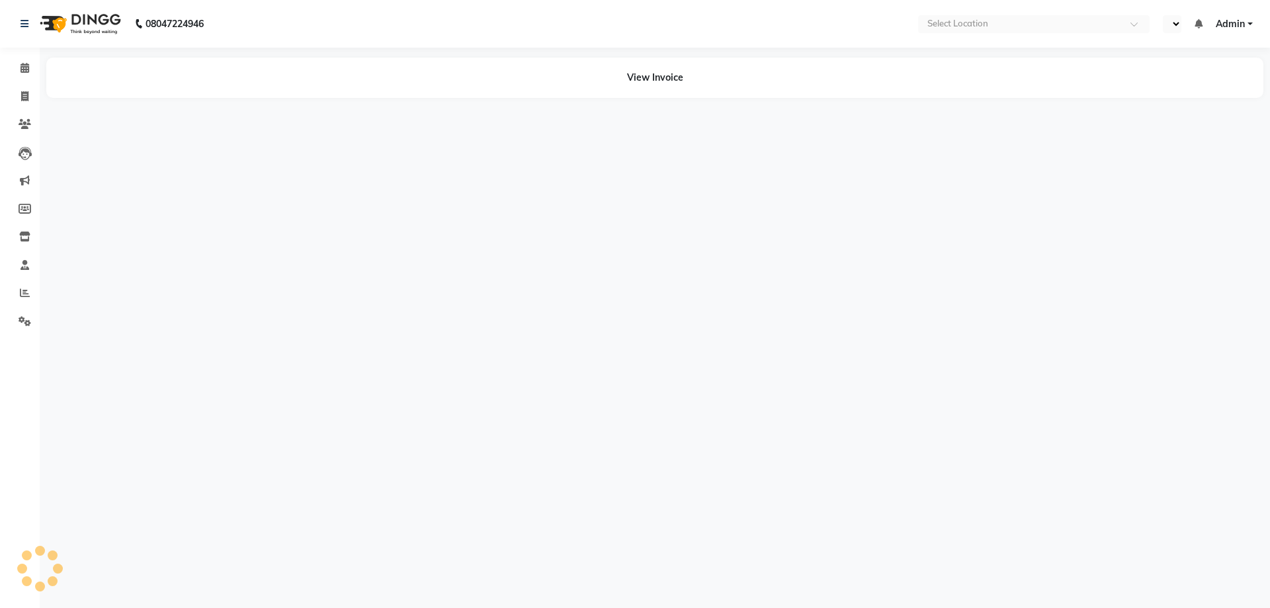
select select "en"
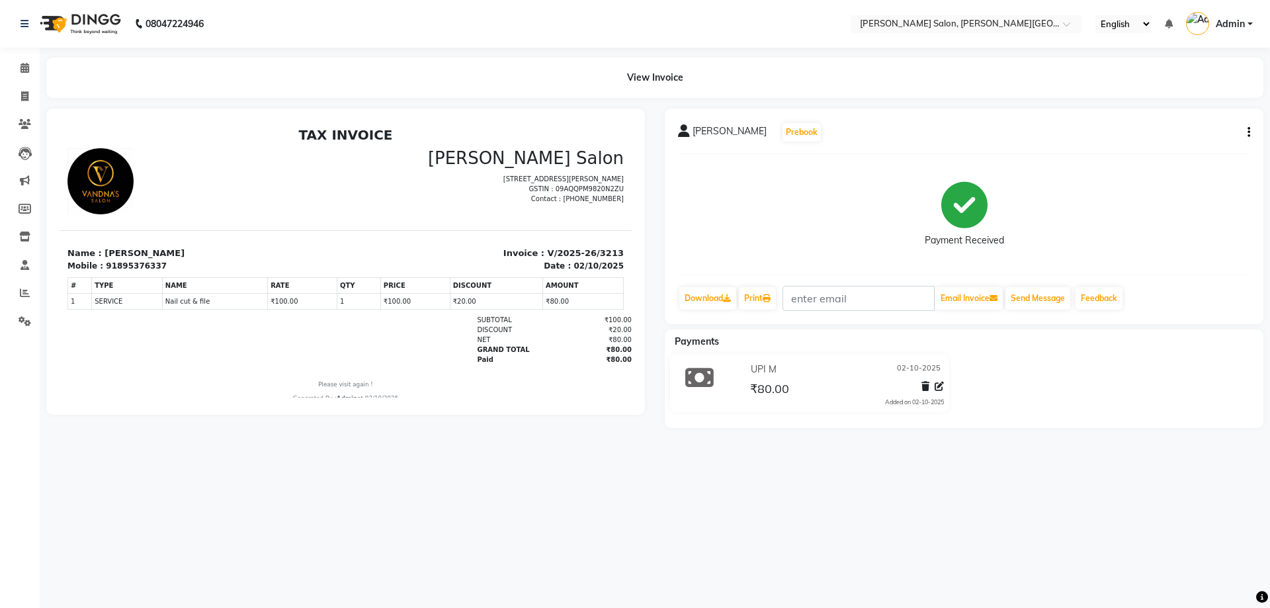
click at [1250, 132] on div "[PERSON_NAME] Prebook Payment Received Download Print Email Invoice Send Messag…" at bounding box center [964, 216] width 598 height 216
click at [1248, 132] on icon "button" at bounding box center [1248, 132] width 3 height 1
click at [1167, 100] on div "Cancel Invoice" at bounding box center [1182, 99] width 91 height 17
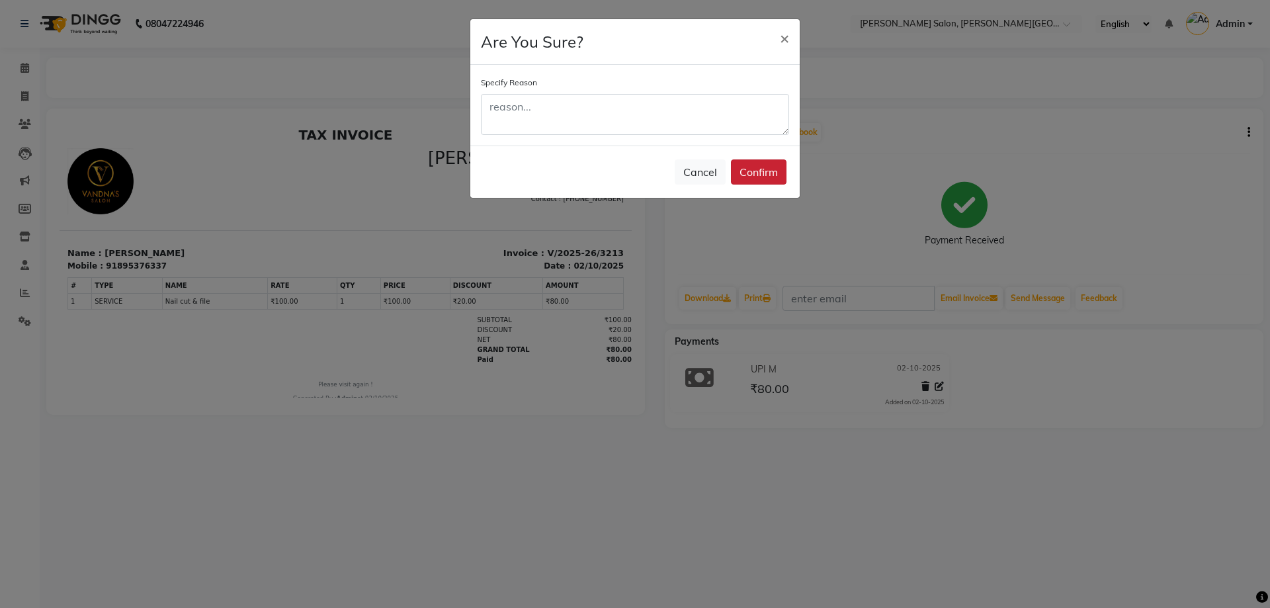
click at [760, 169] on button "Confirm" at bounding box center [759, 171] width 56 height 25
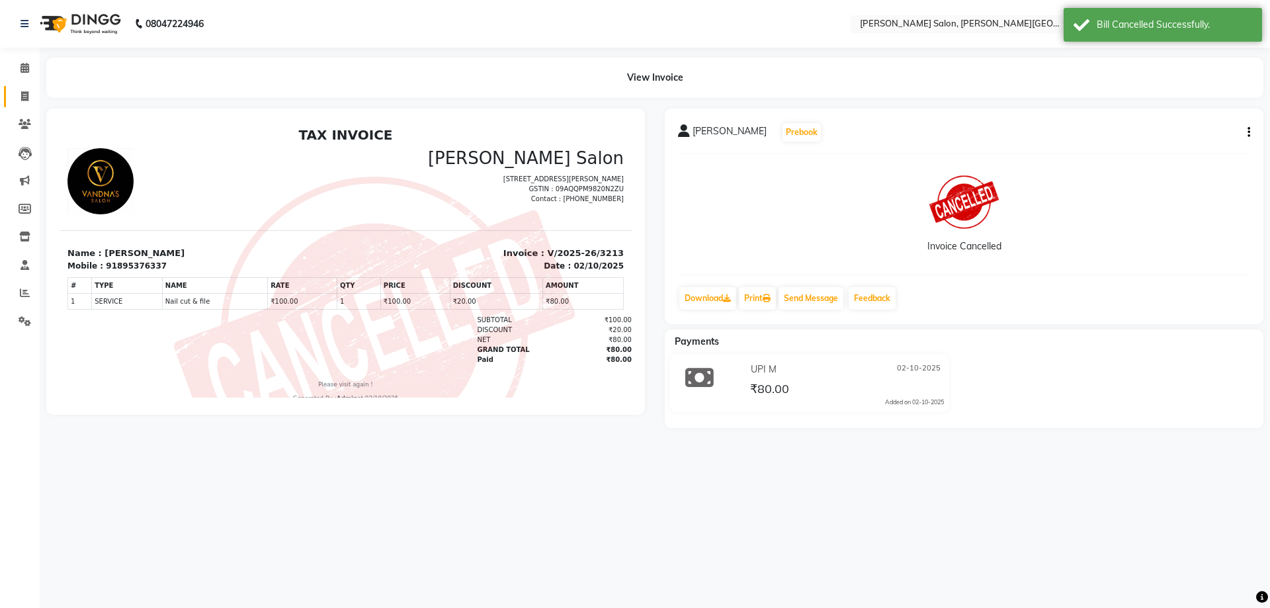
click at [21, 98] on icon at bounding box center [24, 96] width 7 height 10
select select "service"
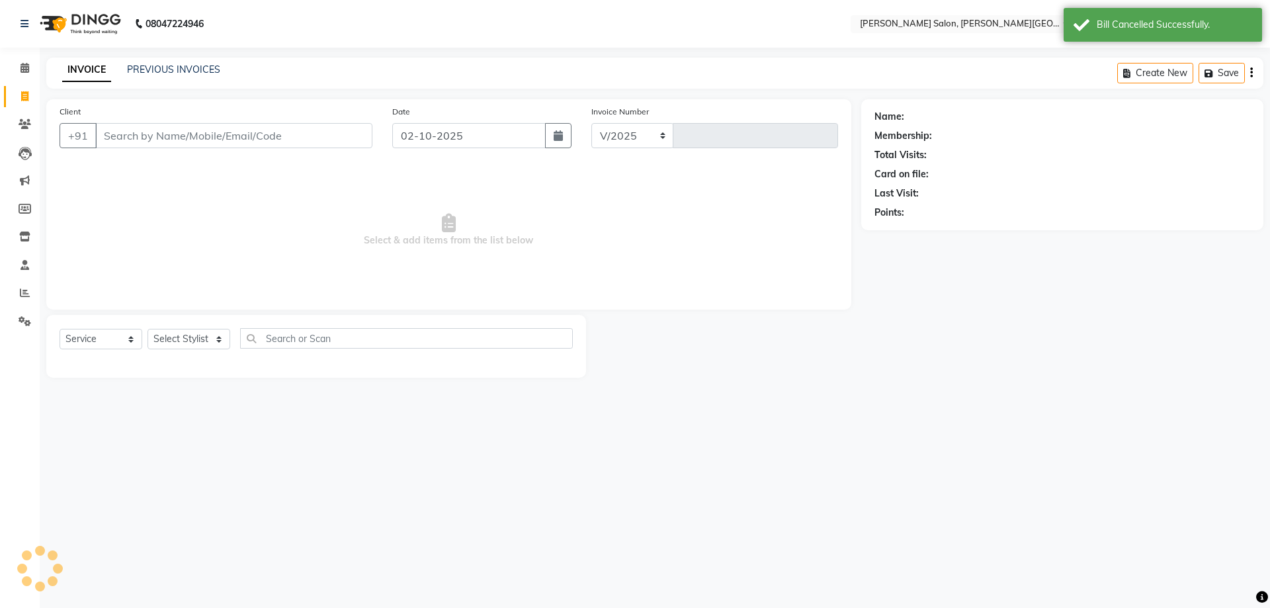
select select "4122"
type input "3217"
click at [134, 134] on input "Client" at bounding box center [233, 135] width 277 height 25
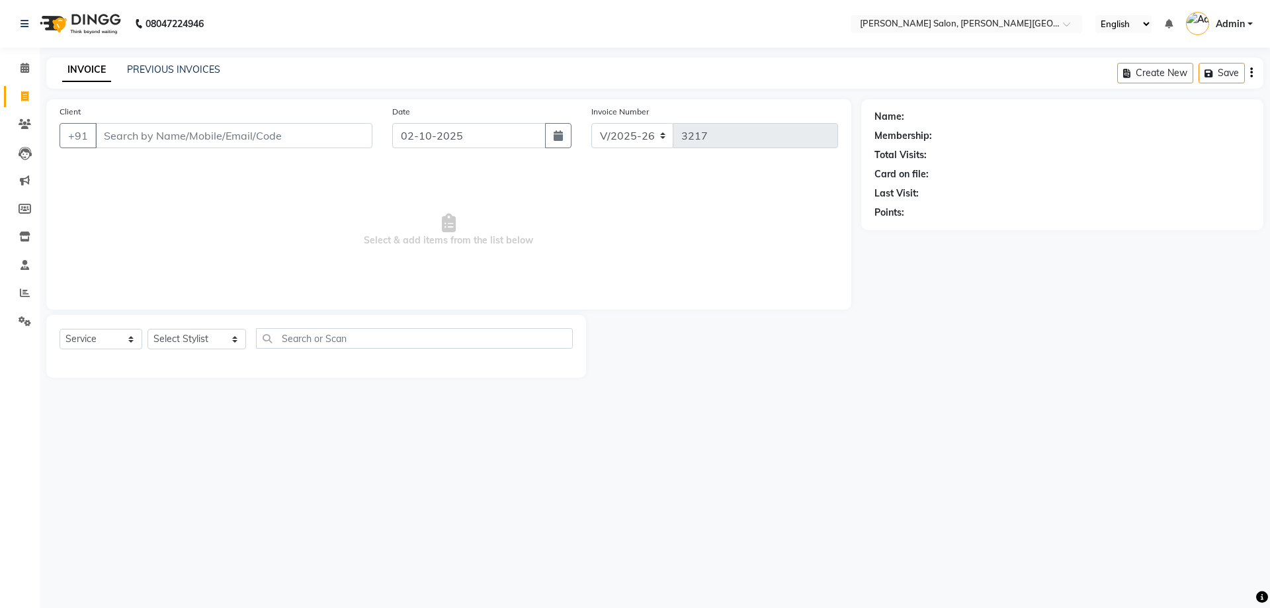
drag, startPoint x: 134, startPoint y: 134, endPoint x: 116, endPoint y: 134, distance: 17.9
click at [116, 134] on input "Client" at bounding box center [233, 135] width 277 height 25
click at [182, 134] on input "Client" at bounding box center [233, 135] width 277 height 25
paste input "9335019612"
type input "9335019612"
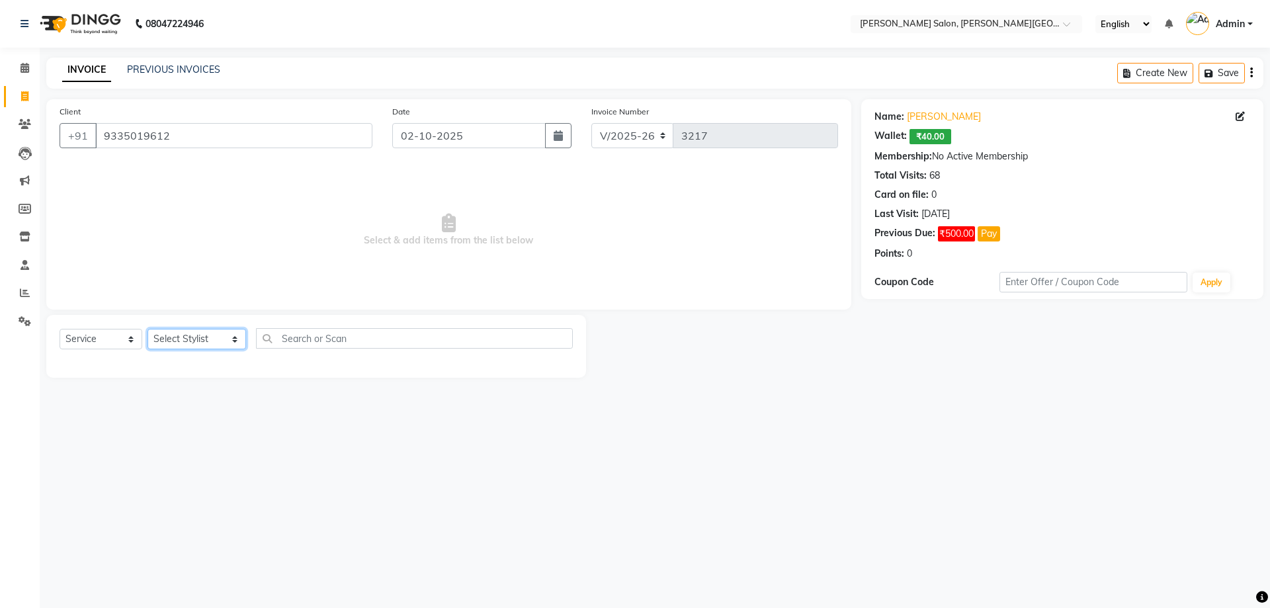
click at [218, 337] on select "Select Stylist Adita Amita Arun Singh YAdav Ashu Avinash Chotu Disha Kumari Hon…" at bounding box center [196, 339] width 99 height 20
select select "24178"
click at [147, 329] on select "Select Stylist Adita Amita Arun Singh YAdav Ashu Avinash Chotu Disha Kumari Hon…" at bounding box center [196, 339] width 99 height 20
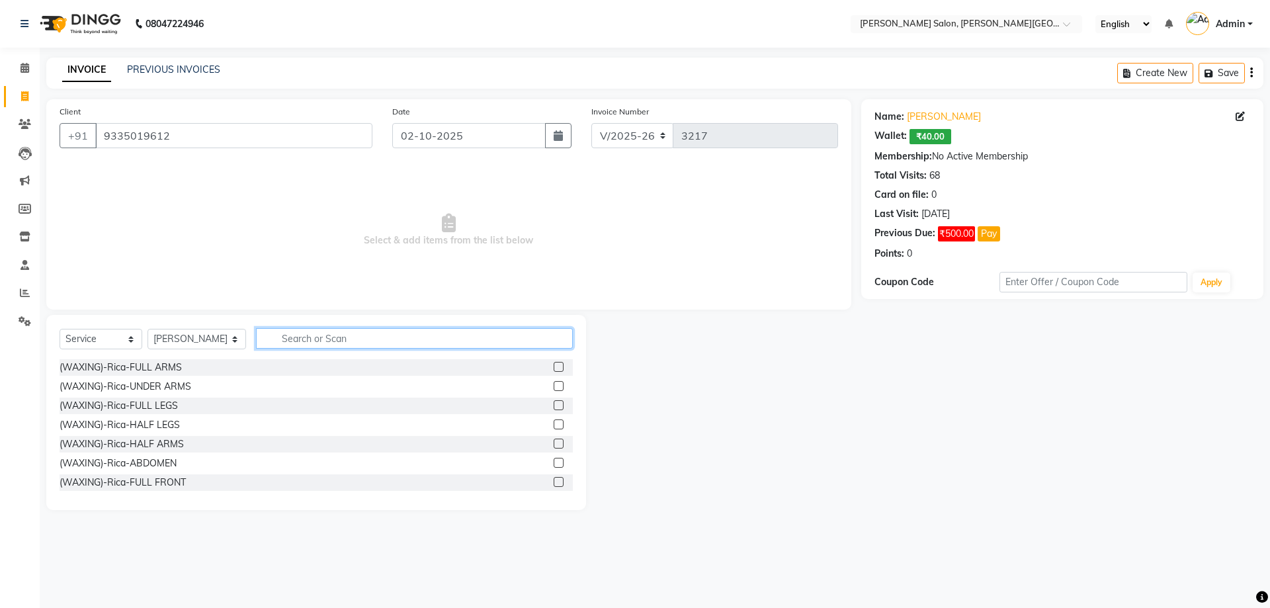
click at [293, 336] on input "text" at bounding box center [414, 338] width 317 height 20
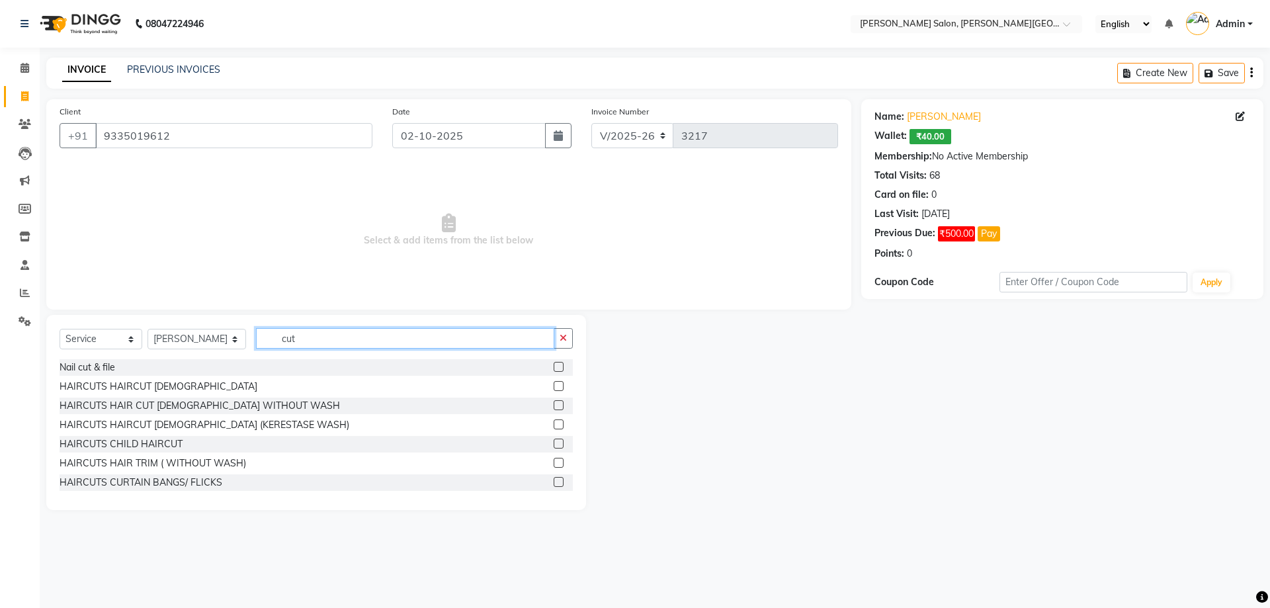
type input "cut"
click at [553, 366] on label at bounding box center [558, 367] width 10 height 10
click at [553, 366] on input "checkbox" at bounding box center [557, 367] width 9 height 9
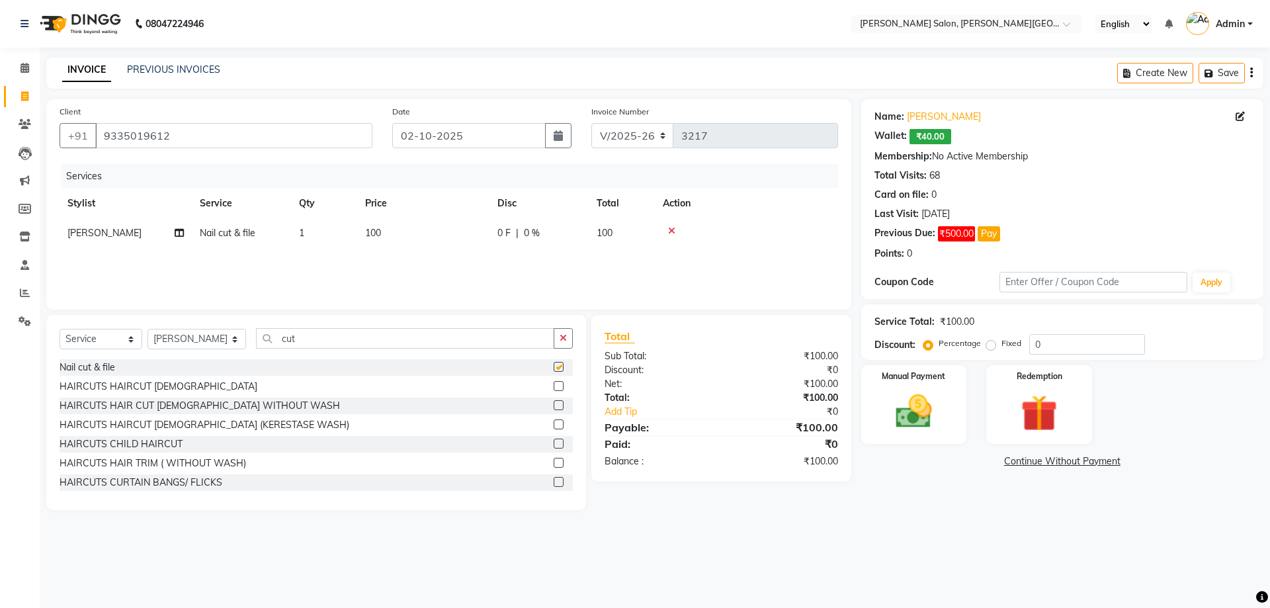
checkbox input "false"
drag, startPoint x: 1054, startPoint y: 340, endPoint x: 996, endPoint y: 346, distance: 58.5
click at [996, 346] on div "Percentage Fixed 0" at bounding box center [1035, 344] width 219 height 20
type input "20"
click at [907, 417] on img at bounding box center [913, 411] width 61 height 44
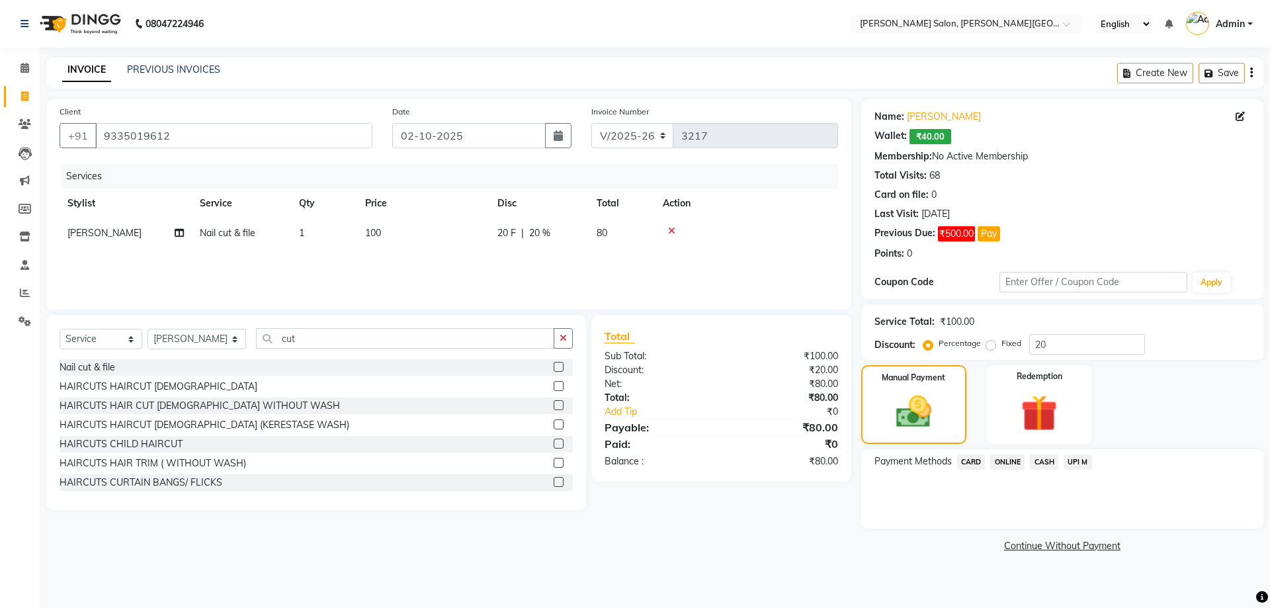
click at [1078, 465] on span "UPI M" at bounding box center [1077, 461] width 28 height 15
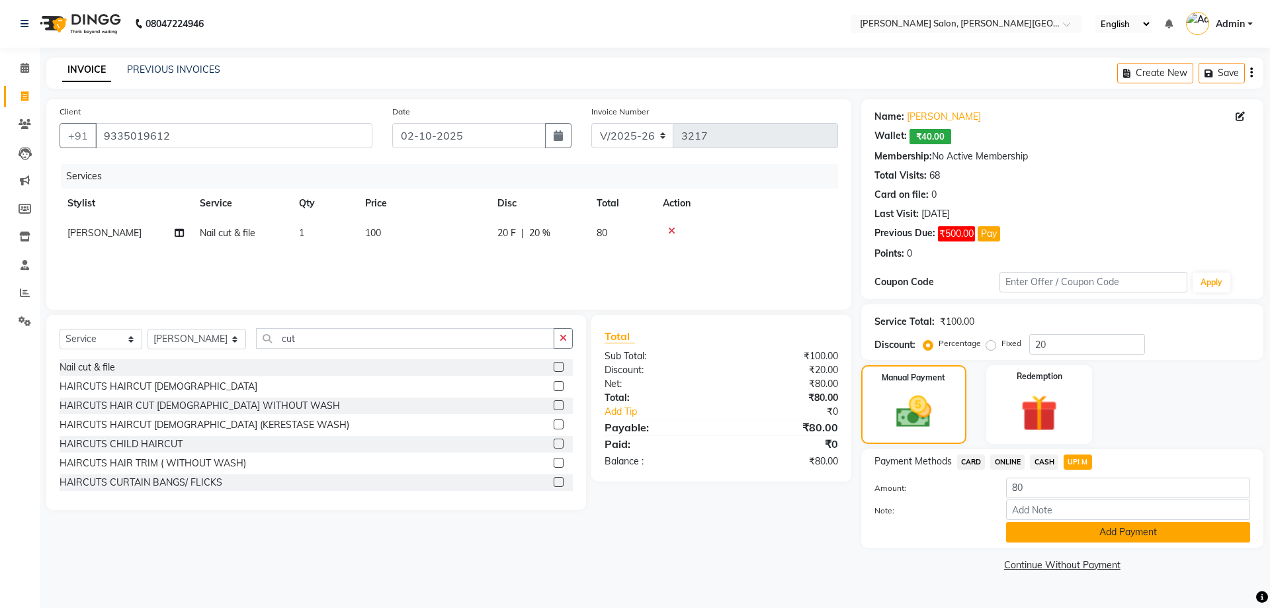
click at [1133, 526] on button "Add Payment" at bounding box center [1128, 532] width 244 height 20
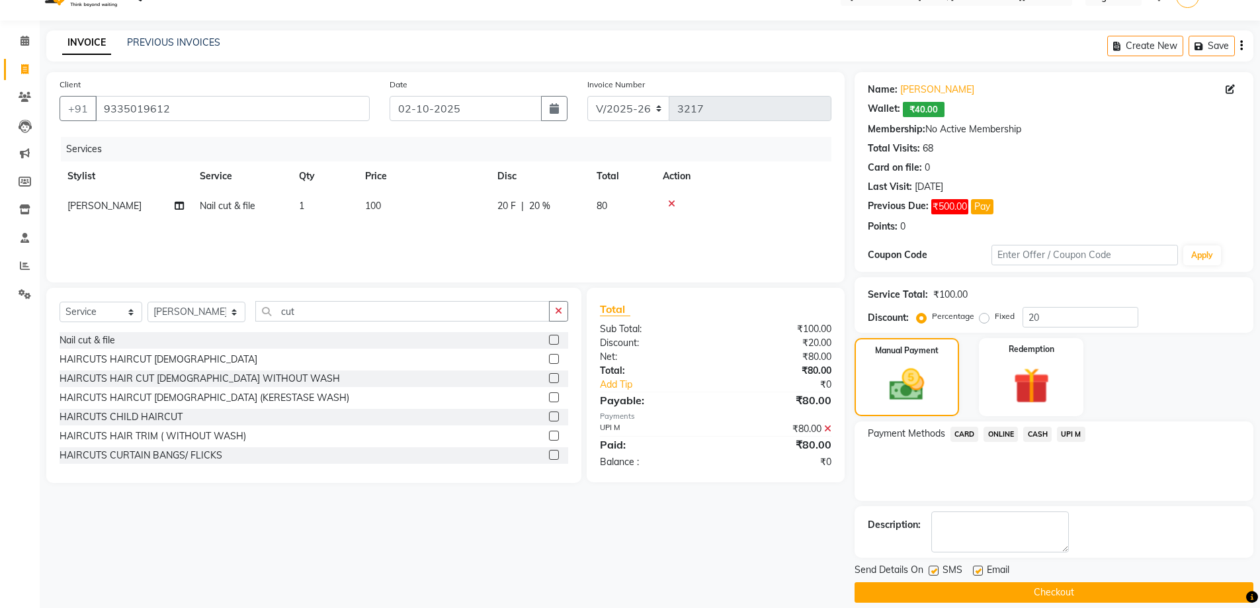
scroll to position [42, 0]
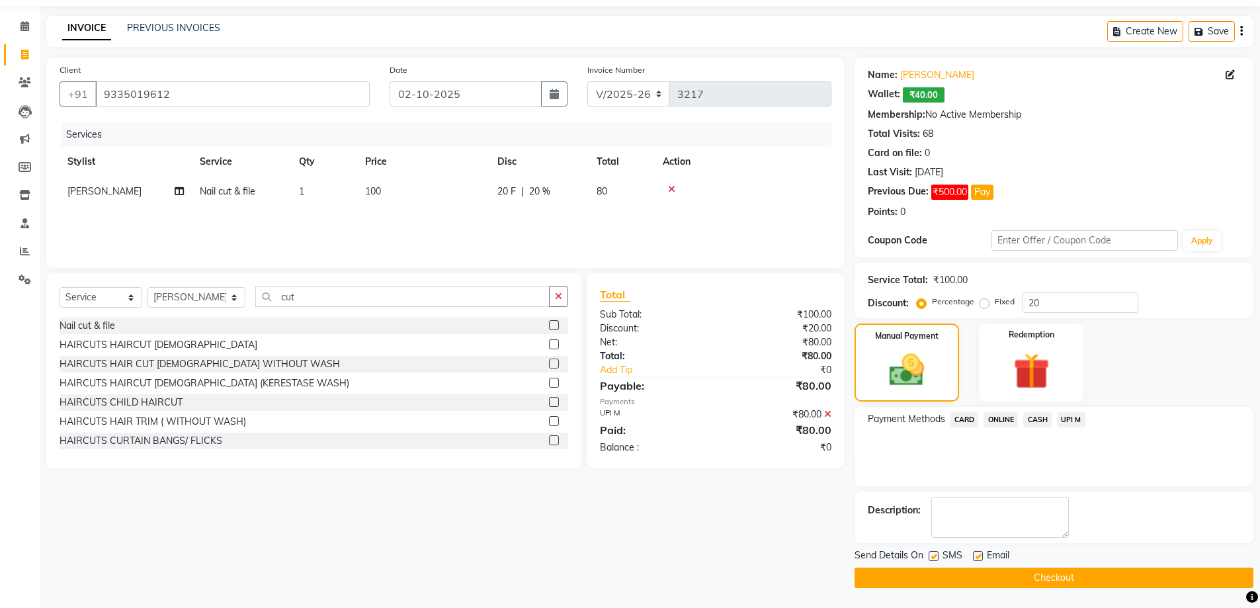
click at [1051, 574] on button "Checkout" at bounding box center [1053, 577] width 399 height 20
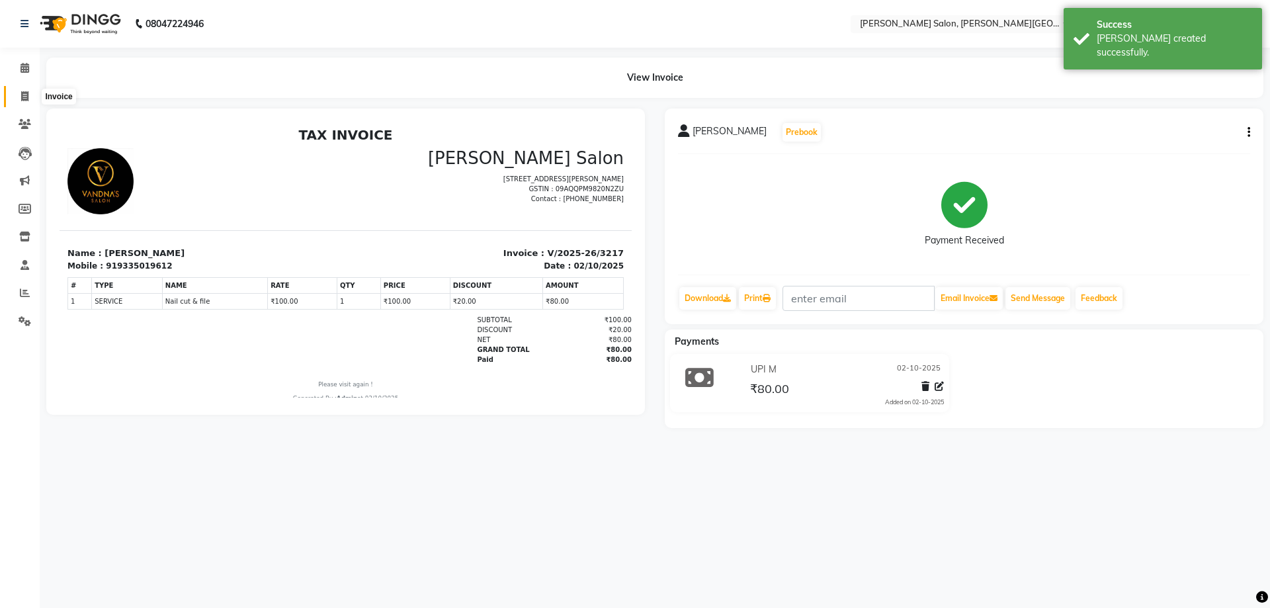
click at [24, 95] on icon at bounding box center [24, 96] width 7 height 10
select select "service"
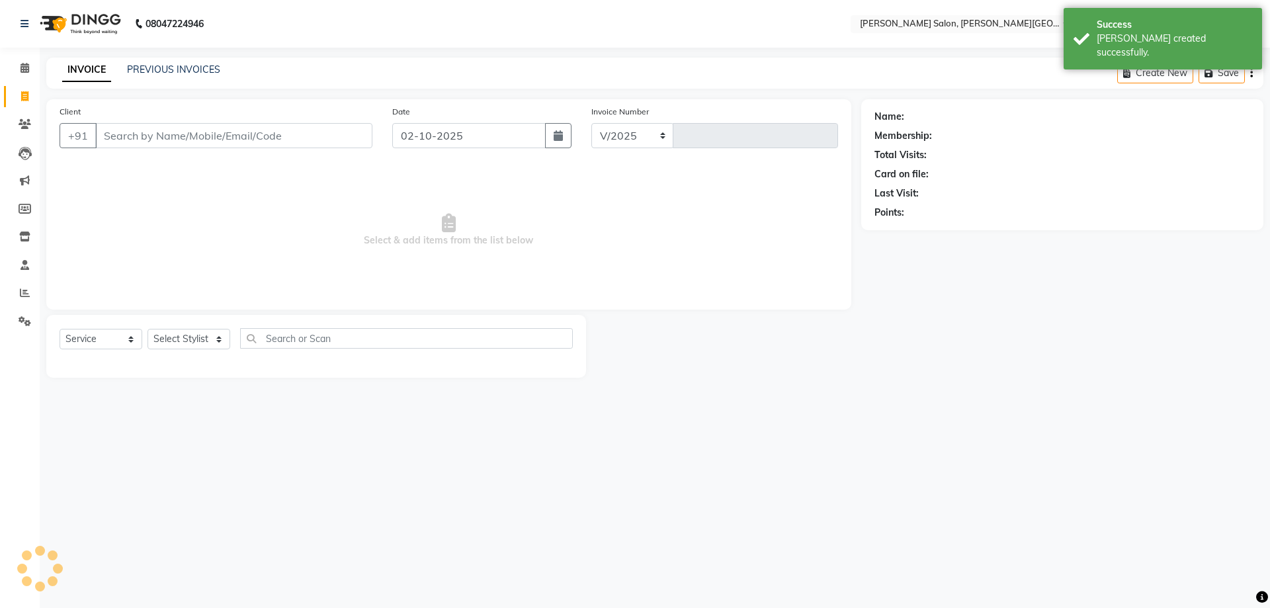
select select "4122"
type input "3218"
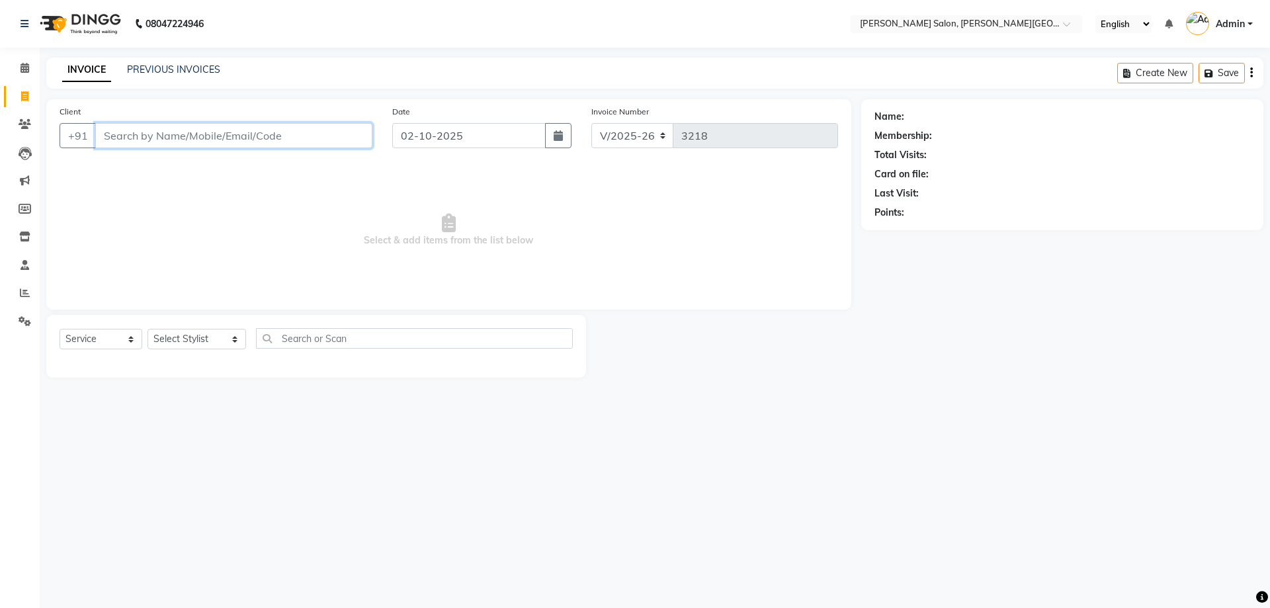
click at [188, 135] on input "Client" at bounding box center [233, 135] width 277 height 25
paste input "9335019612"
type input "9335019612"
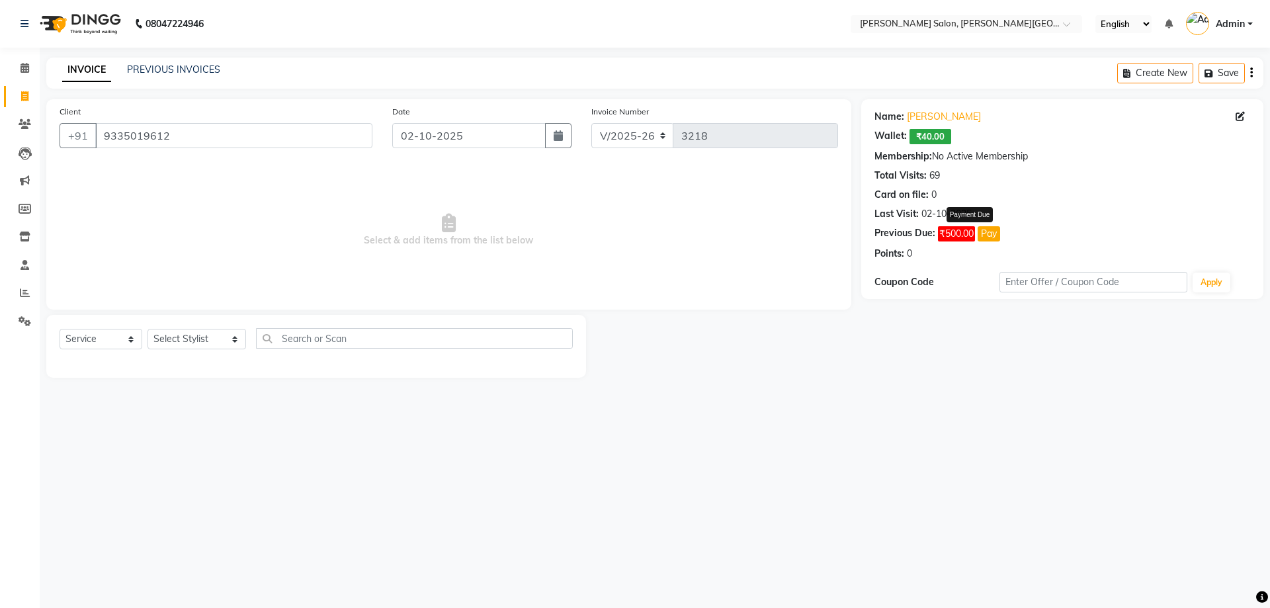
click at [989, 235] on button "Pay" at bounding box center [988, 233] width 22 height 15
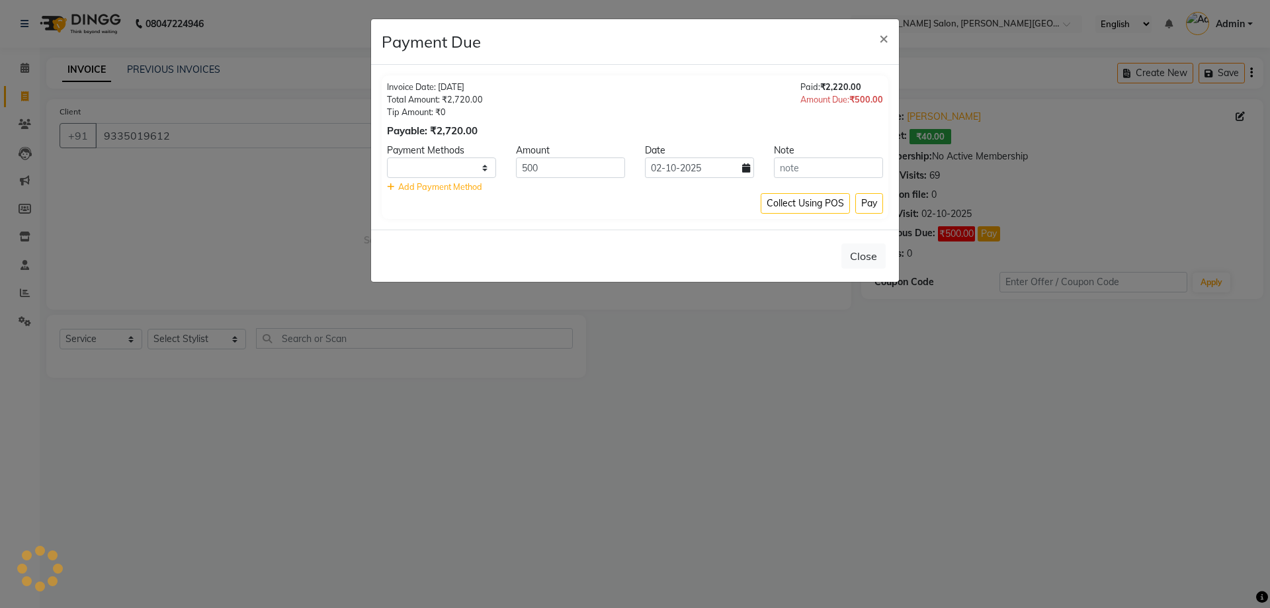
select select "1"
click at [882, 36] on span "×" at bounding box center [883, 38] width 9 height 20
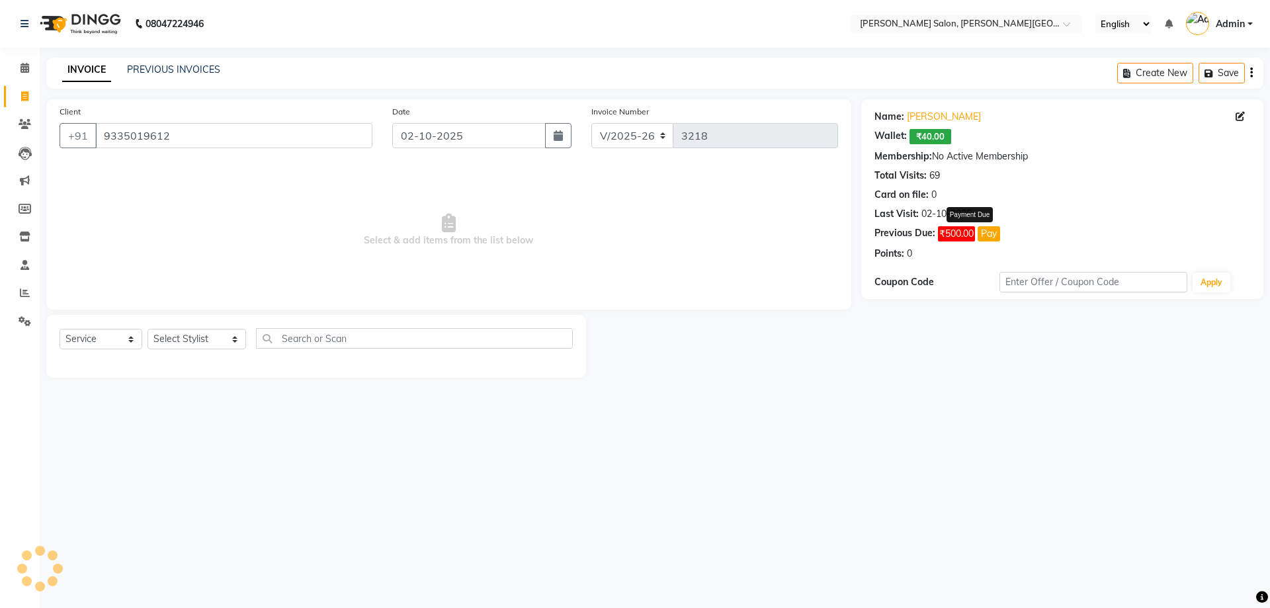
click at [986, 234] on button "Pay" at bounding box center [988, 233] width 22 height 15
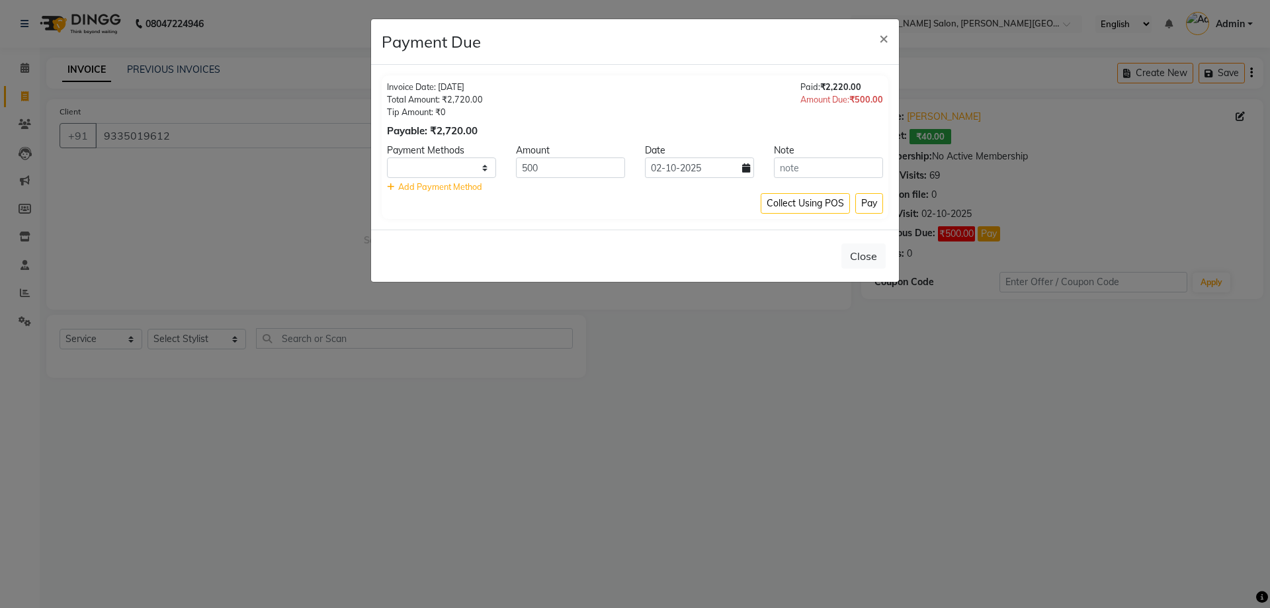
select select "1"
click at [884, 36] on span "×" at bounding box center [883, 38] width 9 height 20
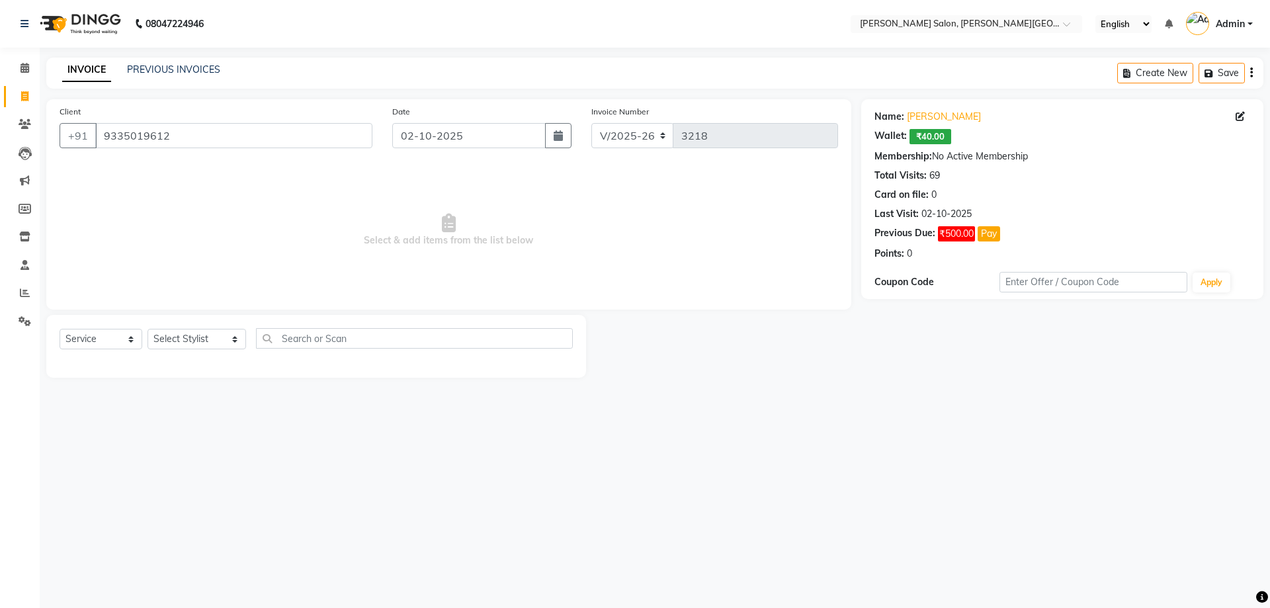
click at [797, 438] on div "08047224946 Select Location × Vandna's Salon, Jopling Road English ENGLISH Espa…" at bounding box center [635, 304] width 1270 height 608
click at [218, 339] on select "Select Stylist Adita Amita Arun Singh YAdav Ashu Avinash Chotu Disha Kumari Hon…" at bounding box center [196, 339] width 99 height 20
select select "85107"
click at [147, 329] on select "Select Stylist Adita Amita Arun Singh YAdav Ashu Avinash Chotu Disha Kumari Hon…" at bounding box center [196, 339] width 99 height 20
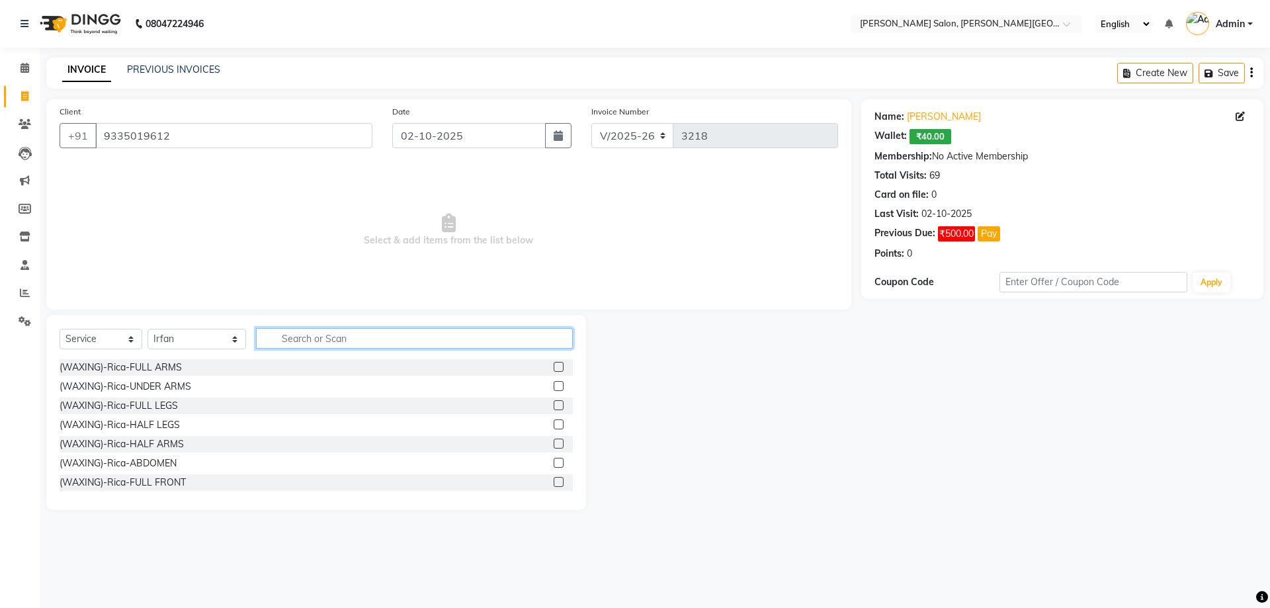
click at [295, 343] on input "text" at bounding box center [414, 338] width 317 height 20
type input "wash"
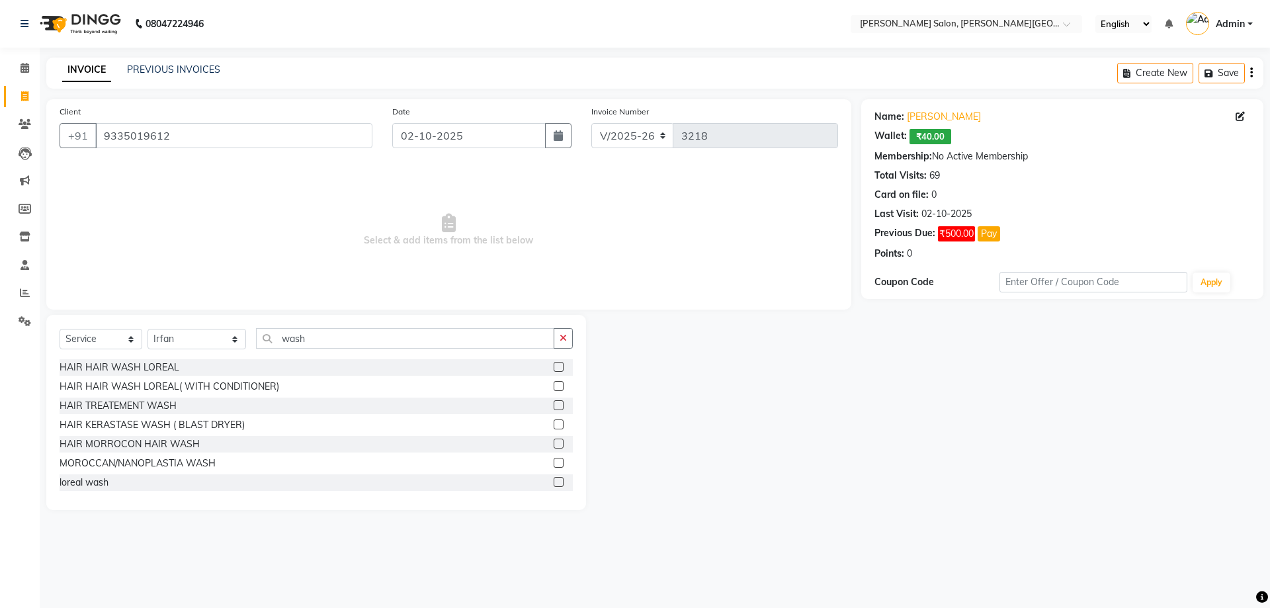
click at [553, 385] on label at bounding box center [558, 386] width 10 height 10
click at [553, 385] on input "checkbox" at bounding box center [557, 386] width 9 height 9
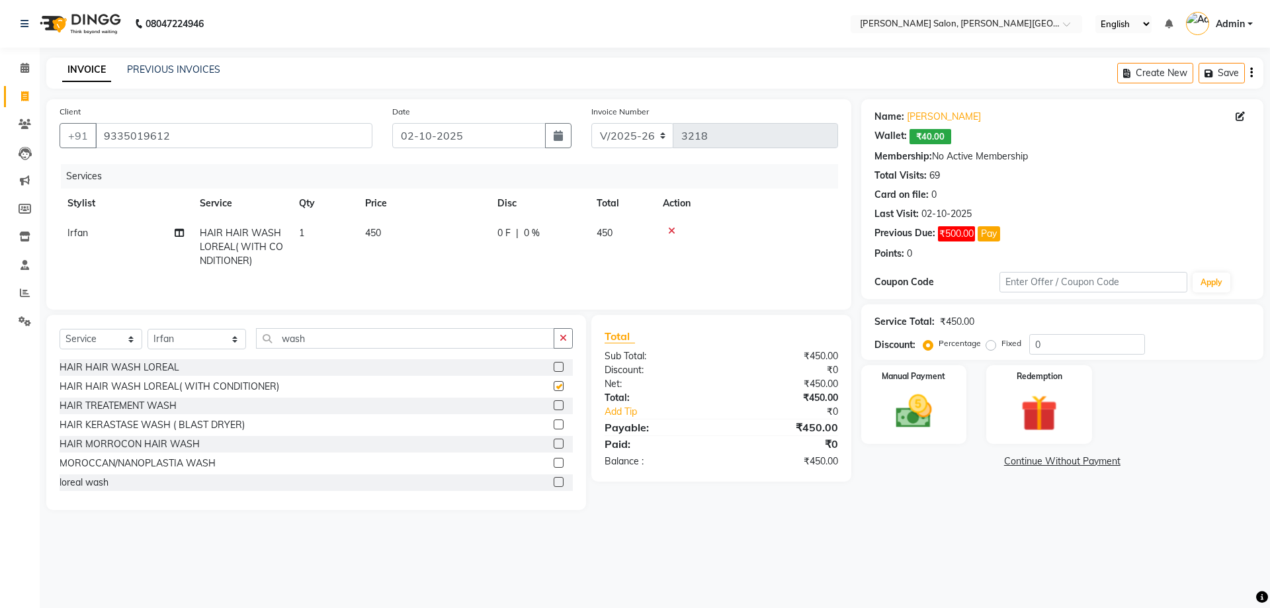
checkbox input "false"
click at [218, 342] on select "Select Stylist Adita Amita Arun Singh YAdav Ashu Avinash Chotu Disha Kumari Hon…" at bounding box center [196, 339] width 99 height 20
select select "53788"
click at [147, 329] on select "Select Stylist Adita Amita Arun Singh YAdav Ashu Avinash Chotu Disha Kumari Hon…" at bounding box center [196, 339] width 99 height 20
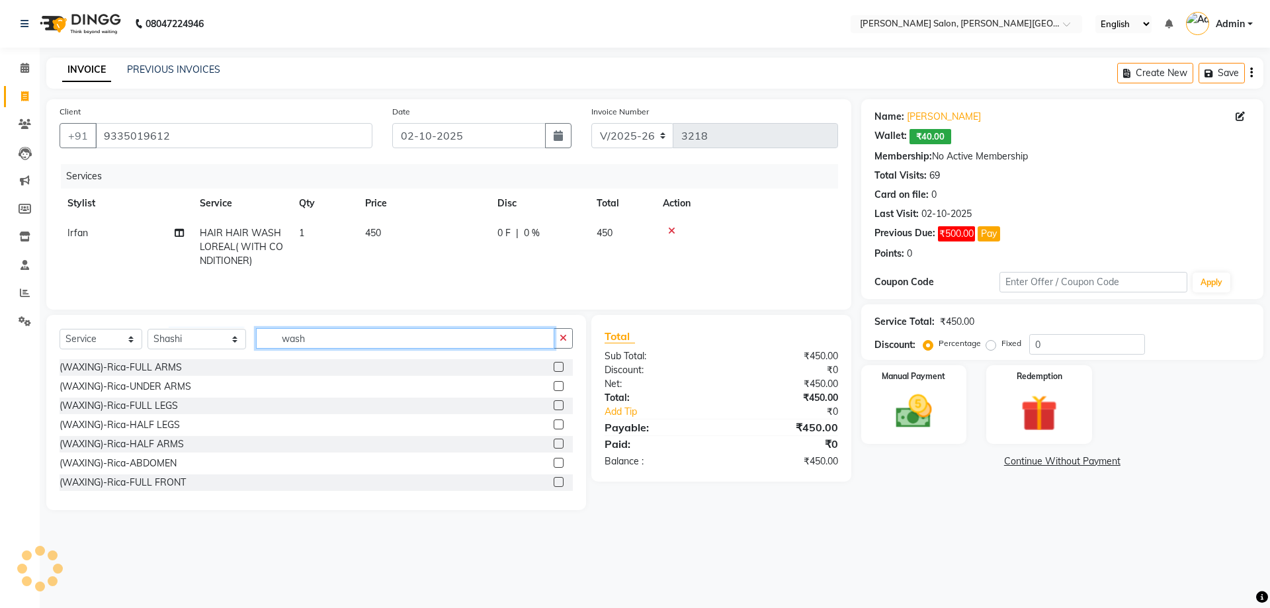
click at [277, 334] on input "wash" at bounding box center [405, 338] width 299 height 20
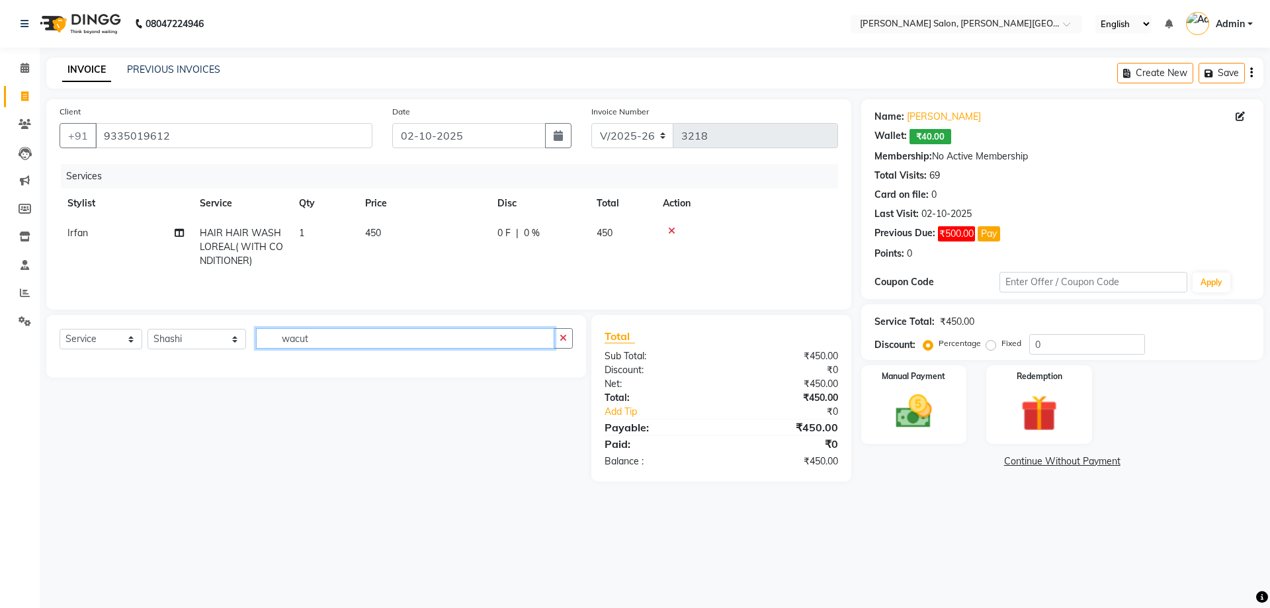
click at [281, 342] on input "wacut" at bounding box center [405, 338] width 299 height 20
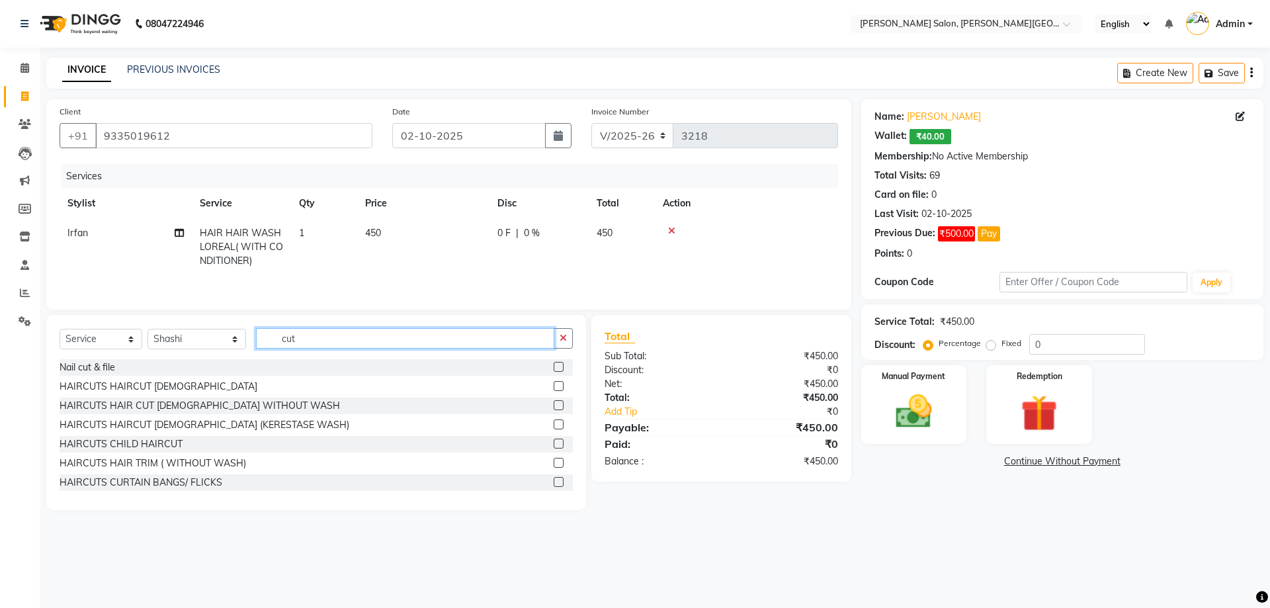
type input "cut"
click at [553, 366] on label at bounding box center [558, 367] width 10 height 10
click at [553, 366] on input "checkbox" at bounding box center [557, 367] width 9 height 9
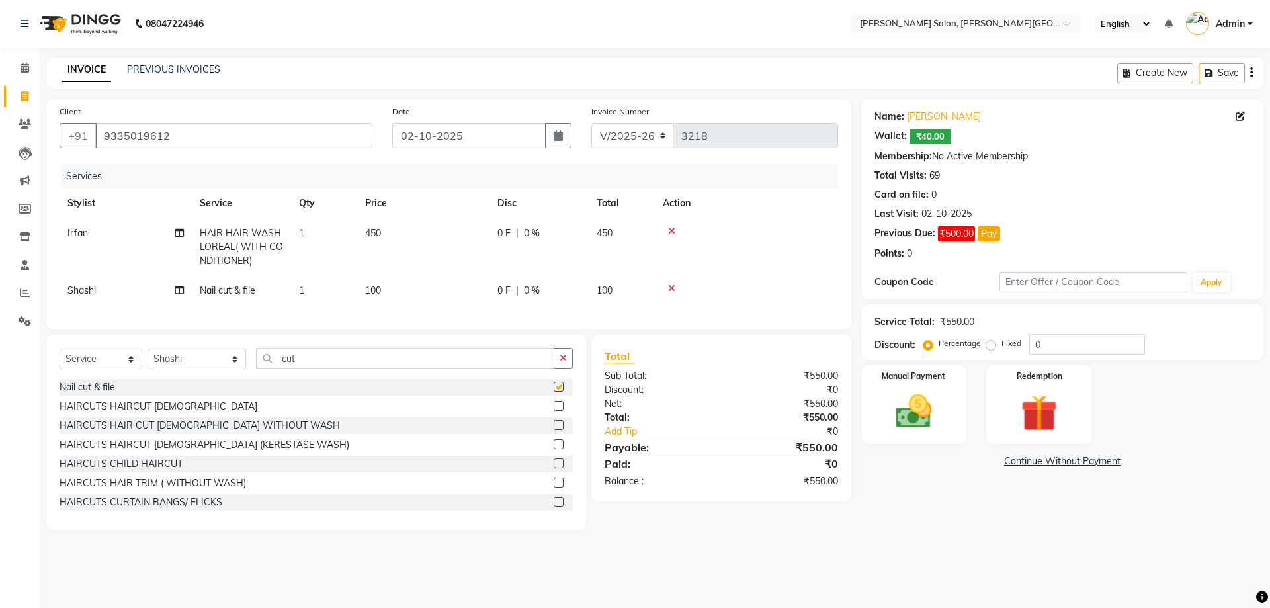
checkbox input "false"
drag, startPoint x: 263, startPoint y: 370, endPoint x: 591, endPoint y: 378, distance: 328.1
click at [591, 378] on div "Select Service Product Membership Package Voucher Prepaid Gift Card Select Styl…" at bounding box center [448, 432] width 825 height 195
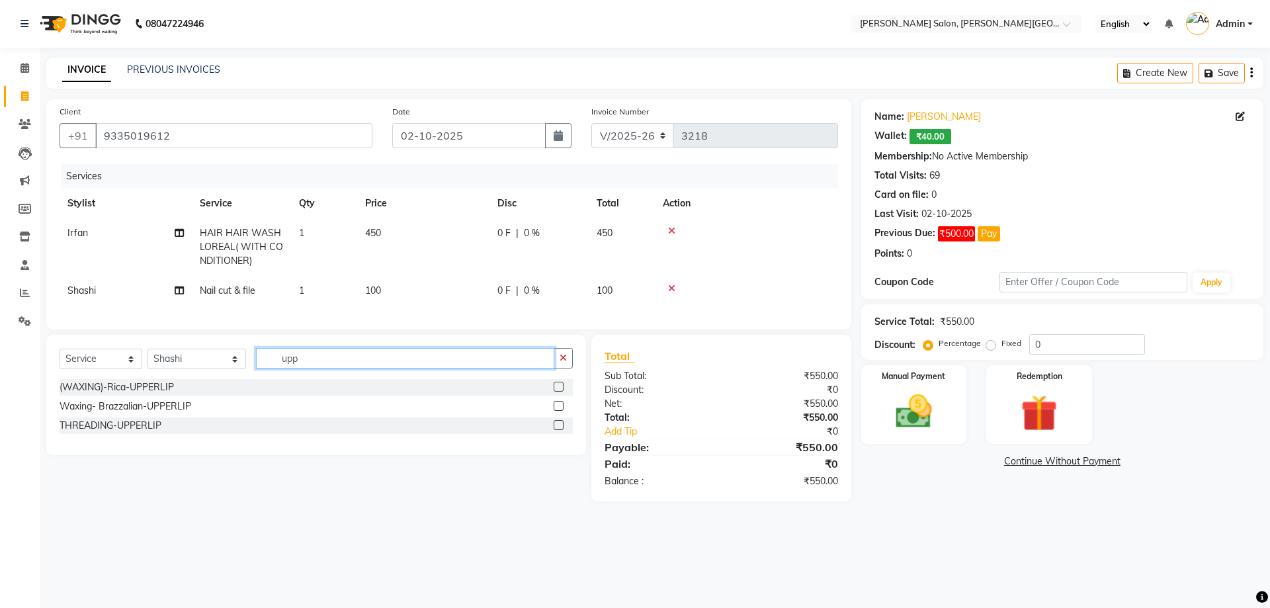
type input "upp"
click at [557, 430] on label at bounding box center [558, 425] width 10 height 10
click at [557, 430] on input "checkbox" at bounding box center [557, 425] width 9 height 9
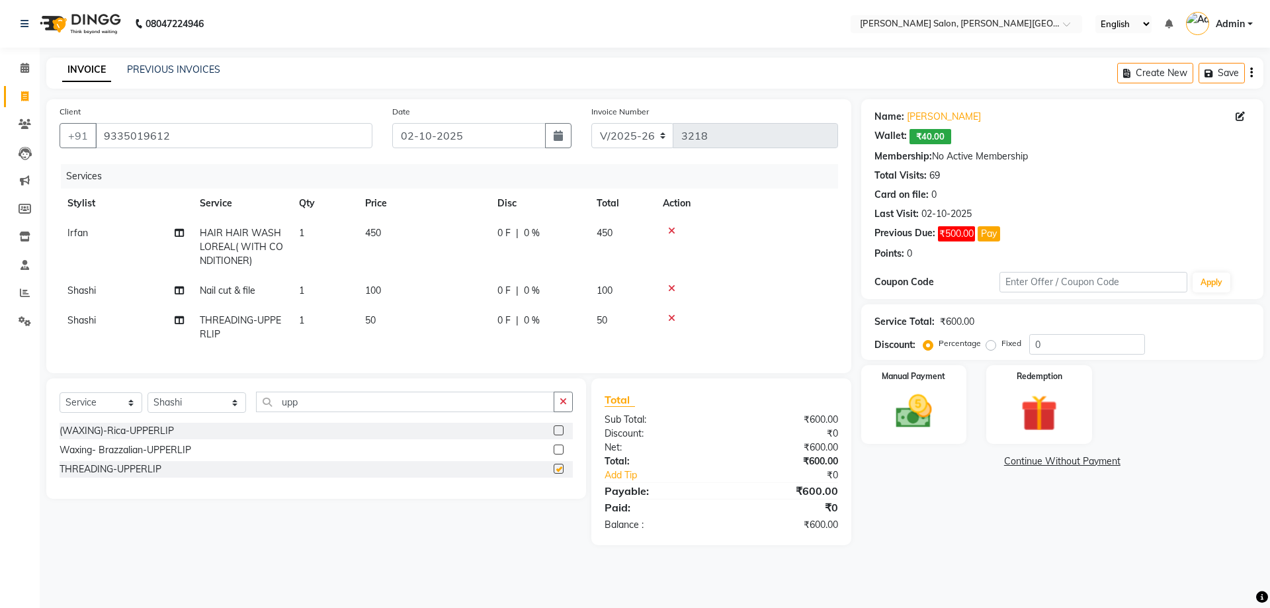
checkbox input "false"
drag, startPoint x: 1058, startPoint y: 342, endPoint x: 997, endPoint y: 344, distance: 60.9
click at [997, 344] on div "Percentage Fixed 0" at bounding box center [1035, 344] width 219 height 20
type input "20"
click at [951, 480] on div "Name: Dimple Chawla Wallet: ₹40.00 Membership: No Active Membership Total Visit…" at bounding box center [1067, 322] width 412 height 446
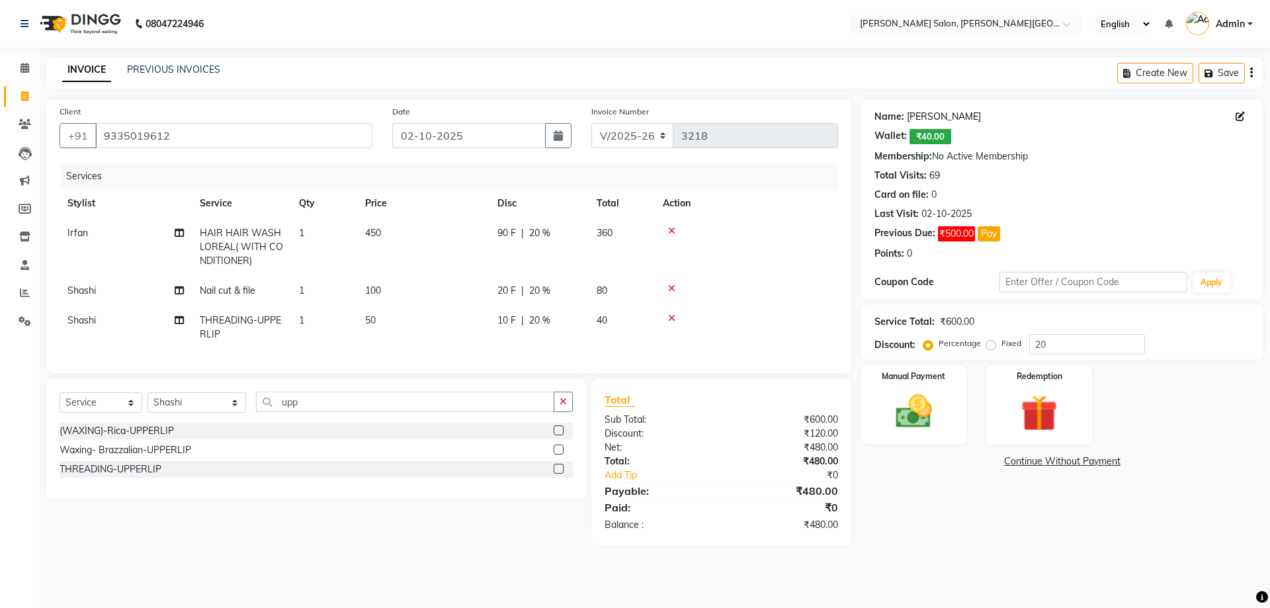
click at [916, 120] on link "[PERSON_NAME]" at bounding box center [944, 117] width 74 height 14
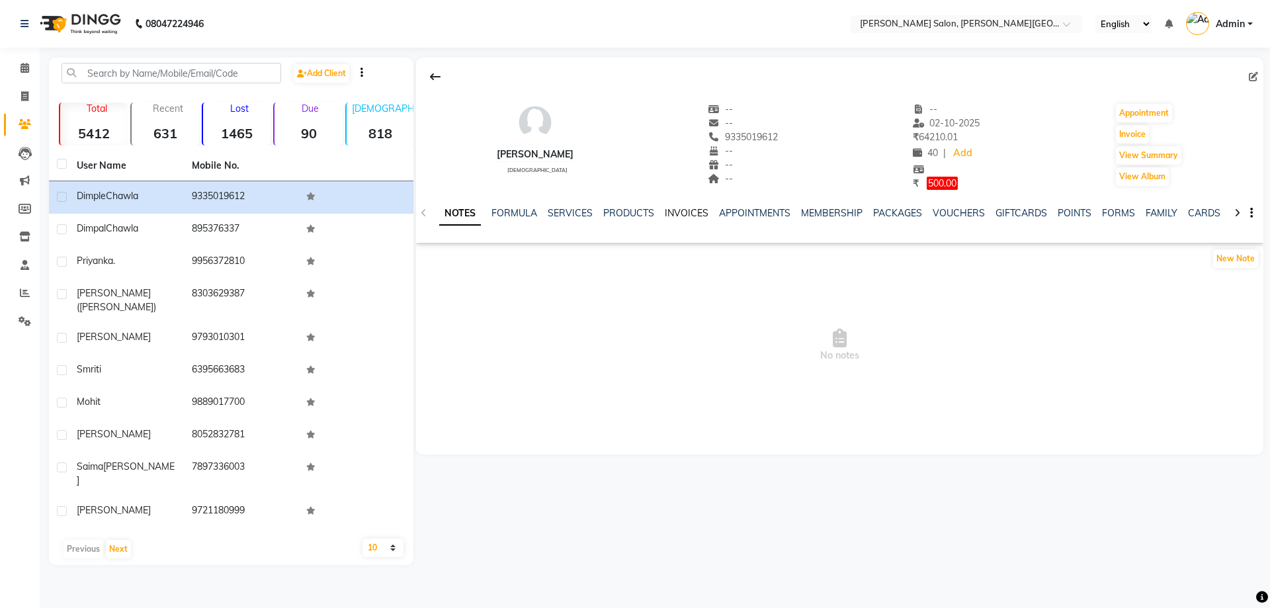
click at [686, 212] on link "INVOICES" at bounding box center [687, 213] width 44 height 12
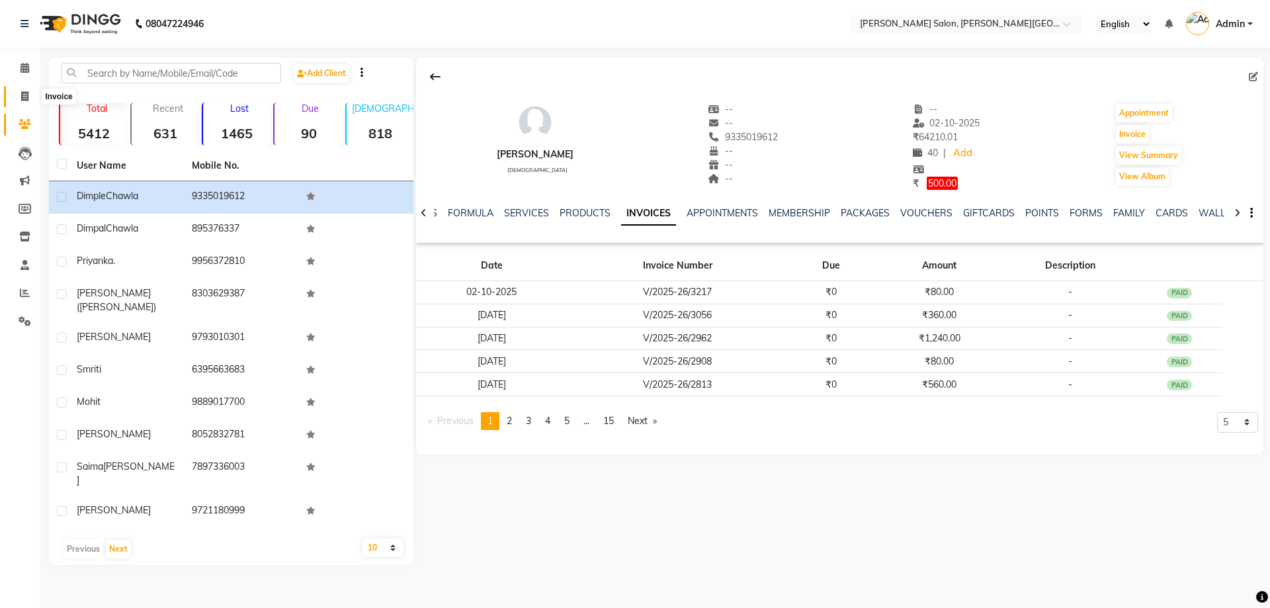
click at [24, 92] on icon at bounding box center [24, 96] width 7 height 10
select select "service"
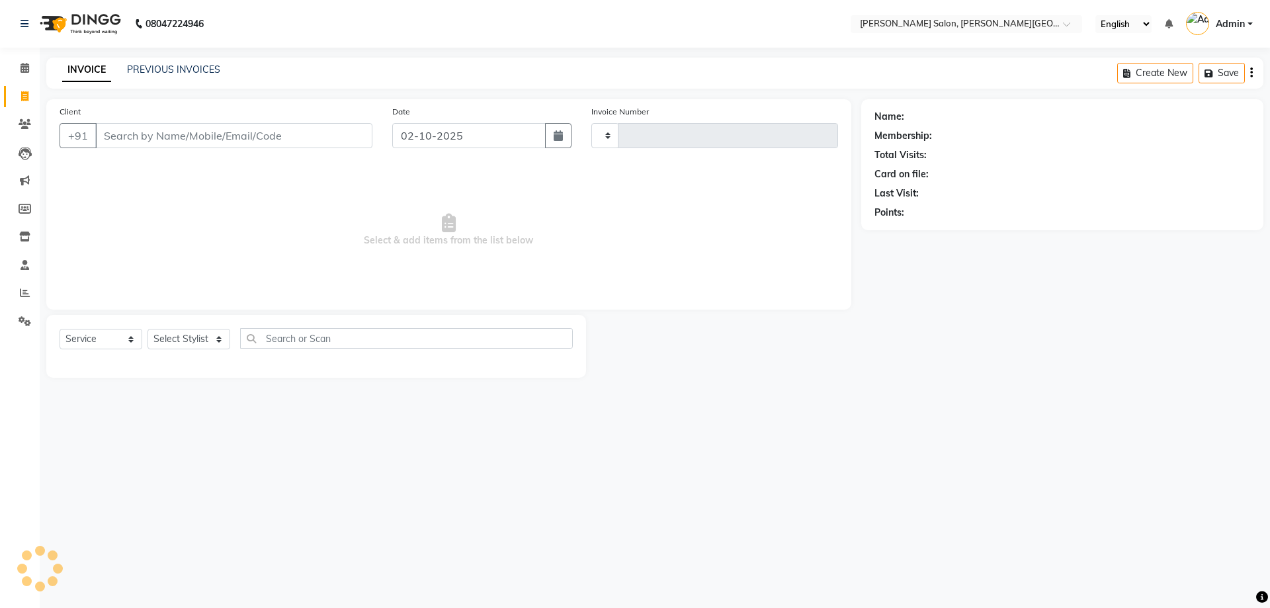
type input "3218"
select select "4122"
click at [105, 130] on input "Client" at bounding box center [233, 135] width 277 height 25
type input "9335019612"
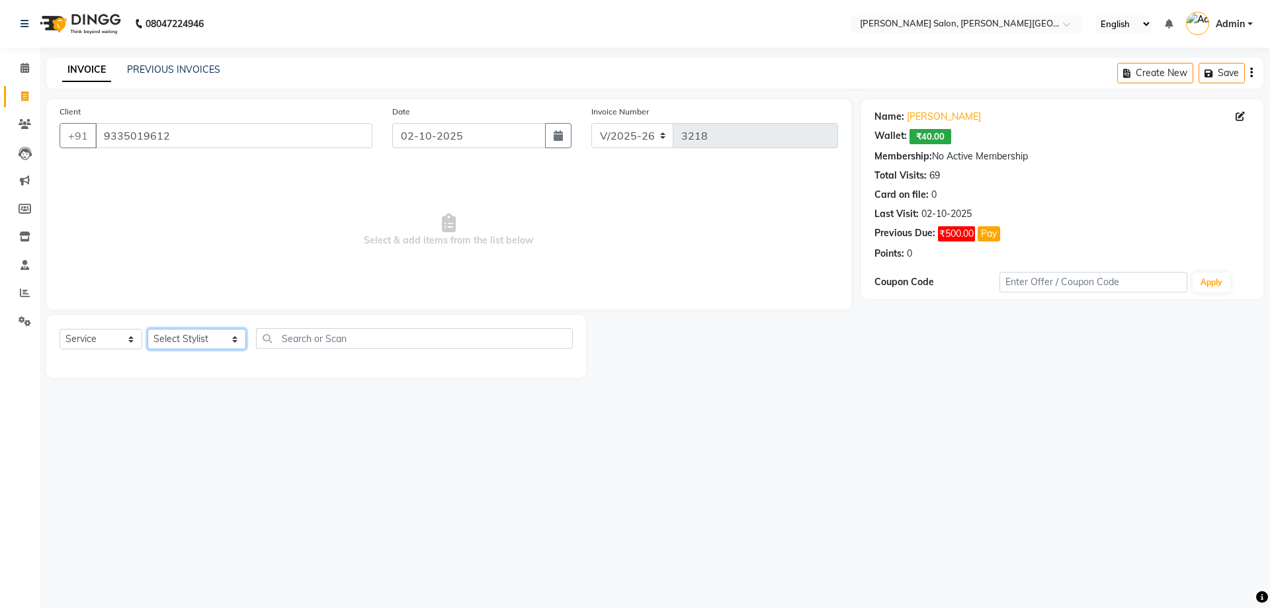
click at [221, 339] on select "Select Stylist Adita Amita Arun Singh YAdav Ashu Avinash Chotu Disha Kumari Hon…" at bounding box center [196, 339] width 99 height 20
select select "85107"
click at [147, 329] on select "Select Stylist Adita Amita Arun Singh YAdav Ashu Avinash Chotu Disha Kumari Hon…" at bounding box center [196, 339] width 99 height 20
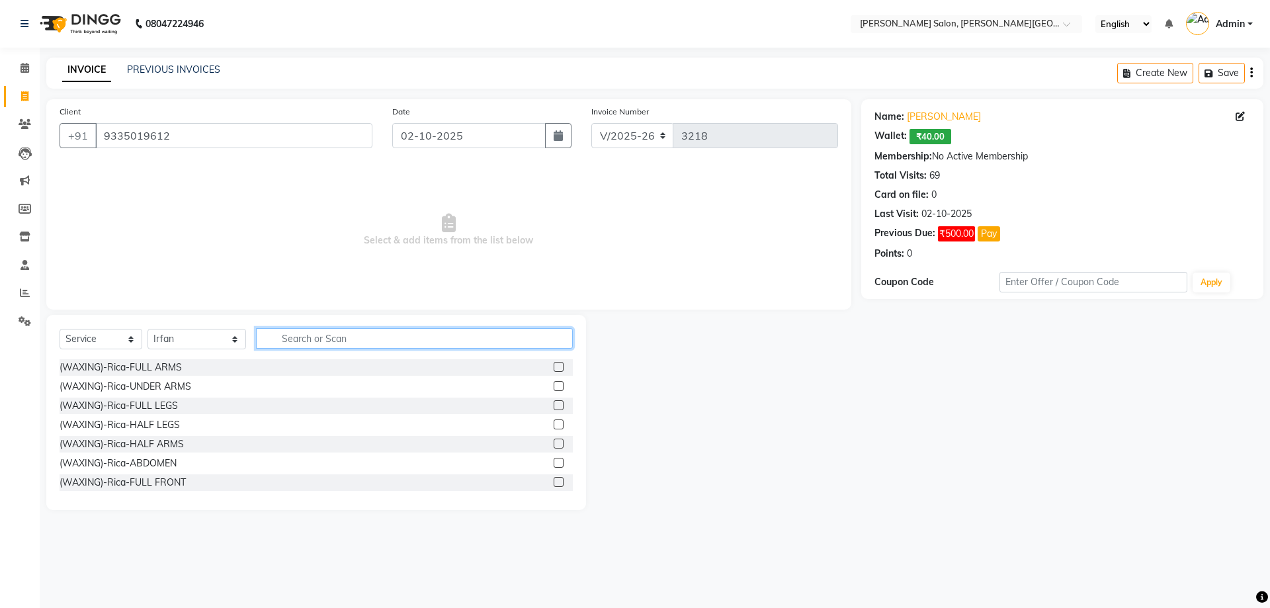
click at [278, 335] on input "text" at bounding box center [414, 338] width 317 height 20
type input "wash"
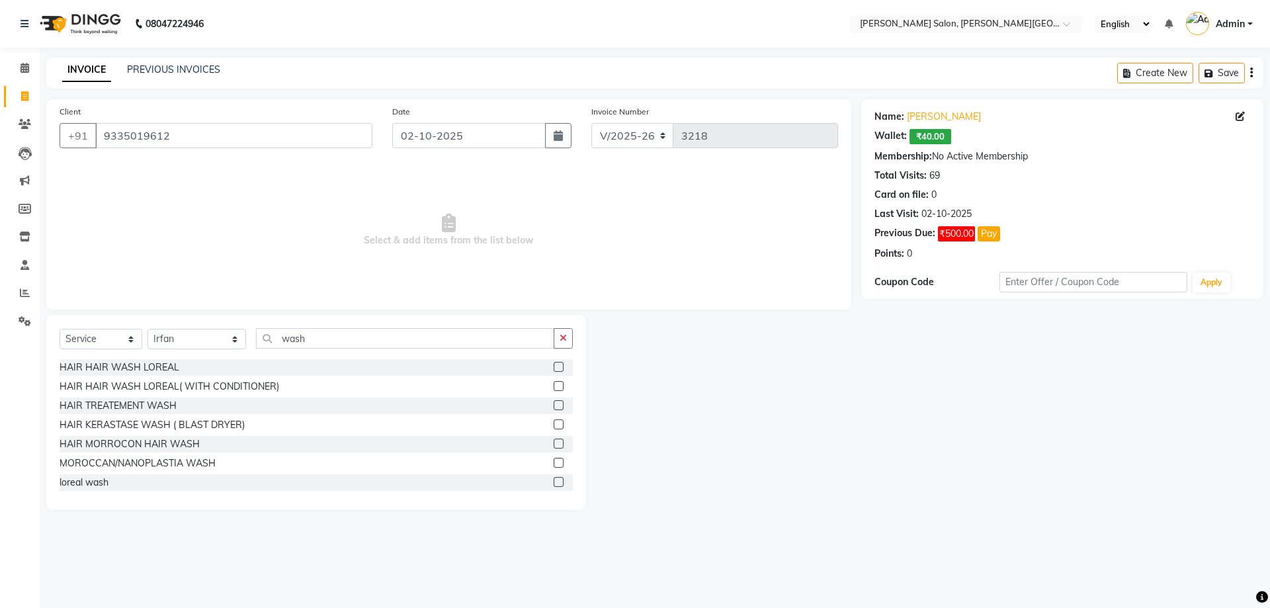
click at [553, 386] on label at bounding box center [558, 386] width 10 height 10
click at [553, 386] on input "checkbox" at bounding box center [557, 386] width 9 height 9
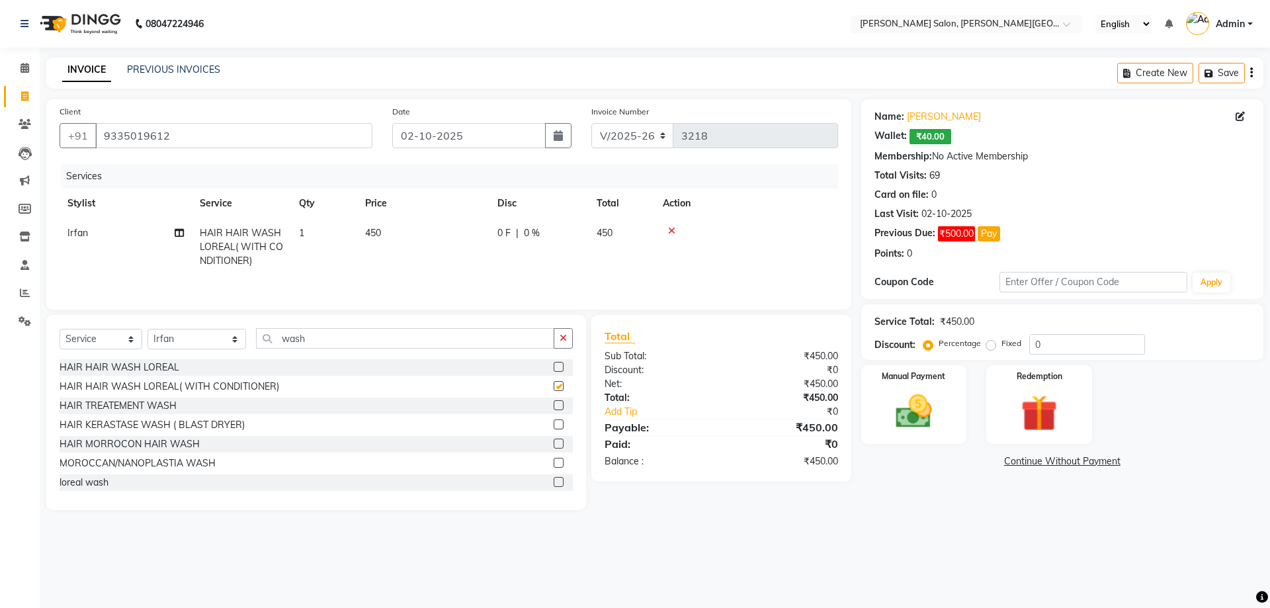
checkbox input "false"
click at [216, 339] on select "Select Stylist Adita Amita Arun Singh YAdav Ashu Avinash Chotu Disha Kumari Hon…" at bounding box center [196, 339] width 99 height 20
select select "53788"
click at [147, 329] on select "Select Stylist Adita Amita Arun Singh YAdav Ashu Avinash Chotu Disha Kumari Hon…" at bounding box center [196, 339] width 99 height 20
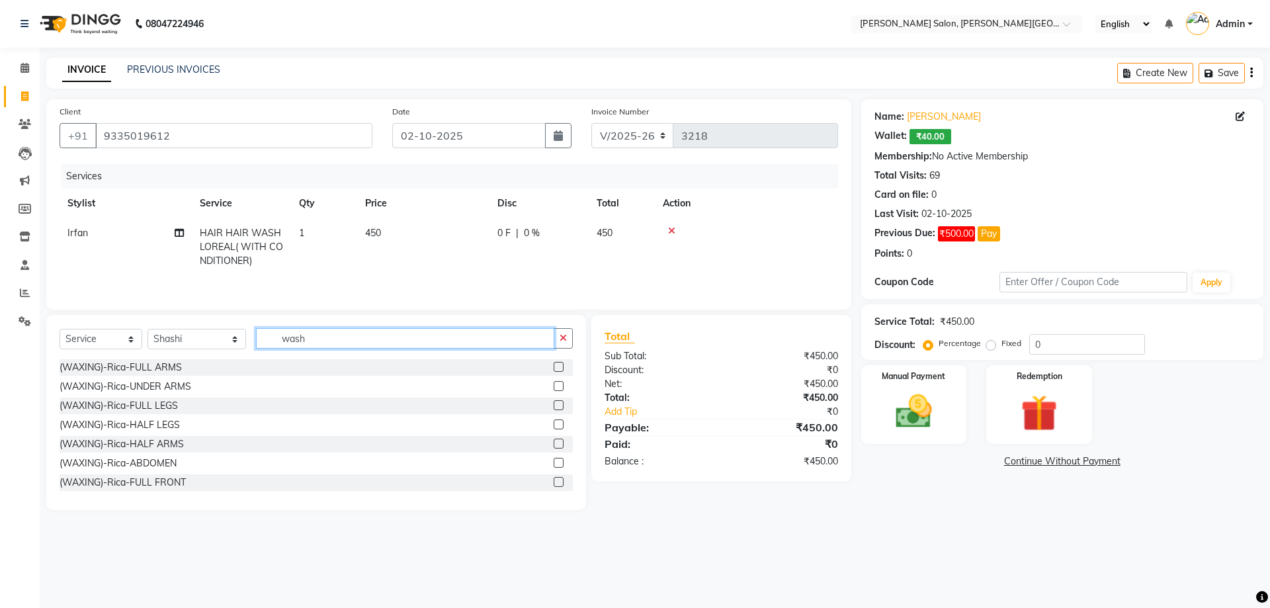
drag, startPoint x: 260, startPoint y: 335, endPoint x: 395, endPoint y: 345, distance: 135.3
click at [395, 345] on input "wash" at bounding box center [405, 338] width 299 height 20
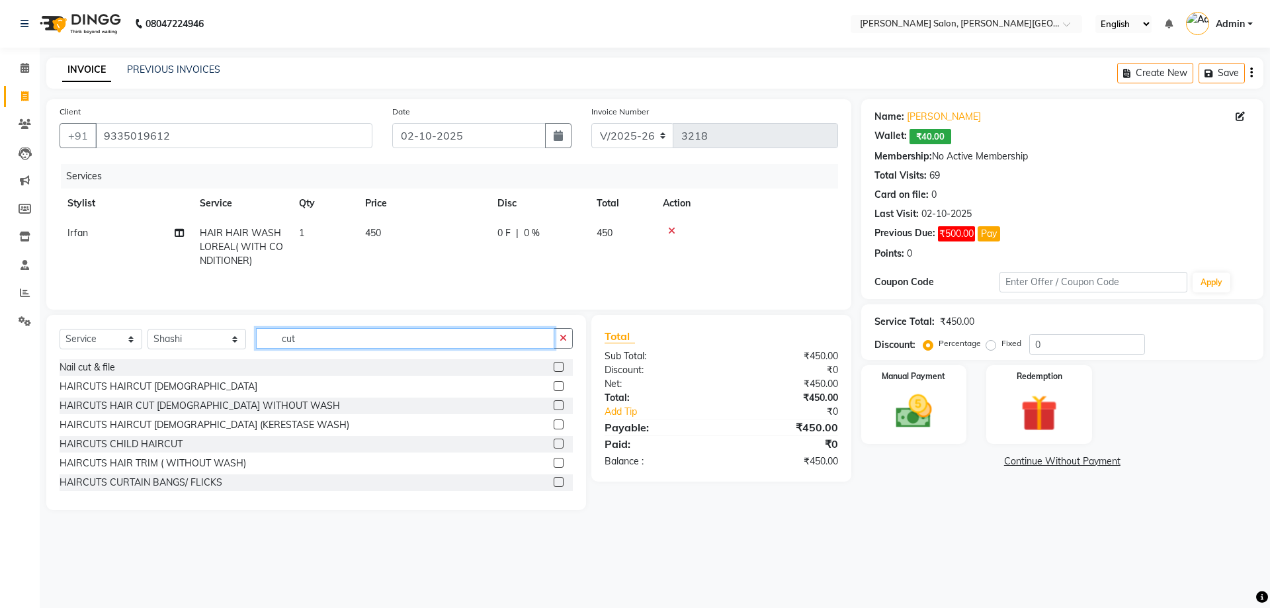
type input "cut"
click at [553, 366] on label at bounding box center [558, 367] width 10 height 10
click at [553, 366] on input "checkbox" at bounding box center [557, 367] width 9 height 9
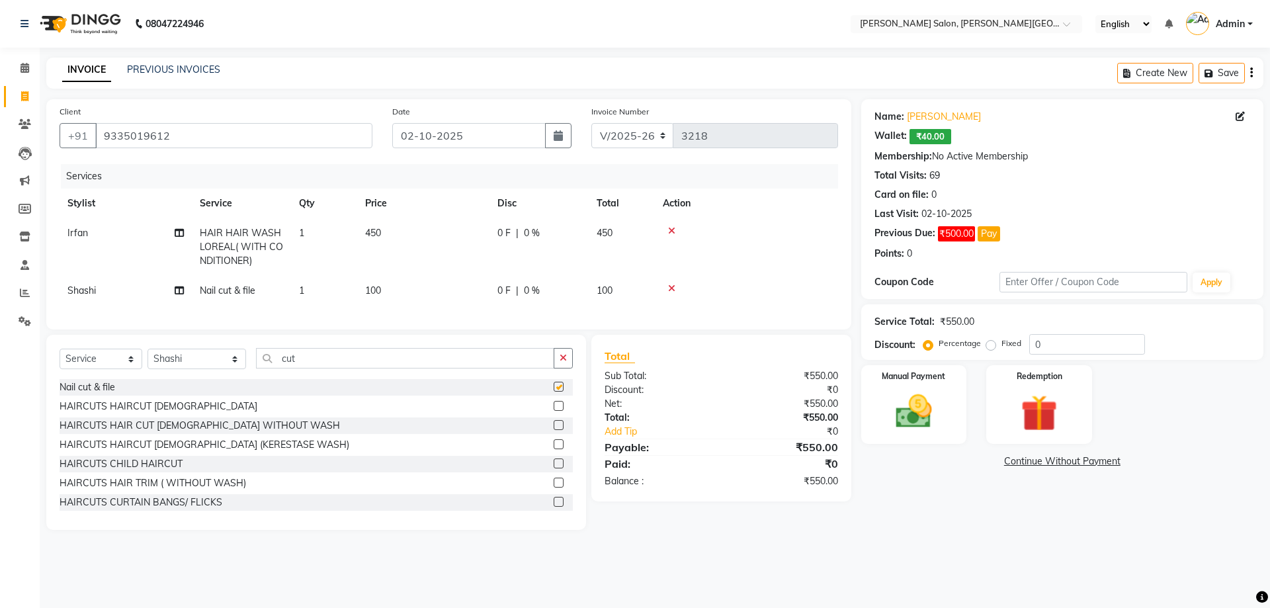
checkbox input "false"
drag, startPoint x: 264, startPoint y: 368, endPoint x: 374, endPoint y: 368, distance: 109.8
click at [374, 368] on input "cut" at bounding box center [405, 358] width 299 height 20
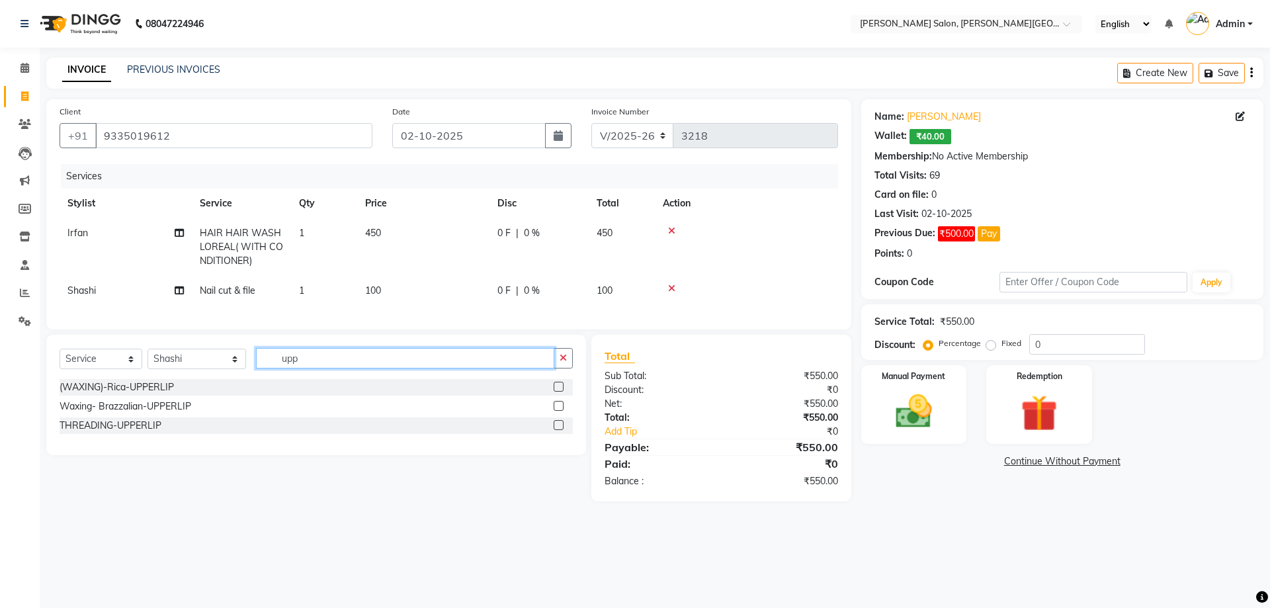
type input "upp"
click at [557, 430] on label at bounding box center [558, 425] width 10 height 10
click at [557, 430] on input "checkbox" at bounding box center [557, 425] width 9 height 9
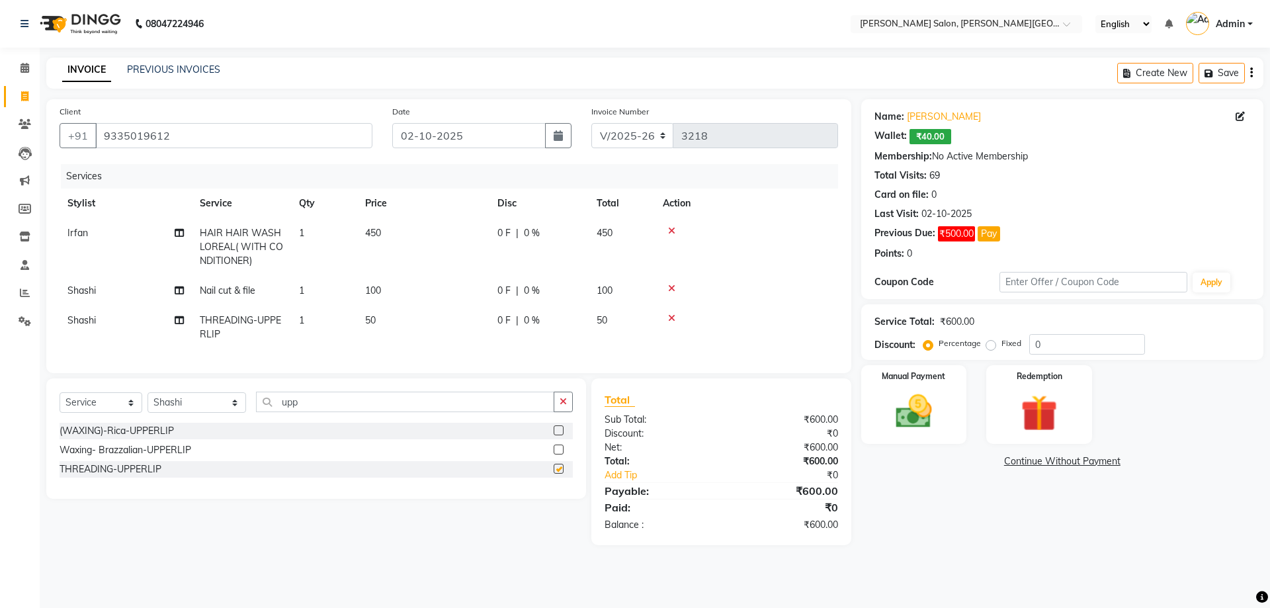
checkbox input "false"
drag, startPoint x: 1053, startPoint y: 344, endPoint x: 1008, endPoint y: 346, distance: 44.4
click at [1008, 346] on div "Percentage Fixed 0" at bounding box center [1035, 344] width 219 height 20
type input "20"
click at [910, 419] on img at bounding box center [913, 411] width 61 height 44
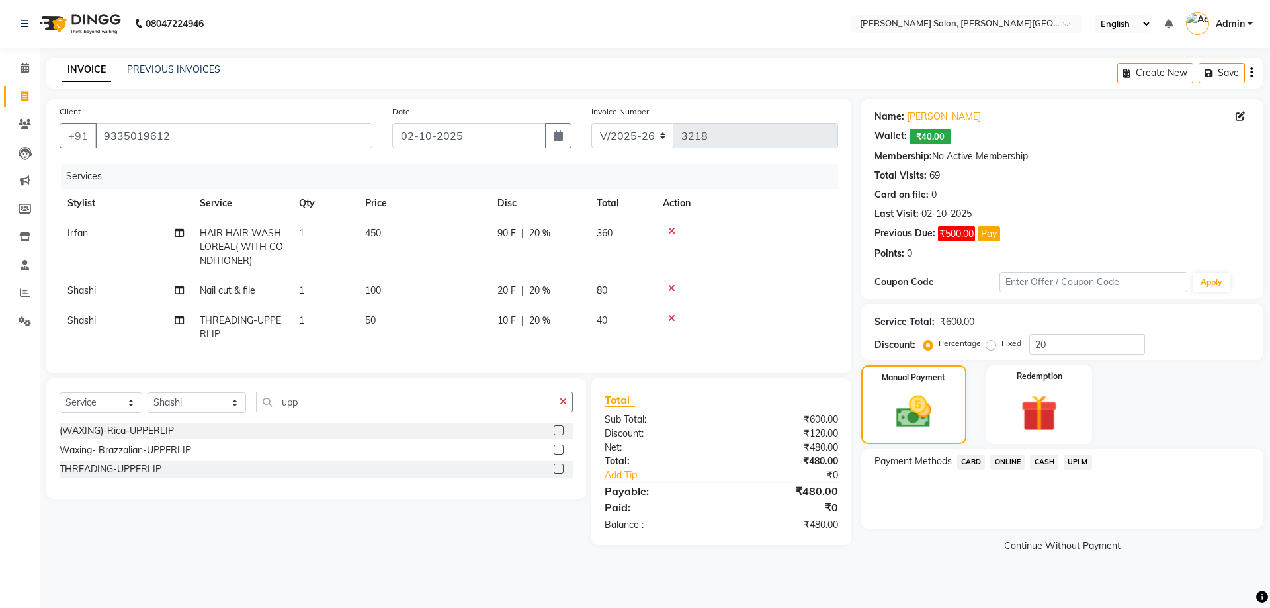
click at [1037, 461] on span "CASH" at bounding box center [1044, 461] width 28 height 15
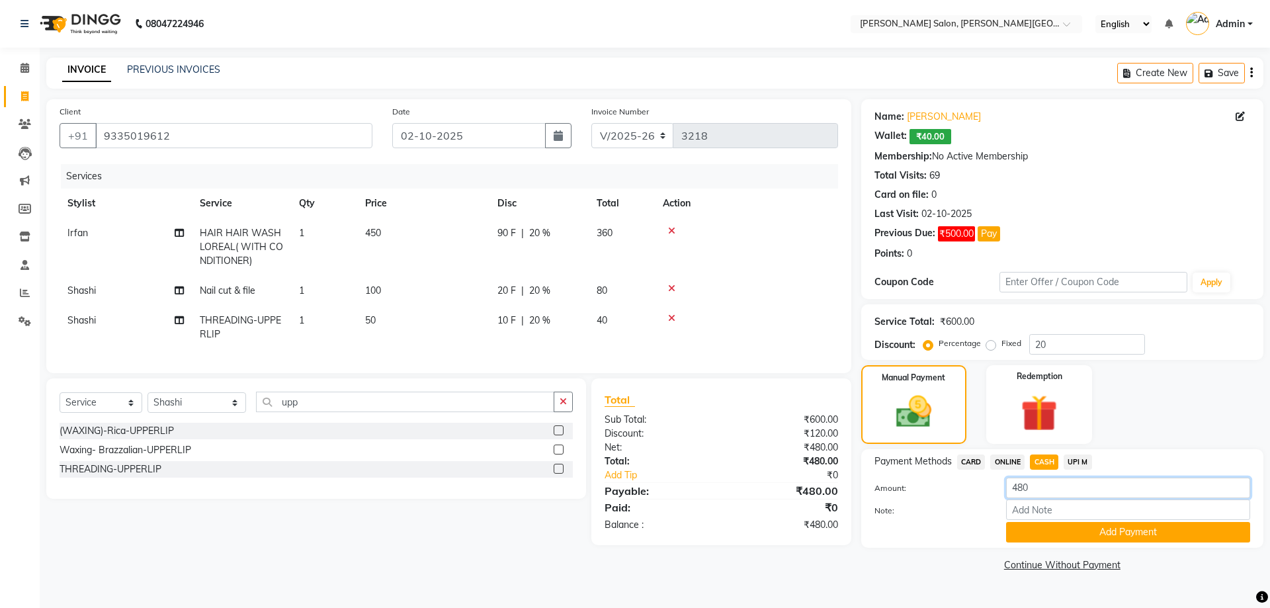
drag, startPoint x: 1031, startPoint y: 483, endPoint x: 979, endPoint y: 489, distance: 53.2
click at [979, 489] on div "Amount: 480" at bounding box center [1061, 488] width 395 height 22
type input "500"
click at [1131, 534] on button "Add Payment" at bounding box center [1128, 532] width 244 height 20
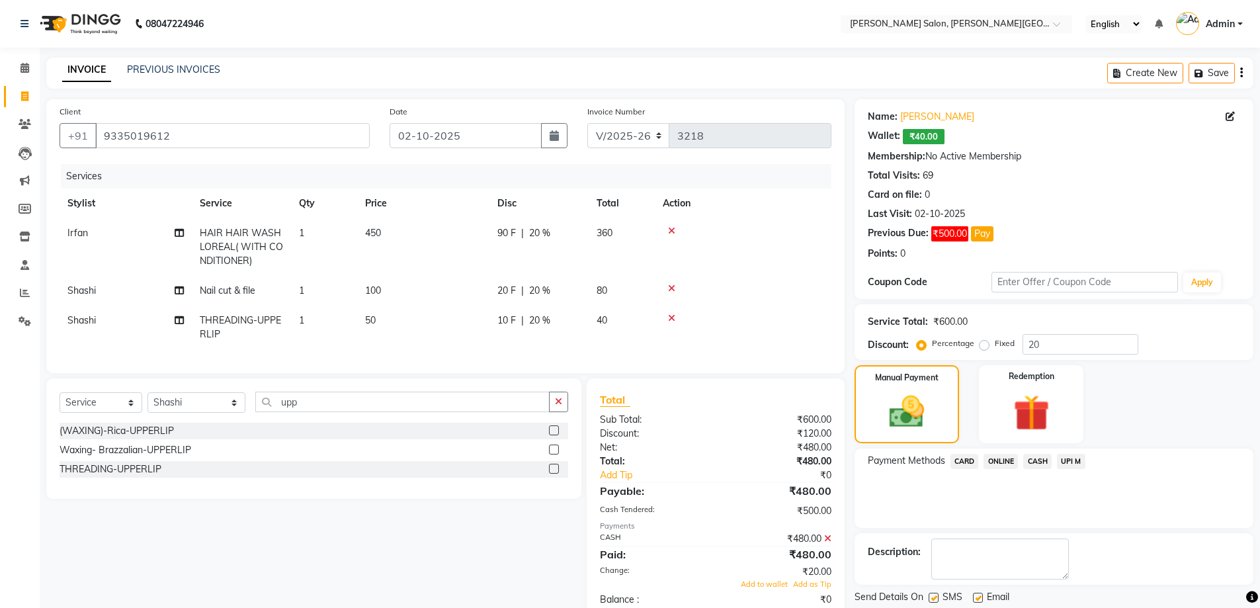
scroll to position [42, 0]
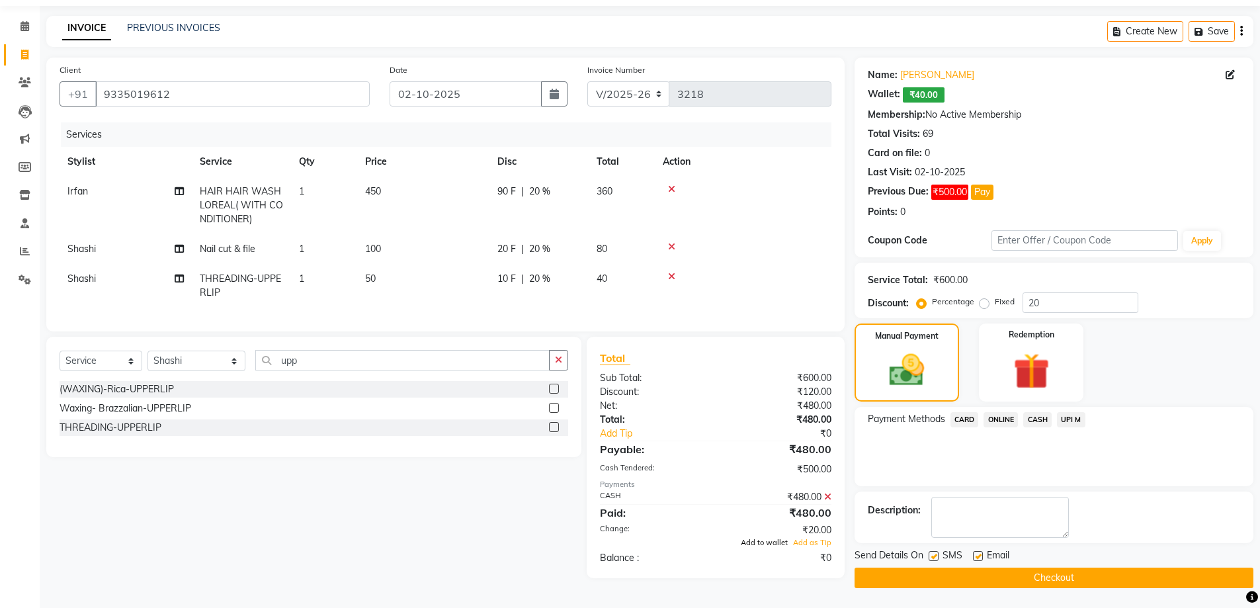
click at [775, 547] on span "Add to wallet" at bounding box center [764, 542] width 47 height 9
click at [1056, 574] on button "Checkout" at bounding box center [1053, 577] width 399 height 20
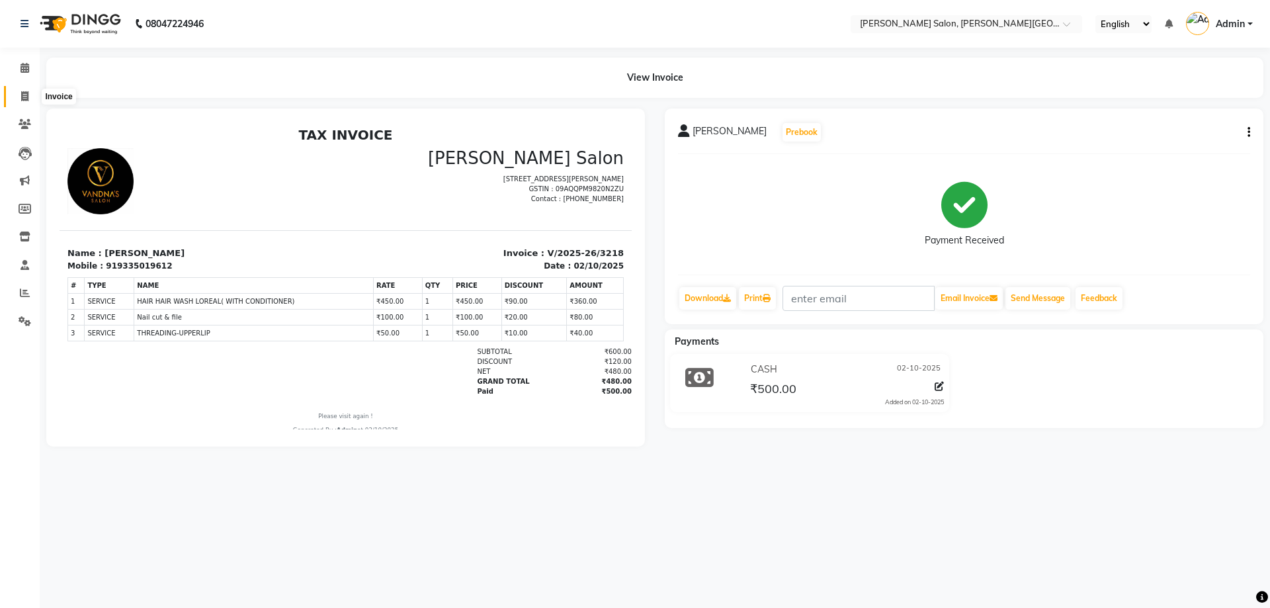
click at [28, 95] on icon at bounding box center [24, 96] width 7 height 10
select select "service"
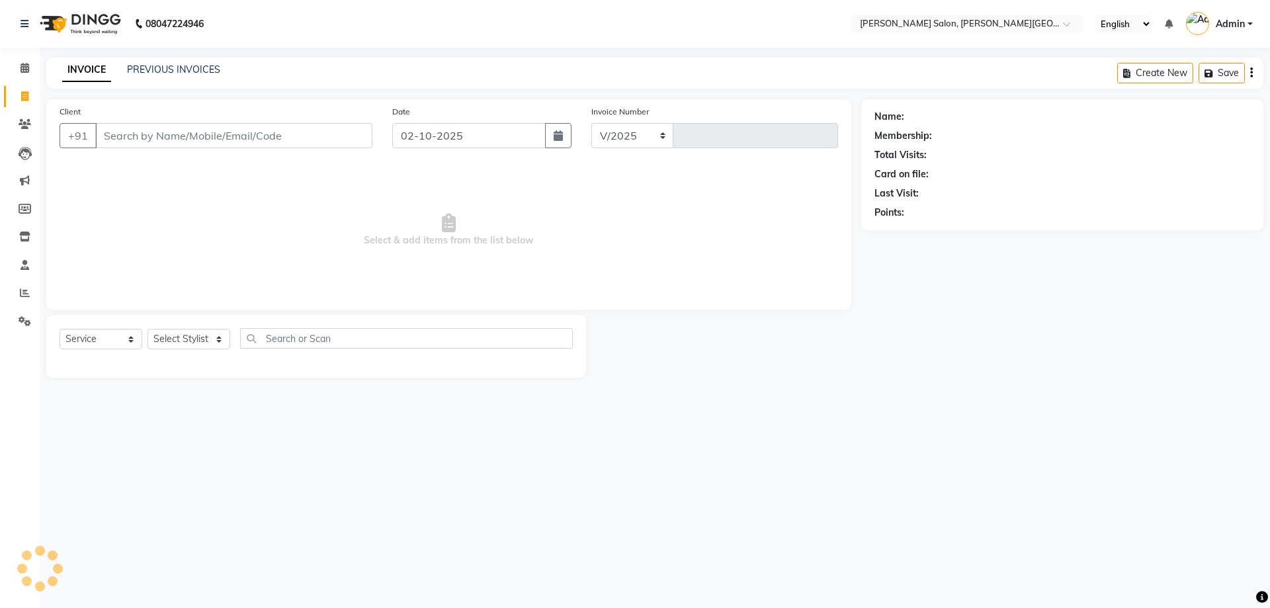
select select "4122"
type input "3219"
click at [181, 65] on link "PREVIOUS INVOICES" at bounding box center [173, 69] width 93 height 12
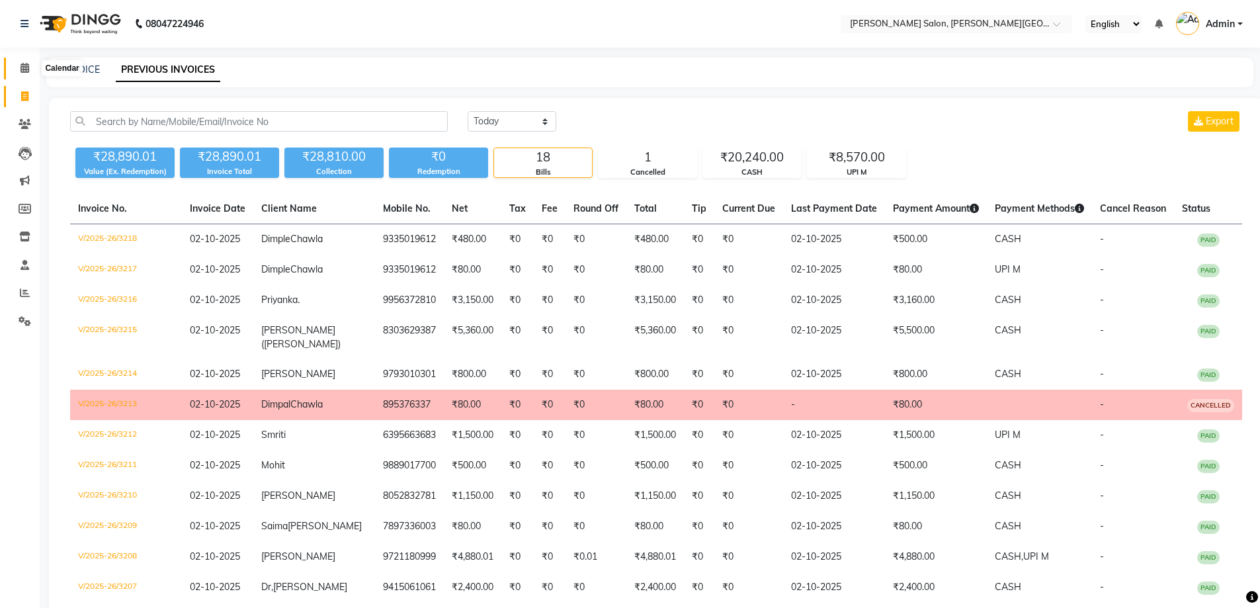
click at [24, 67] on icon at bounding box center [24, 68] width 9 height 10
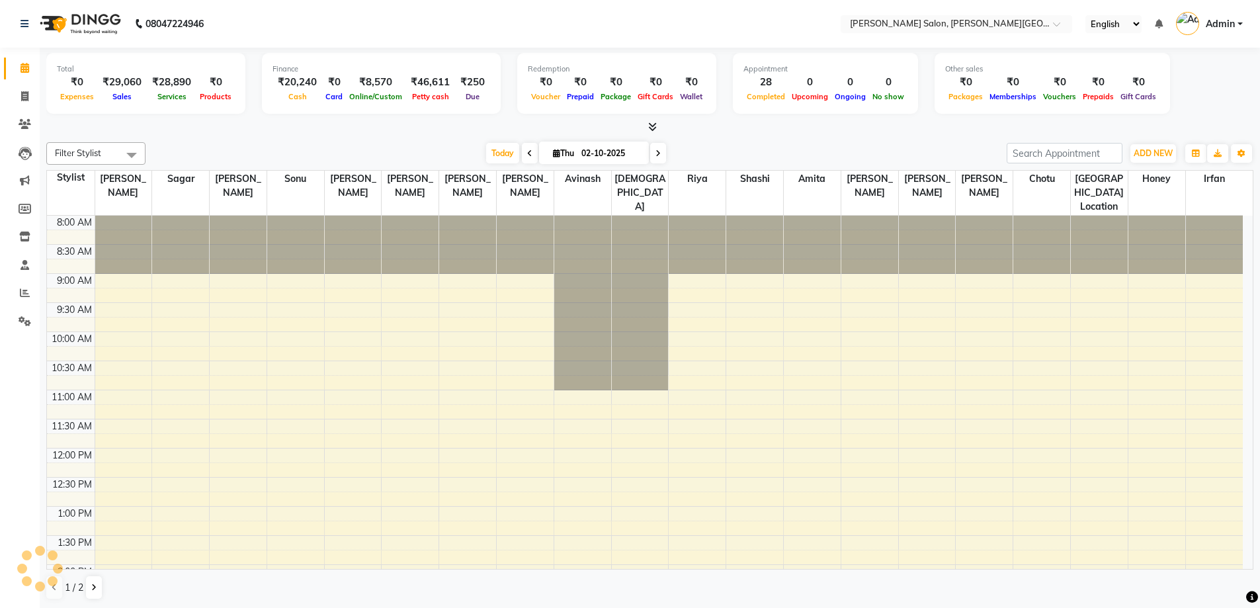
scroll to position [364, 0]
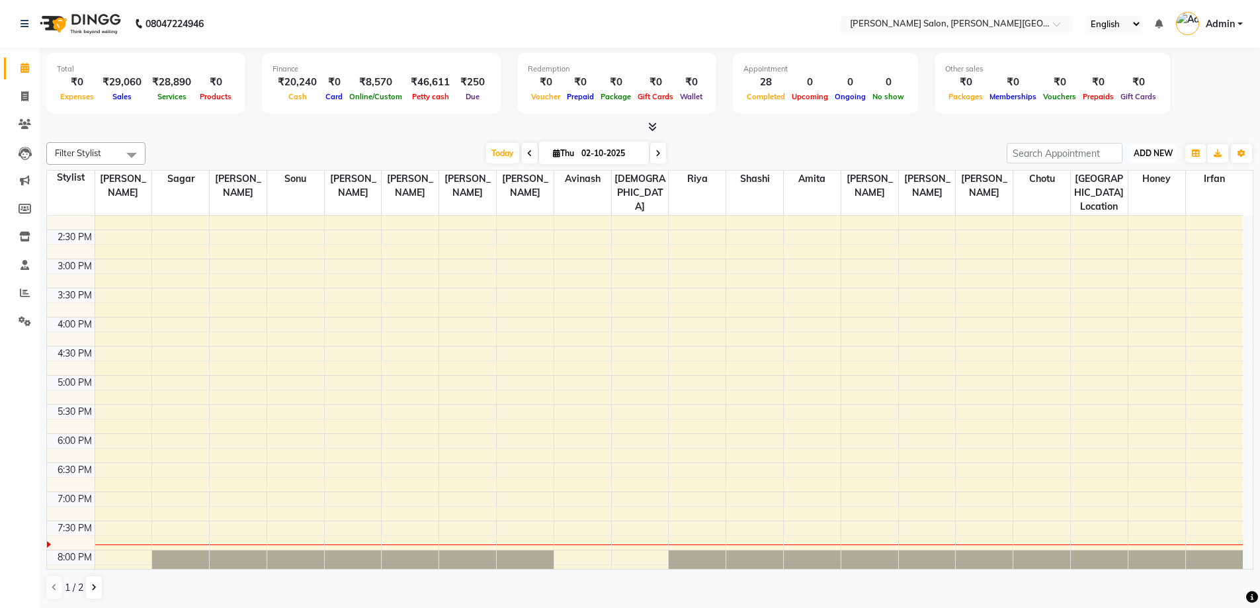
click at [1157, 149] on span "ADD NEW" at bounding box center [1152, 153] width 39 height 10
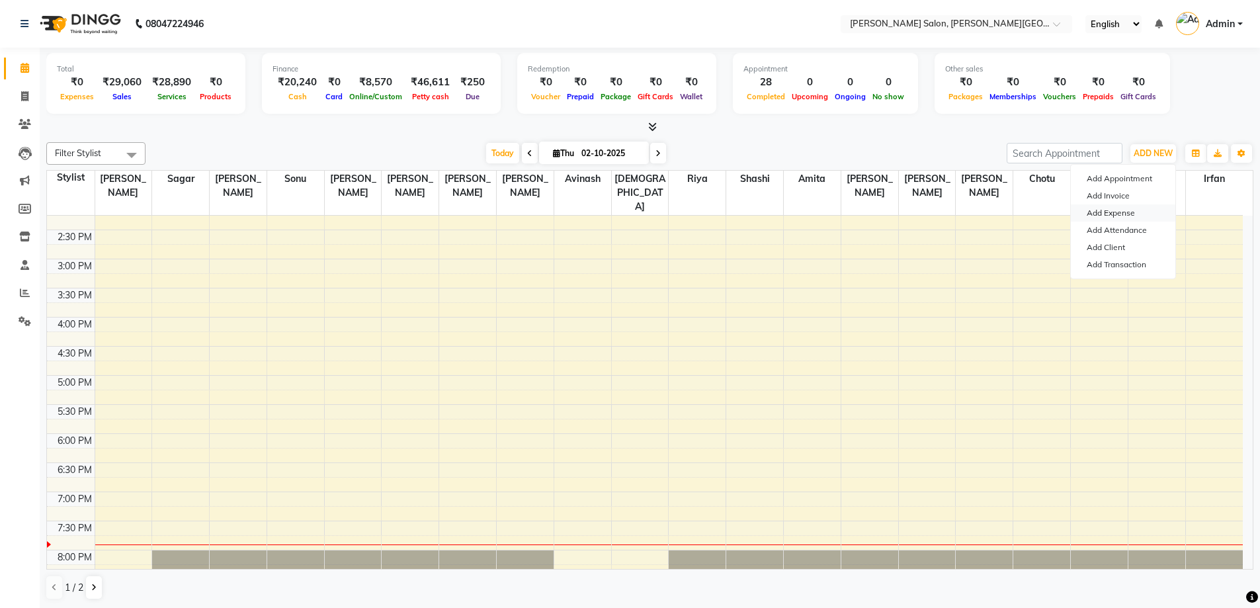
click at [1133, 209] on link "Add Expense" at bounding box center [1123, 212] width 104 height 17
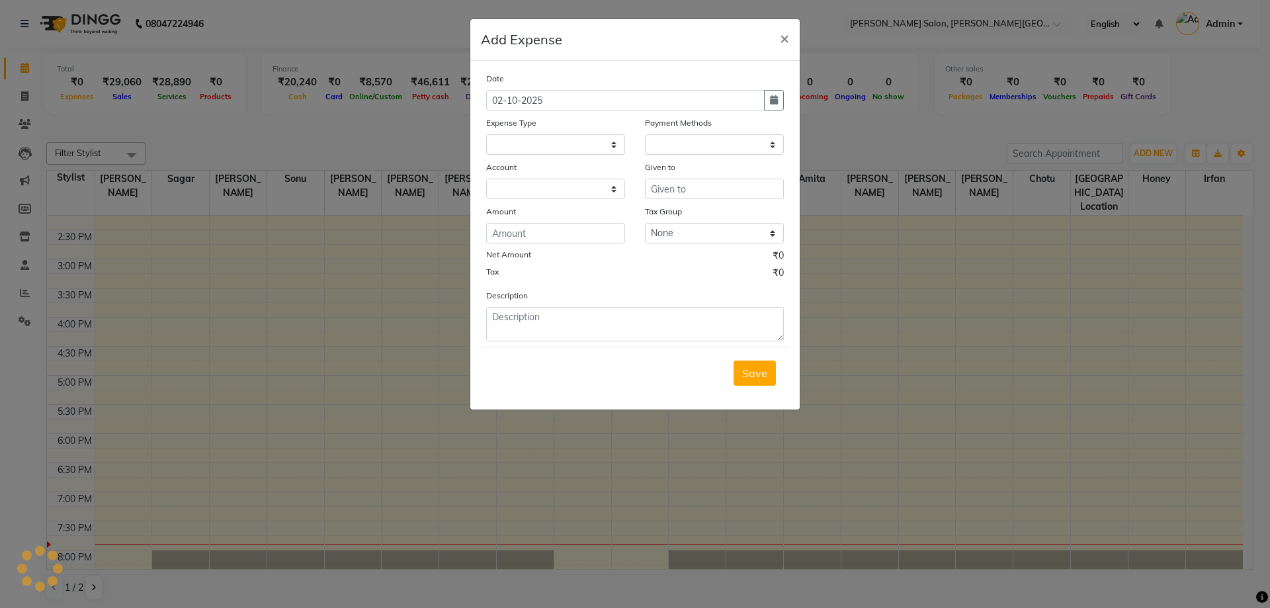
select select
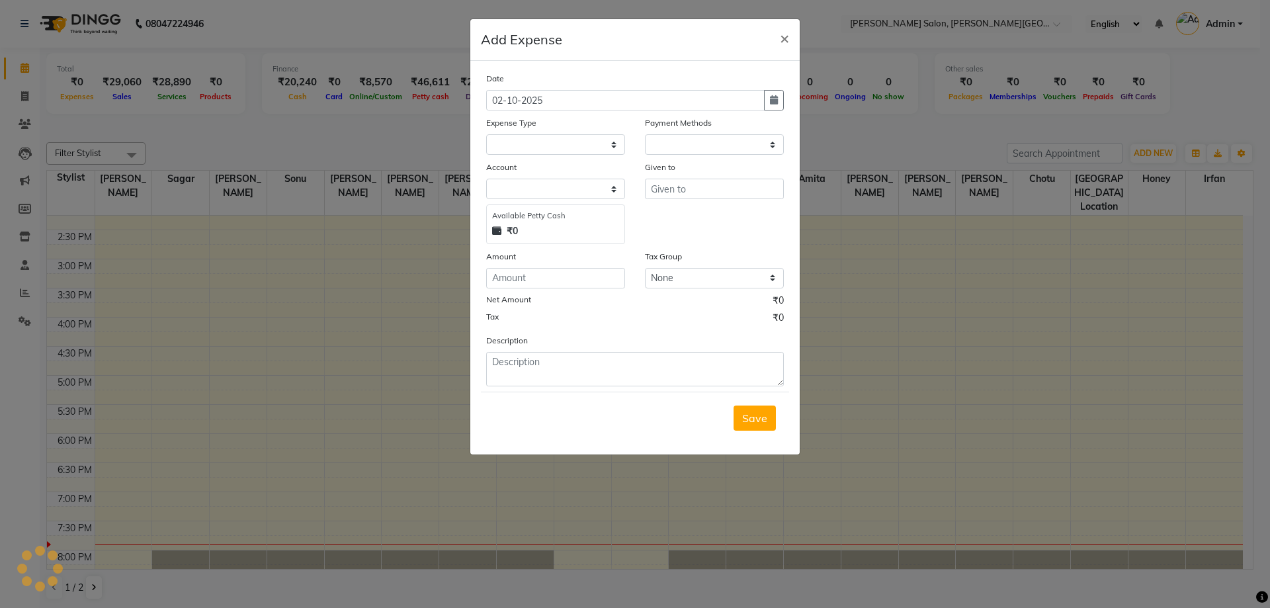
select select "1"
select select "2930"
click at [614, 147] on select "Select Advance Salary Bank charges Card Expenses Car maintenance Cash transfer …" at bounding box center [555, 144] width 139 height 20
select select "4632"
click at [486, 134] on select "Select Advance Salary Bank charges Card Expenses Car maintenance Cash transfer …" at bounding box center [555, 144] width 139 height 20
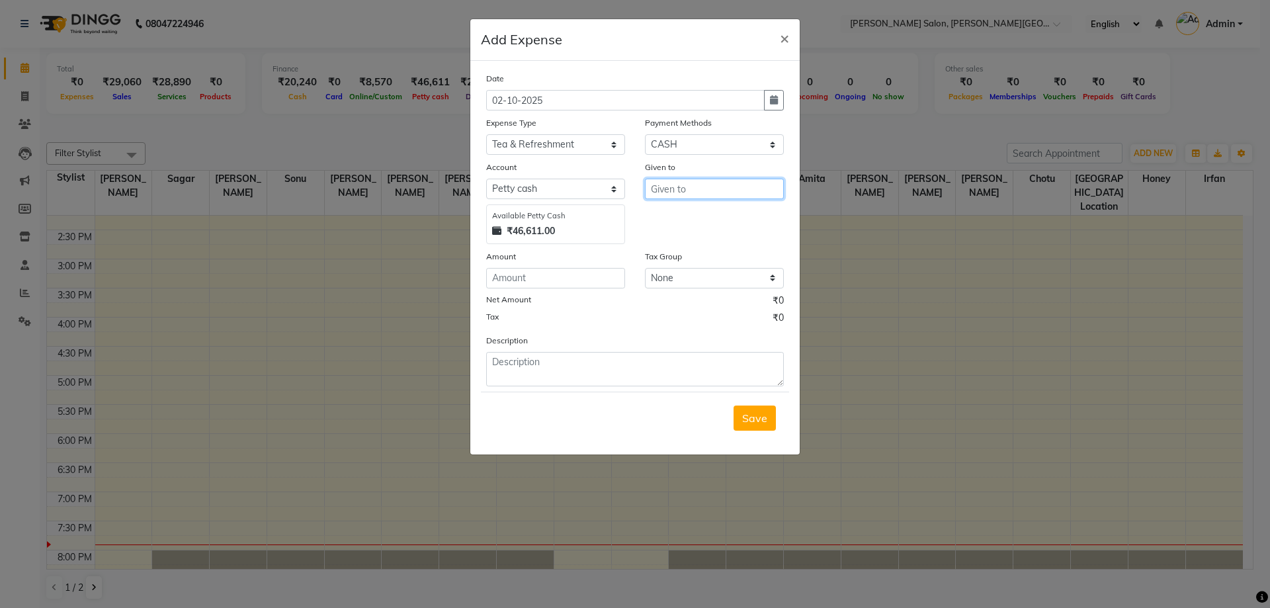
click at [668, 182] on input "text" at bounding box center [714, 189] width 139 height 20
click at [678, 222] on span "Chotu" at bounding box center [676, 216] width 30 height 13
type input "Chotu"
click at [524, 277] on input "number" at bounding box center [555, 278] width 139 height 20
type input "58"
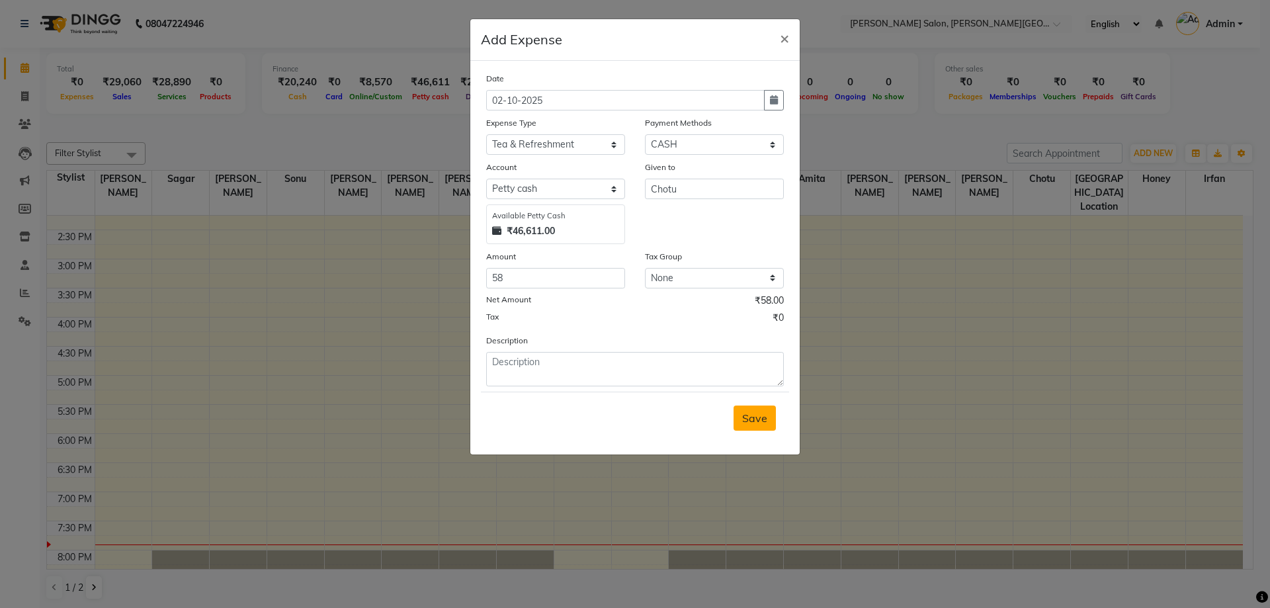
click at [758, 416] on span "Save" at bounding box center [754, 417] width 25 height 13
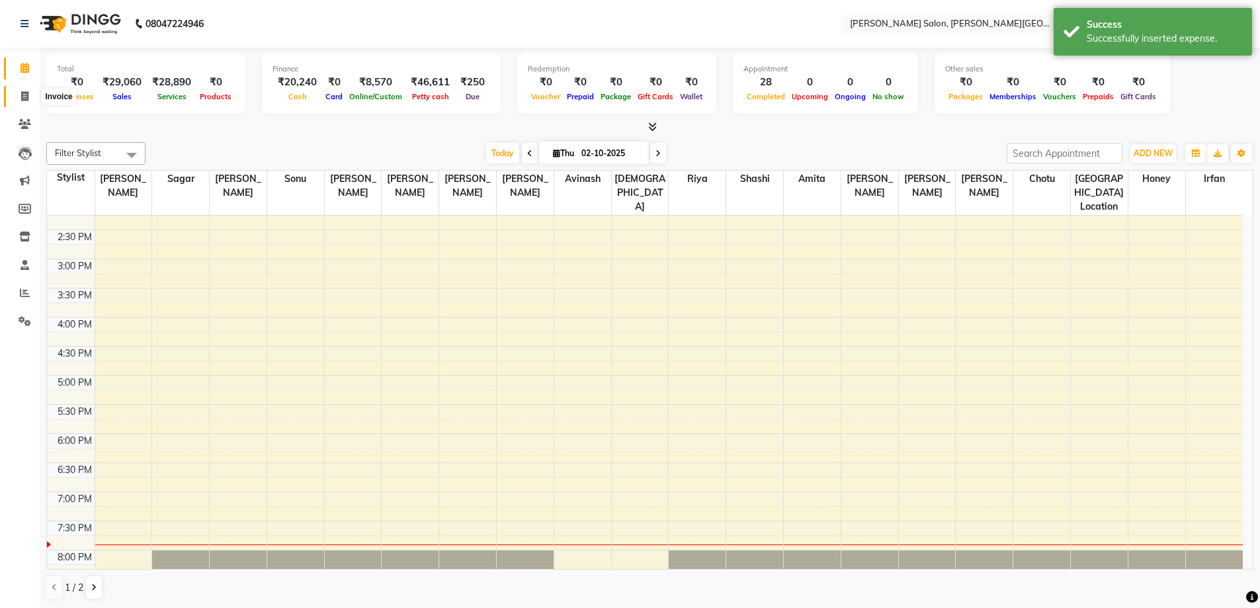
click at [25, 93] on icon at bounding box center [24, 96] width 7 height 10
select select "service"
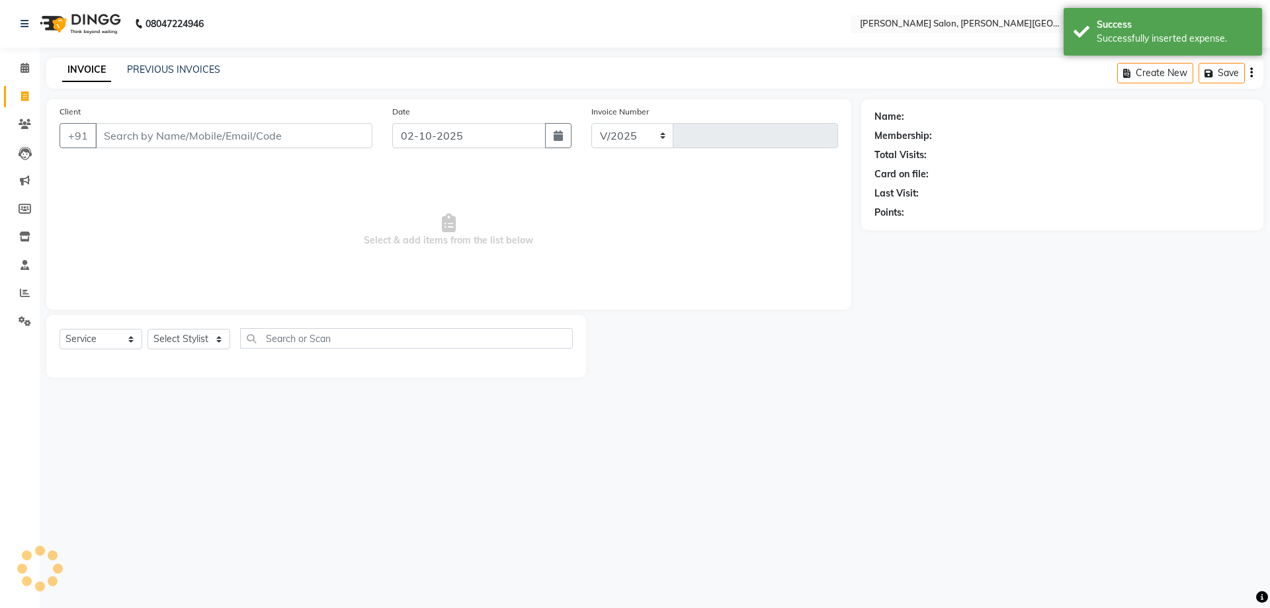
select select "4122"
type input "3219"
click at [24, 65] on icon at bounding box center [24, 68] width 9 height 10
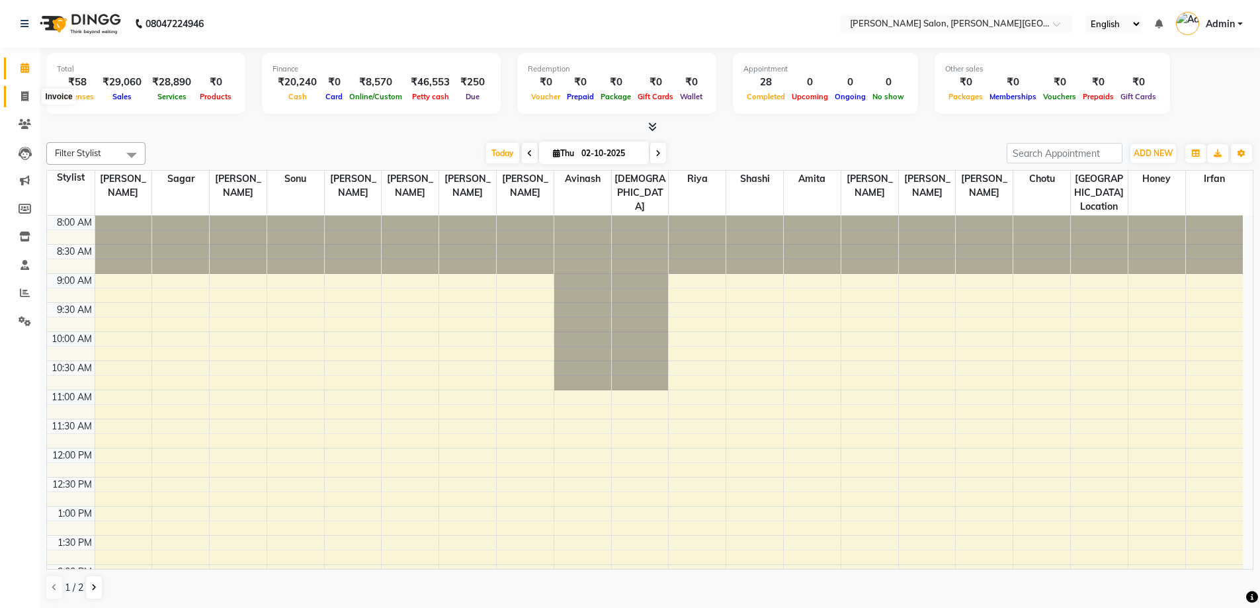
click at [25, 92] on icon at bounding box center [24, 96] width 7 height 10
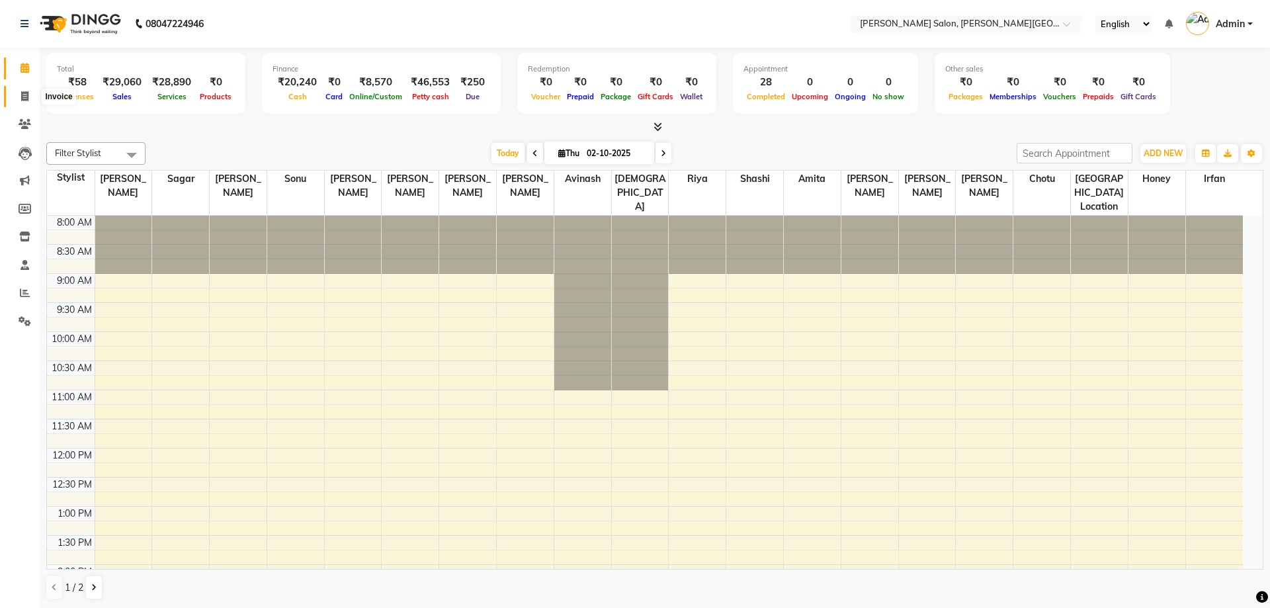
select select "service"
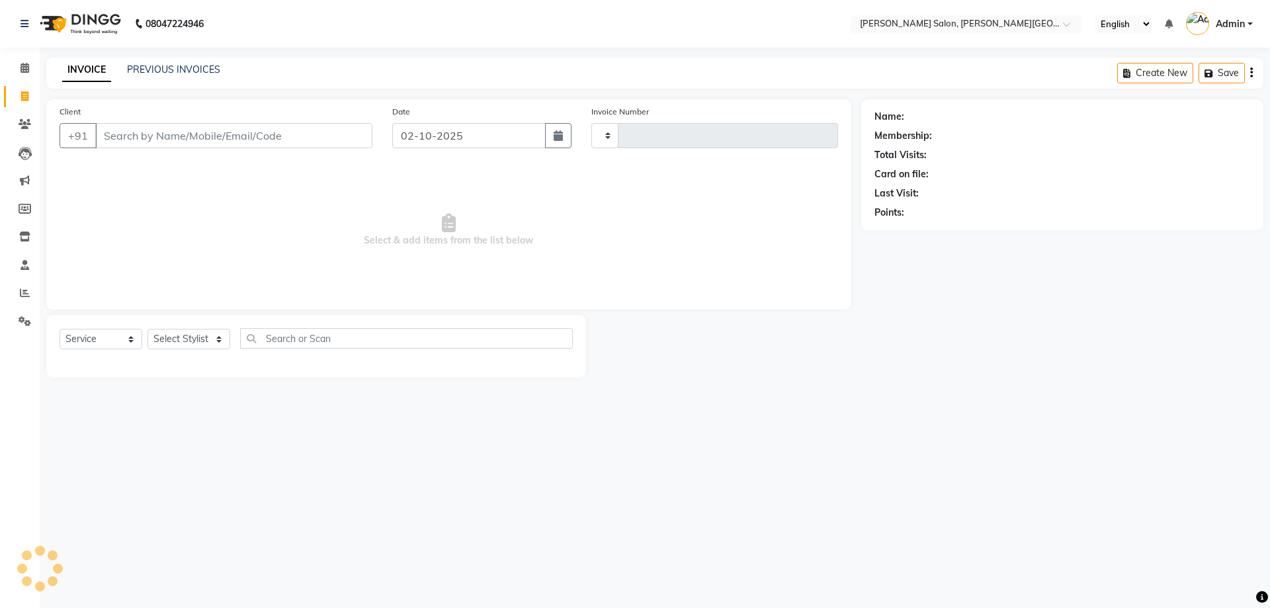
type input "3219"
select select "4122"
click at [24, 70] on icon at bounding box center [24, 68] width 9 height 10
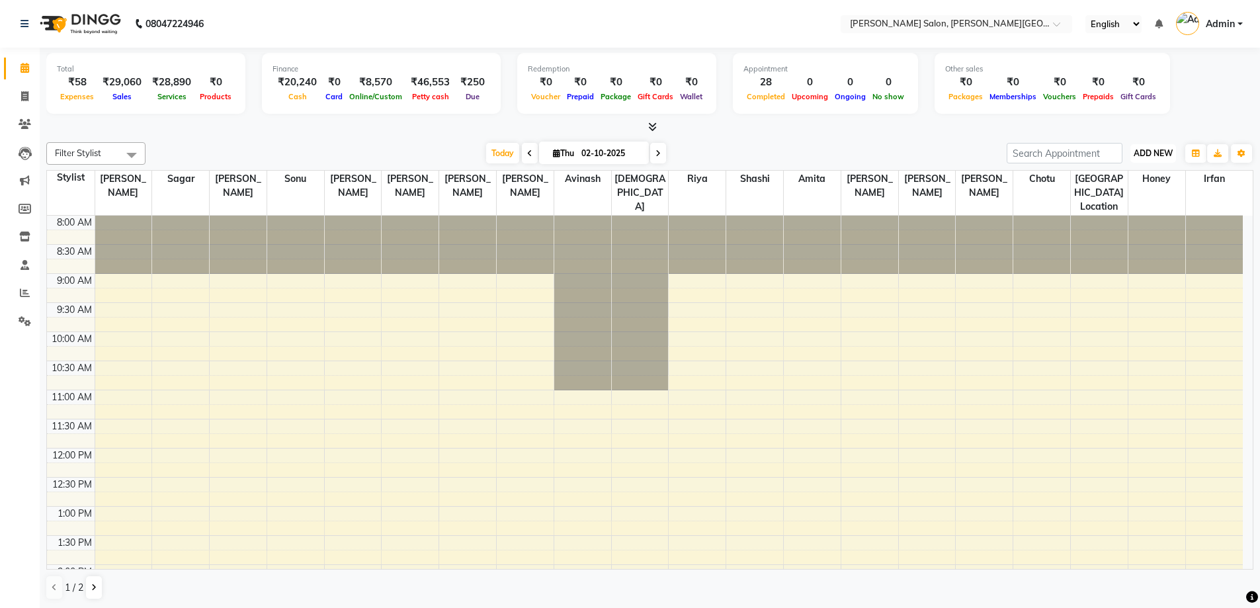
click at [1156, 157] on span "ADD NEW" at bounding box center [1152, 153] width 39 height 10
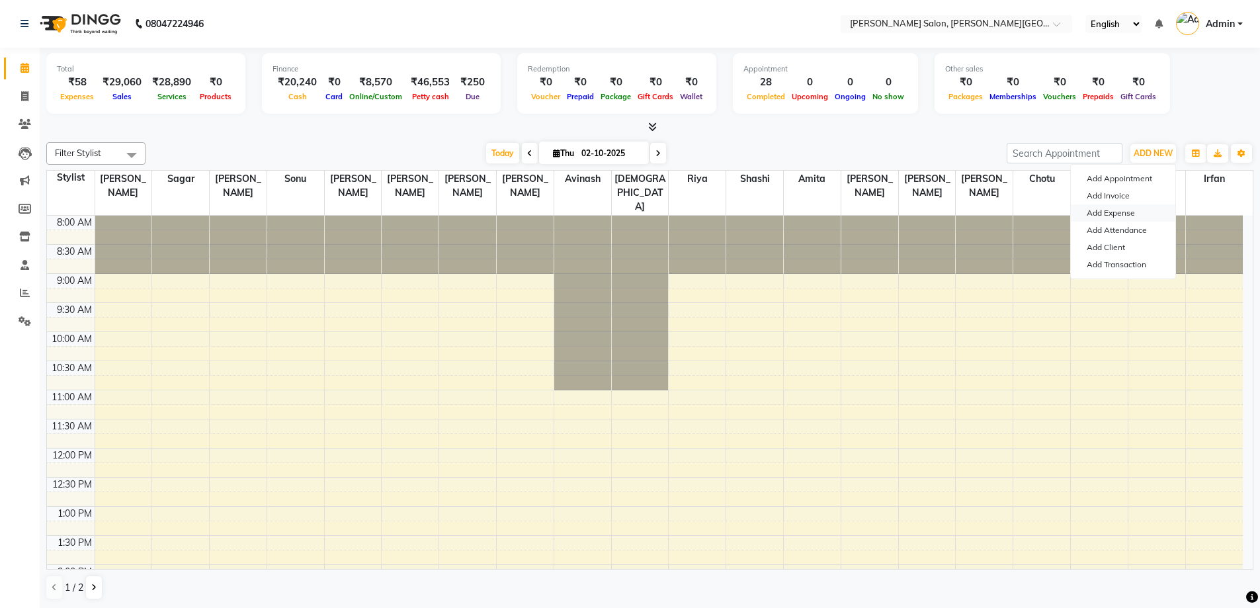
click at [1121, 213] on link "Add Expense" at bounding box center [1123, 212] width 104 height 17
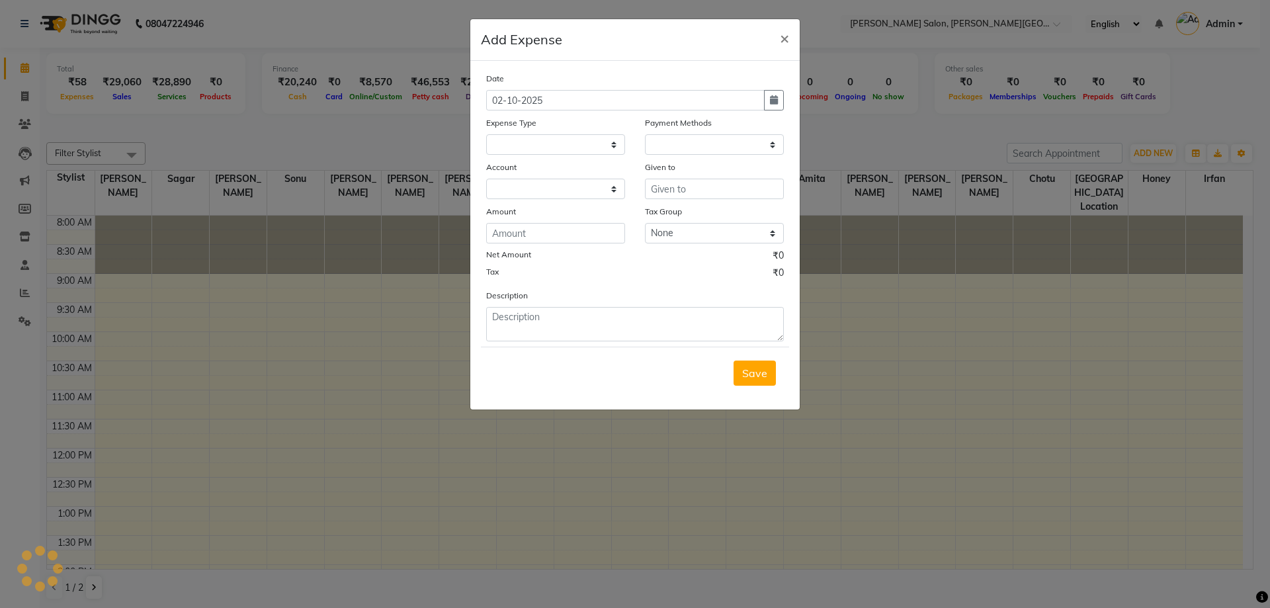
select select "1"
select select "2930"
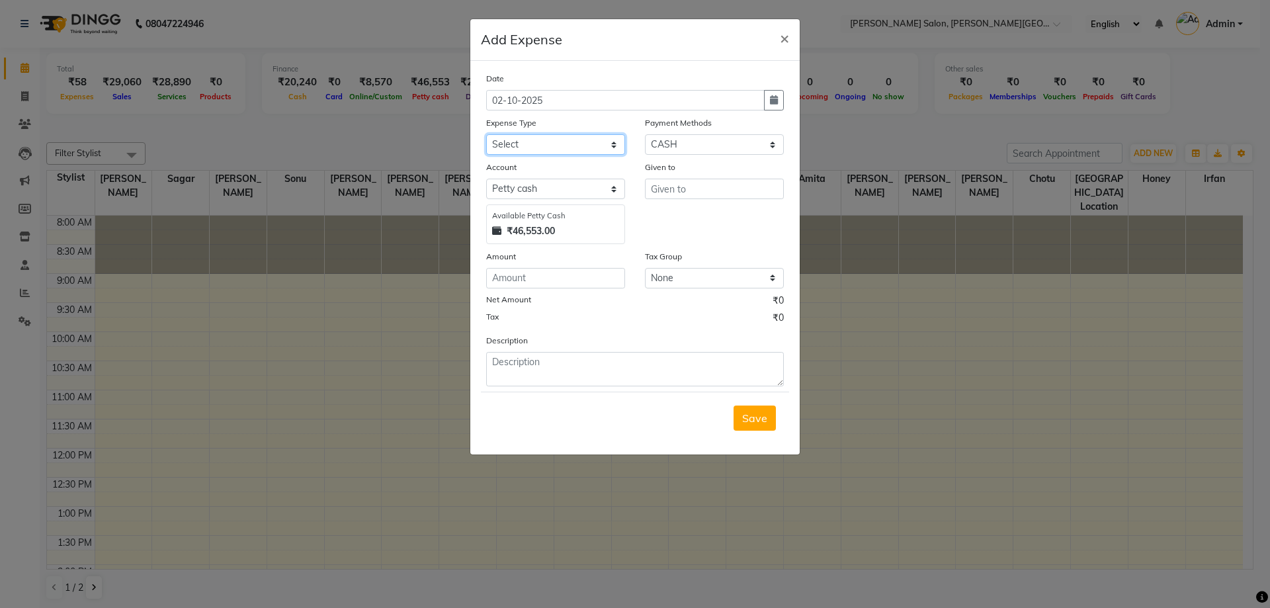
click at [613, 147] on select "Select Advance Salary Bank charges Card Expenses Car maintenance Cash transfer …" at bounding box center [555, 144] width 139 height 20
select select "4631"
click at [486, 134] on select "Select Advance Salary Bank charges Card Expenses Car maintenance Cash transfer …" at bounding box center [555, 144] width 139 height 20
click at [686, 195] on input "text" at bounding box center [714, 189] width 139 height 20
click at [686, 218] on span "Chotu" at bounding box center [676, 216] width 30 height 13
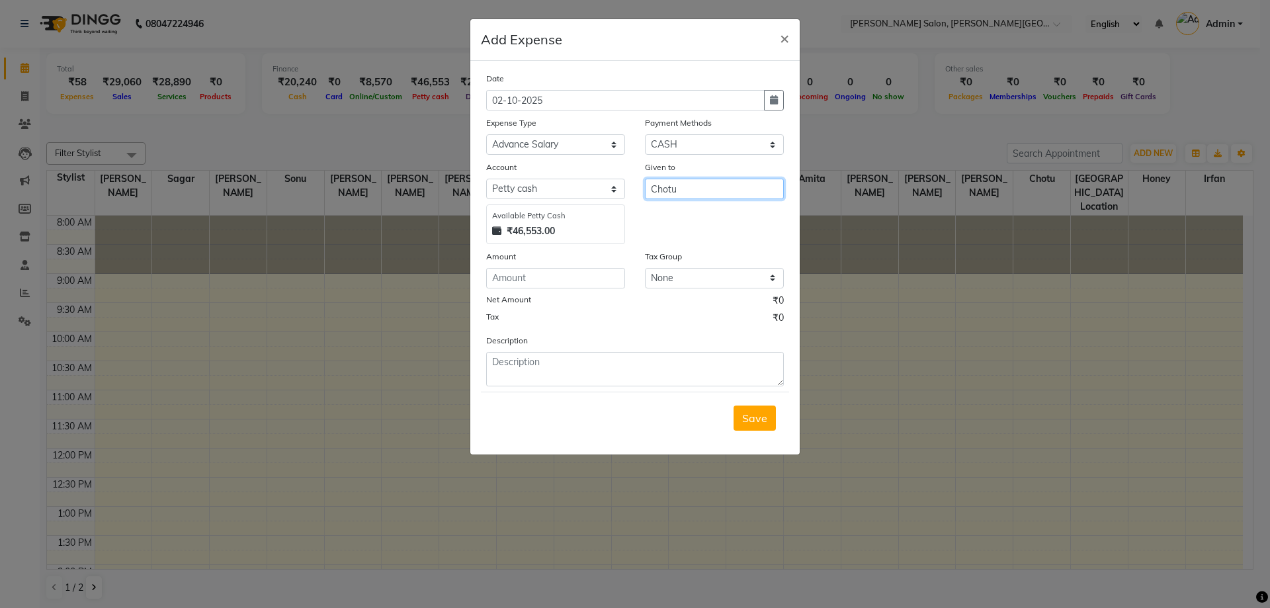
type input "Chotu"
click at [540, 280] on input "number" at bounding box center [555, 278] width 139 height 20
type input "200"
click at [762, 420] on span "Save" at bounding box center [754, 417] width 25 height 13
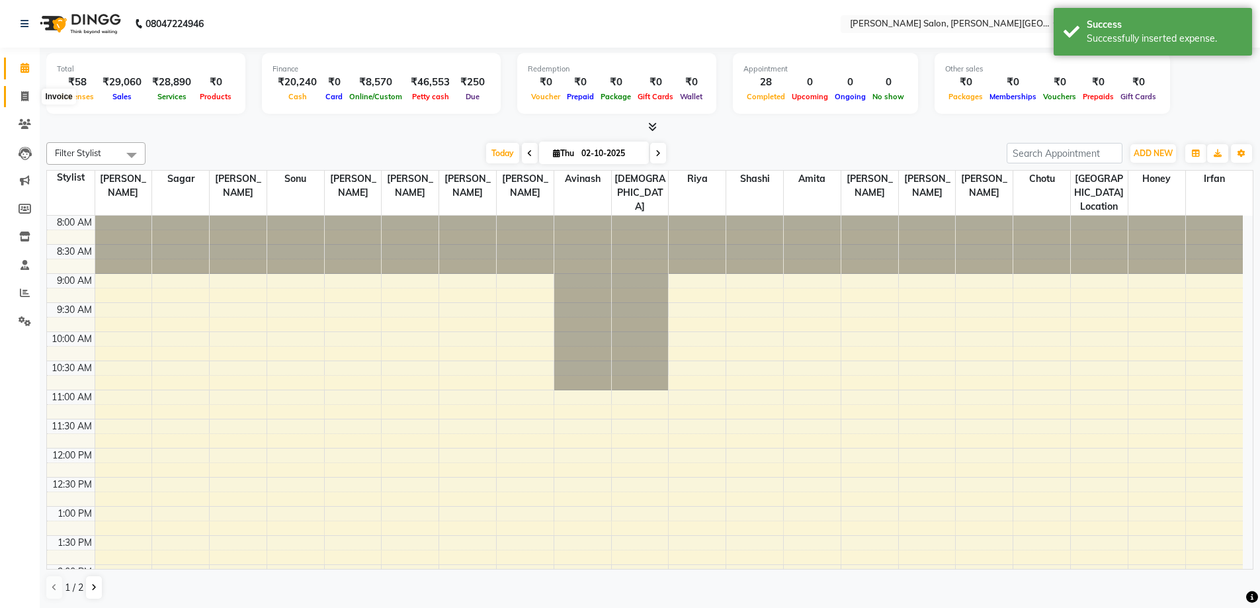
click at [24, 97] on icon at bounding box center [24, 96] width 7 height 10
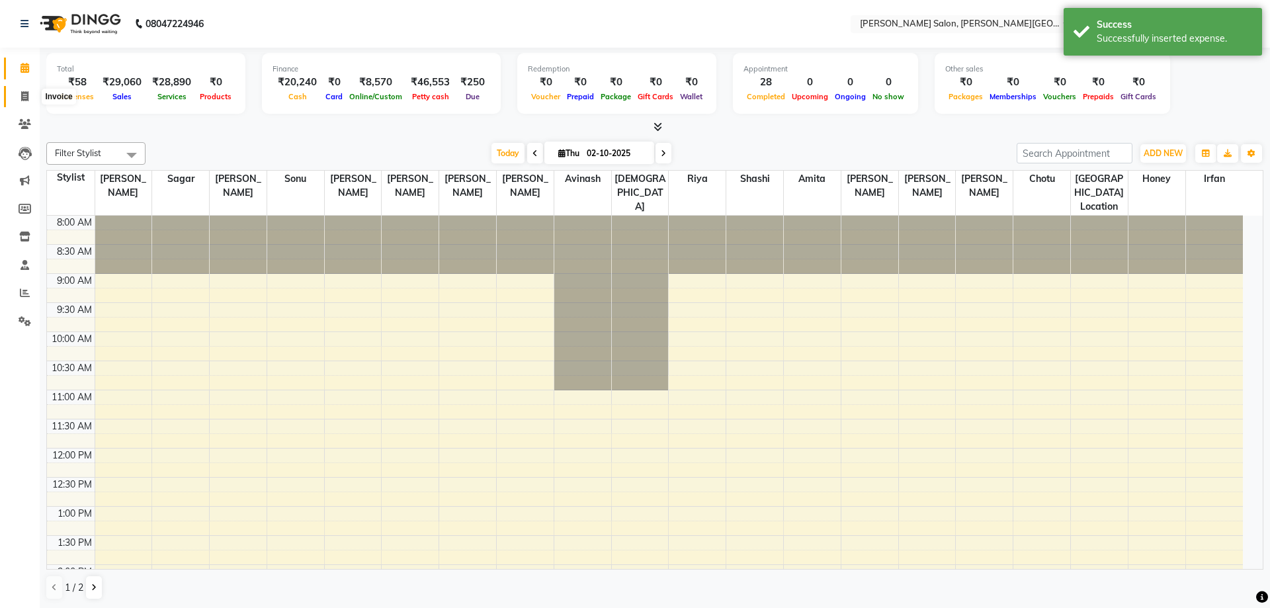
select select "service"
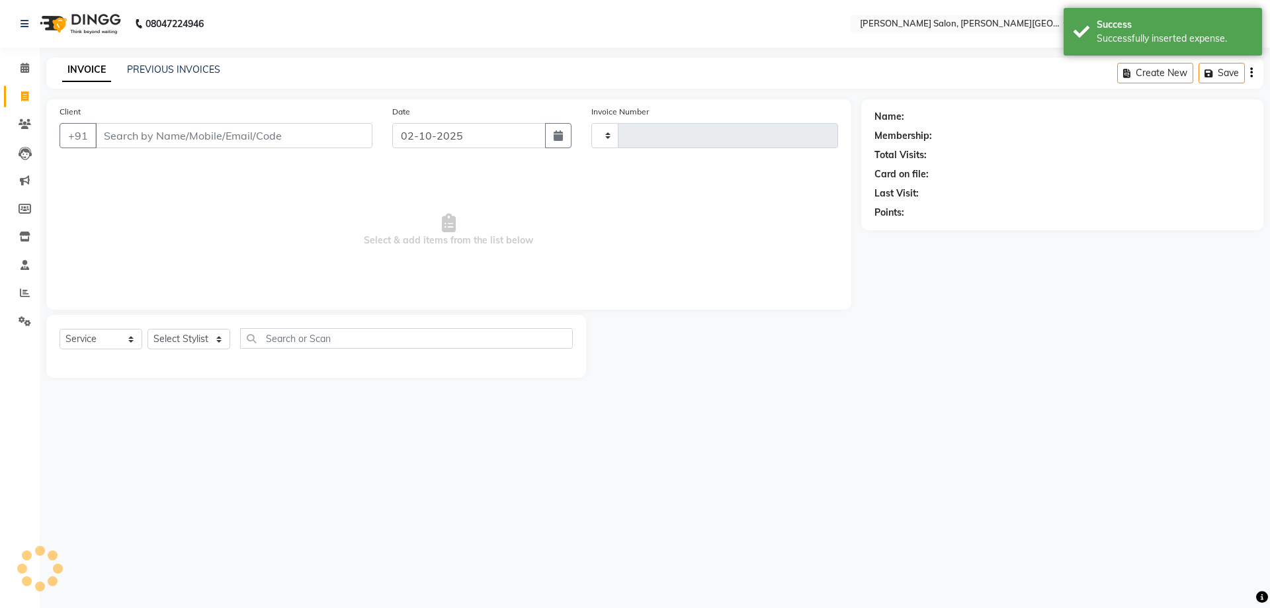
type input "3219"
select select "4122"
click at [24, 69] on icon at bounding box center [24, 68] width 9 height 10
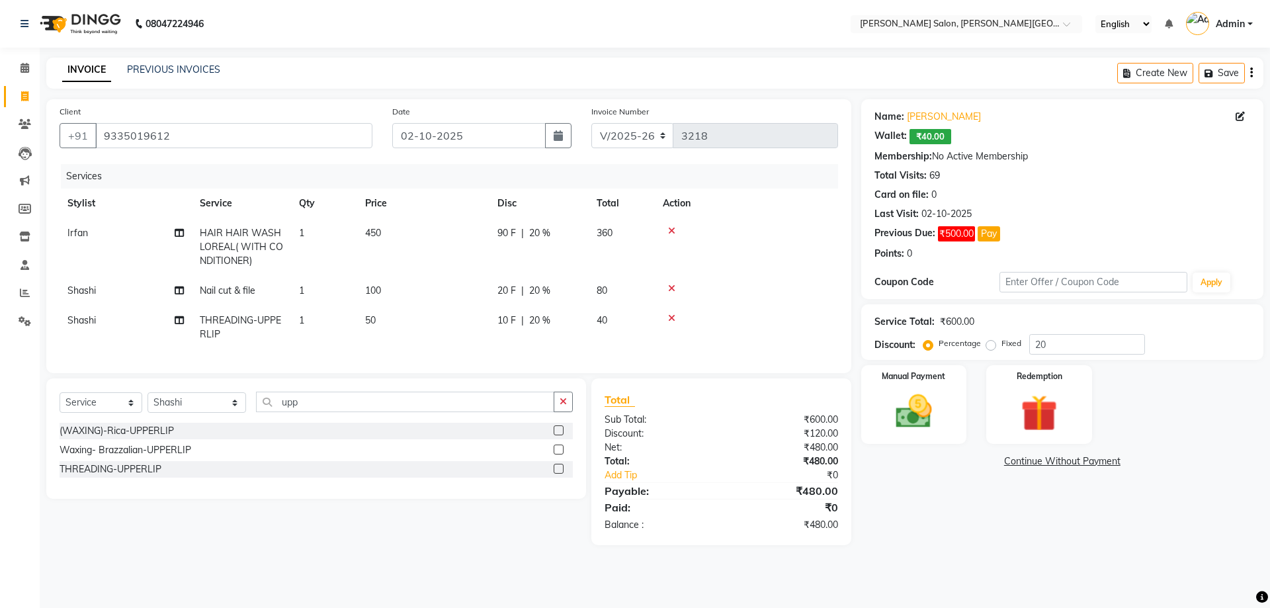
select select "4122"
select select "service"
select select "53788"
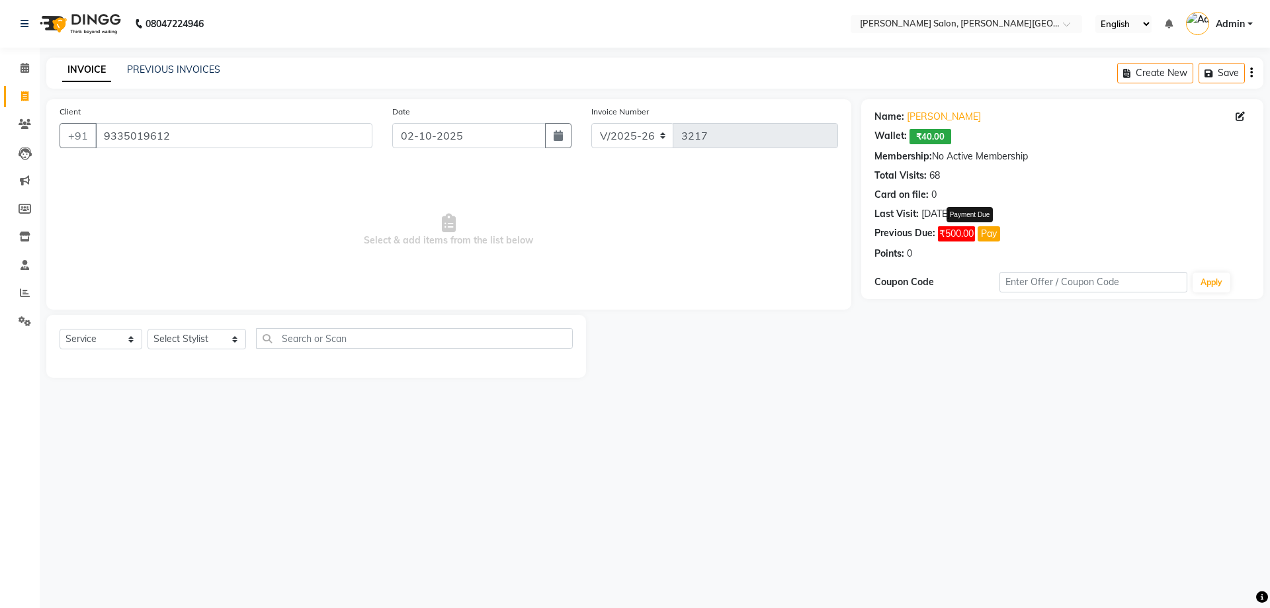
select select "4122"
select select "service"
click at [165, 70] on link "PREVIOUS INVOICES" at bounding box center [173, 69] width 93 height 12
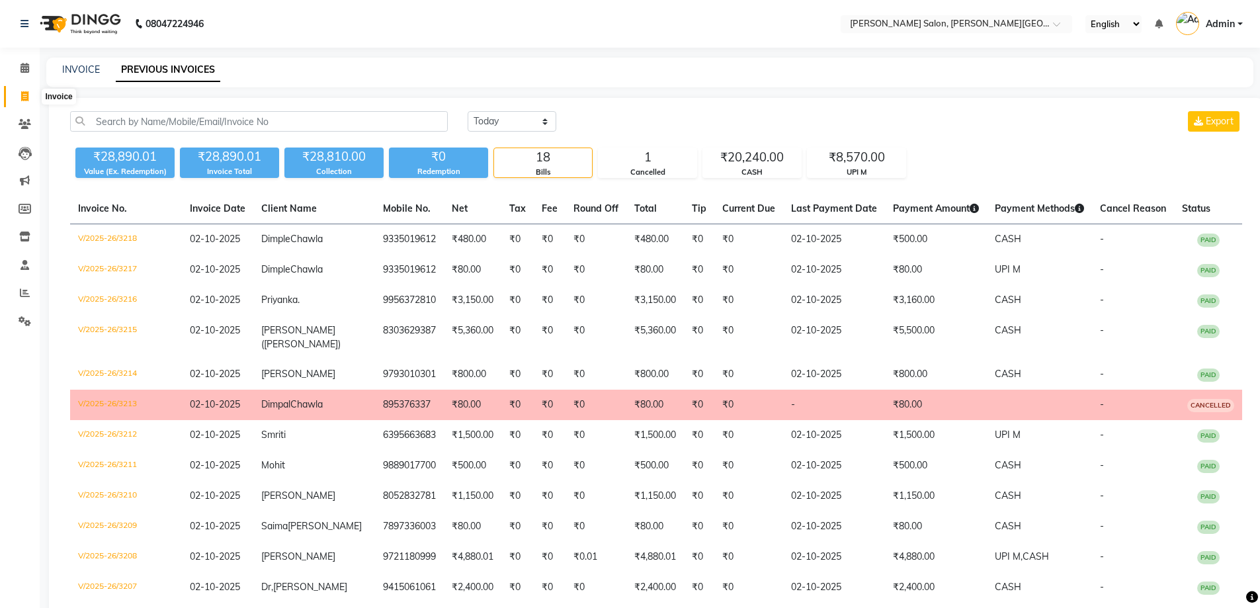
click at [22, 91] on icon at bounding box center [24, 96] width 7 height 10
select select "service"
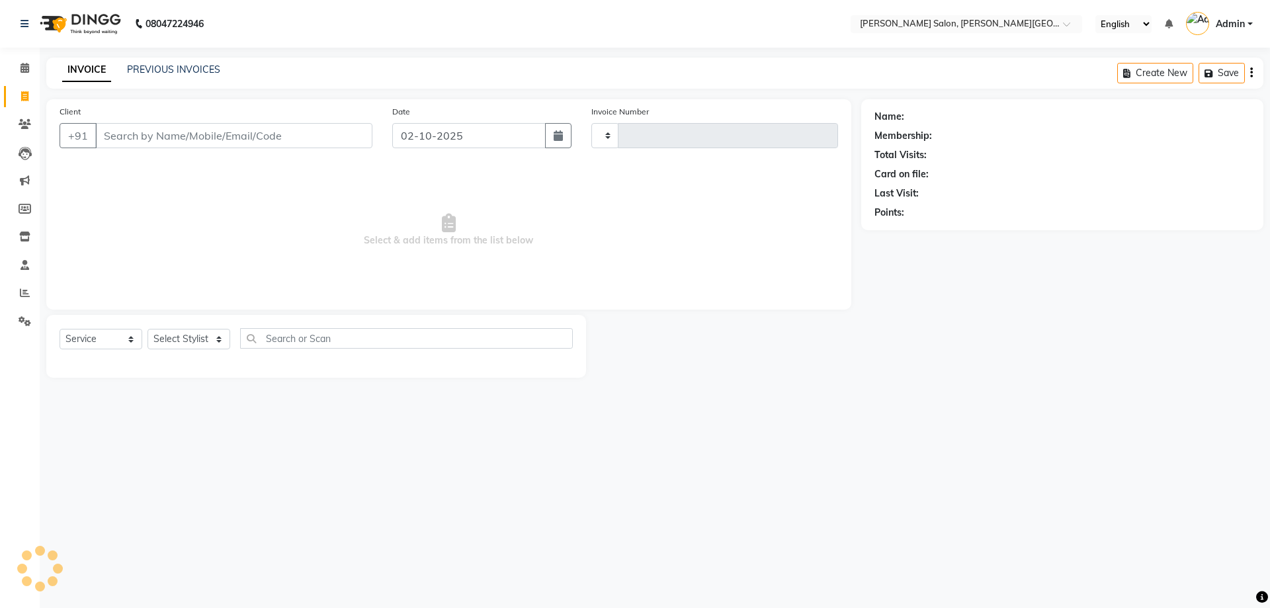
type input "3219"
select select "4122"
